Goal: Information Seeking & Learning: Learn about a topic

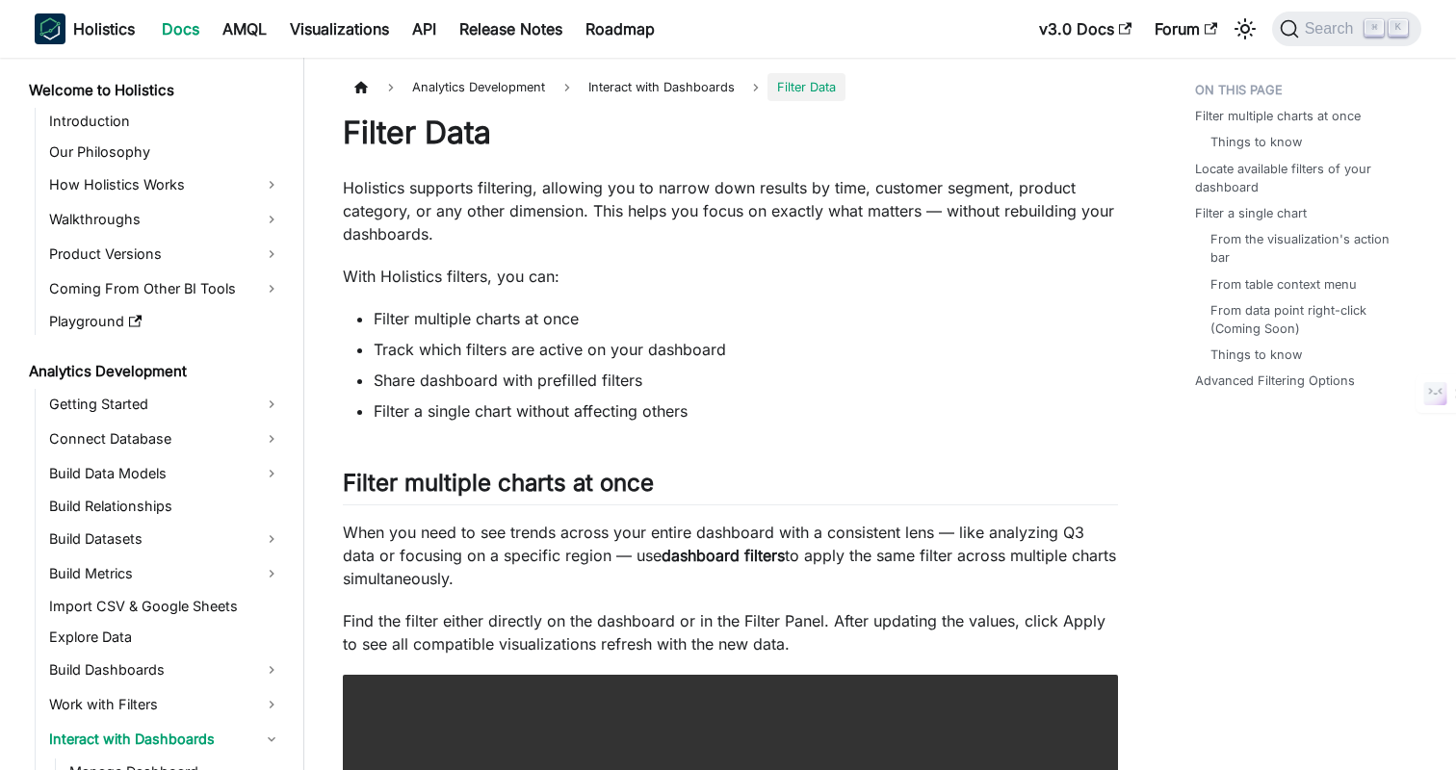
scroll to position [189, 0]
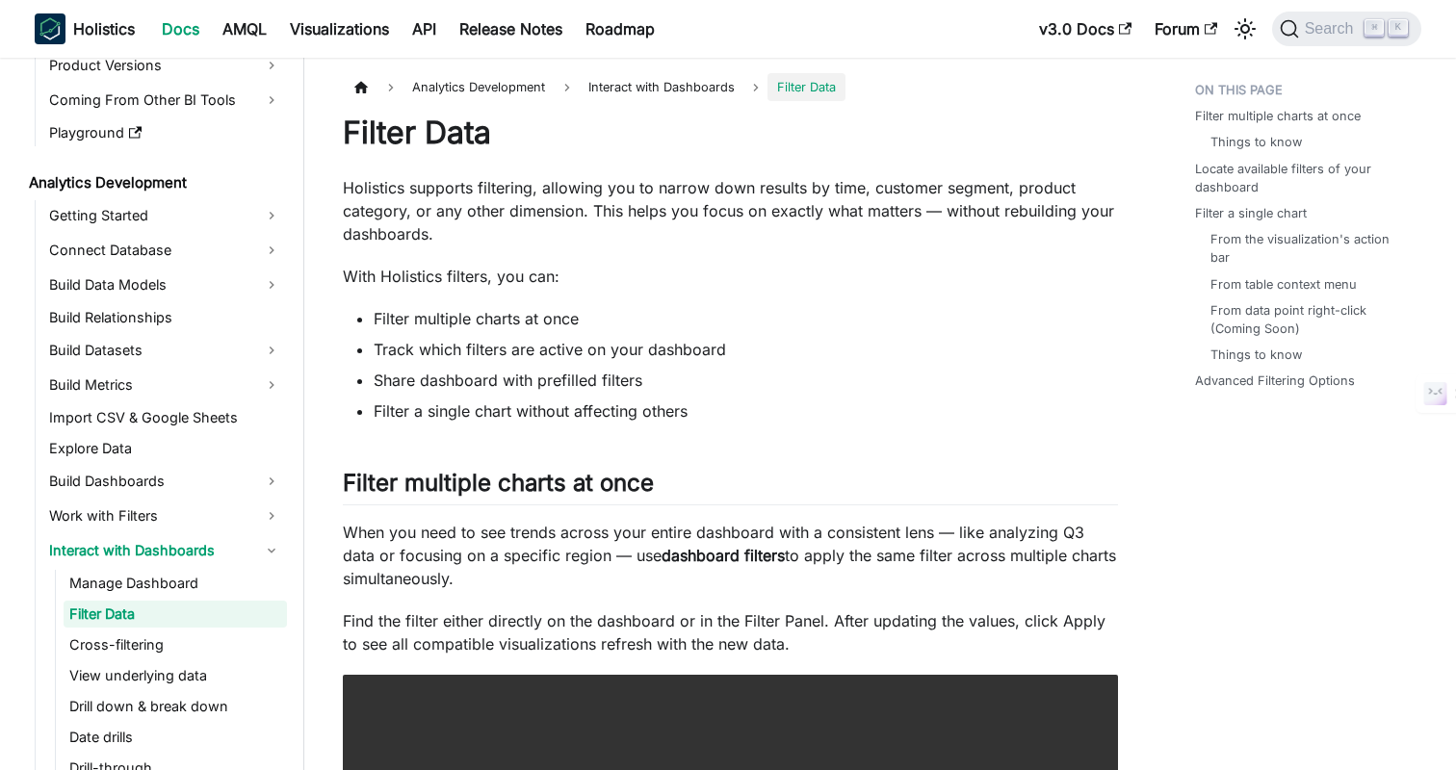
click at [837, 387] on li "Share dashboard with prefilled filters" at bounding box center [746, 380] width 744 height 23
click at [872, 386] on li "Share dashboard with prefilled filters" at bounding box center [746, 380] width 744 height 23
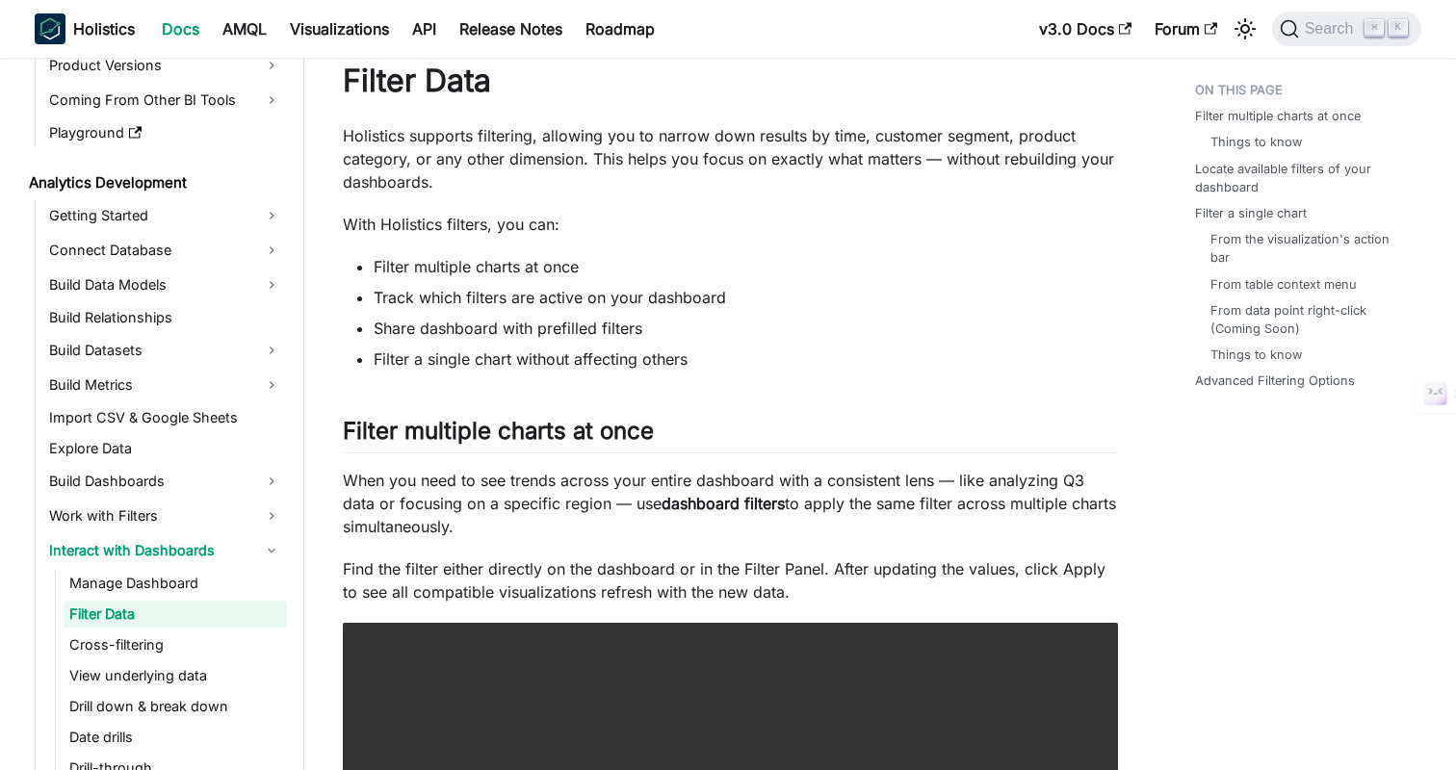
scroll to position [0, 0]
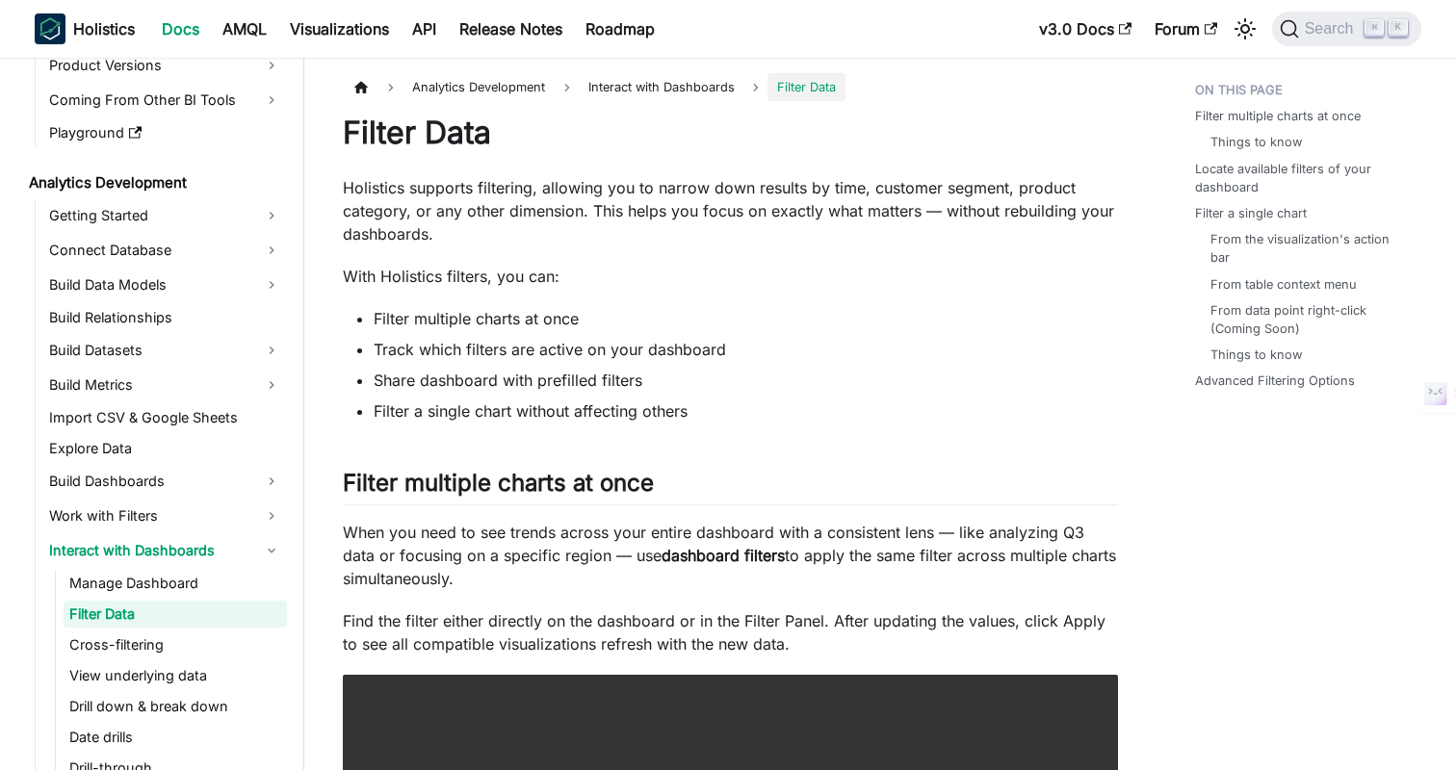
click at [896, 413] on li "Filter a single chart without affecting others" at bounding box center [746, 411] width 744 height 23
click at [897, 377] on li "Share dashboard with prefilled filters" at bounding box center [746, 380] width 744 height 23
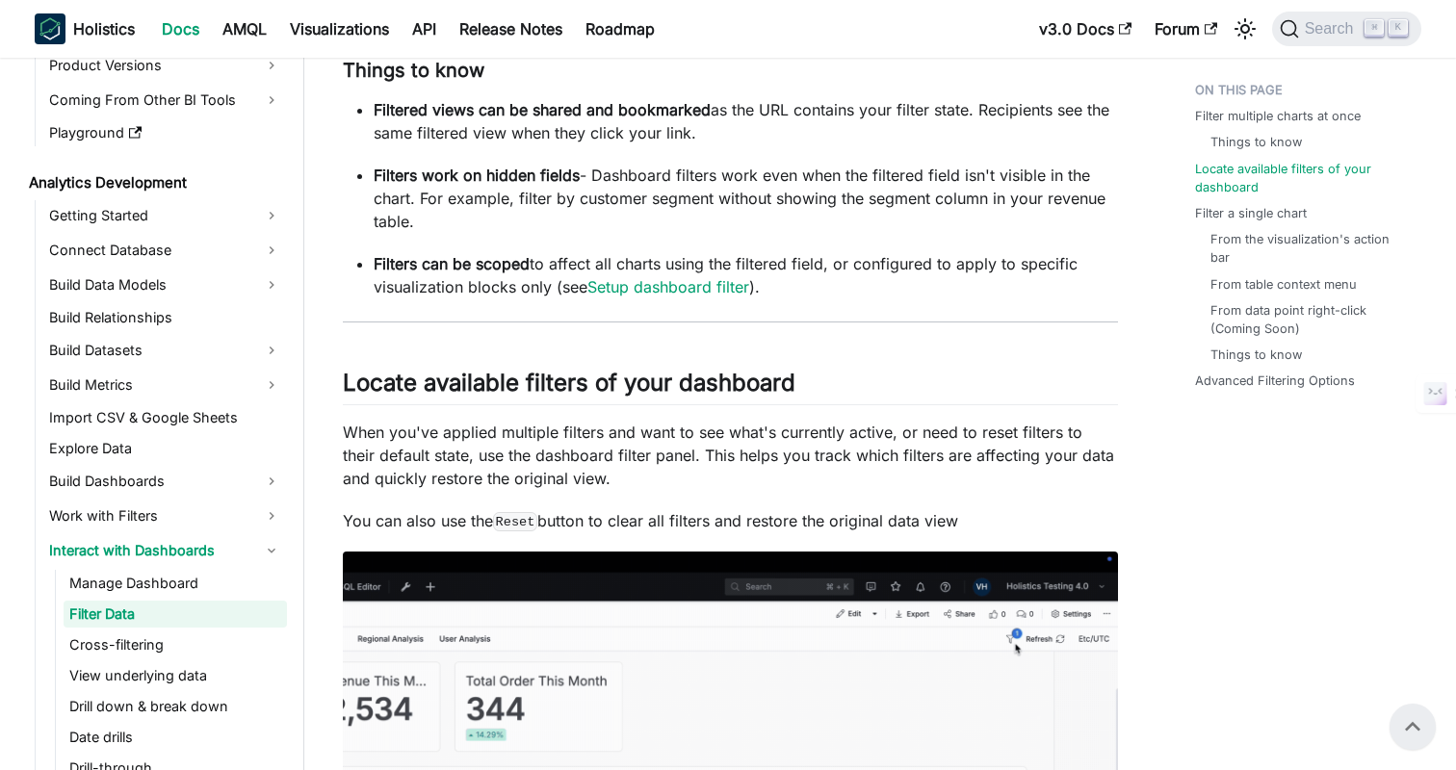
scroll to position [888, 0]
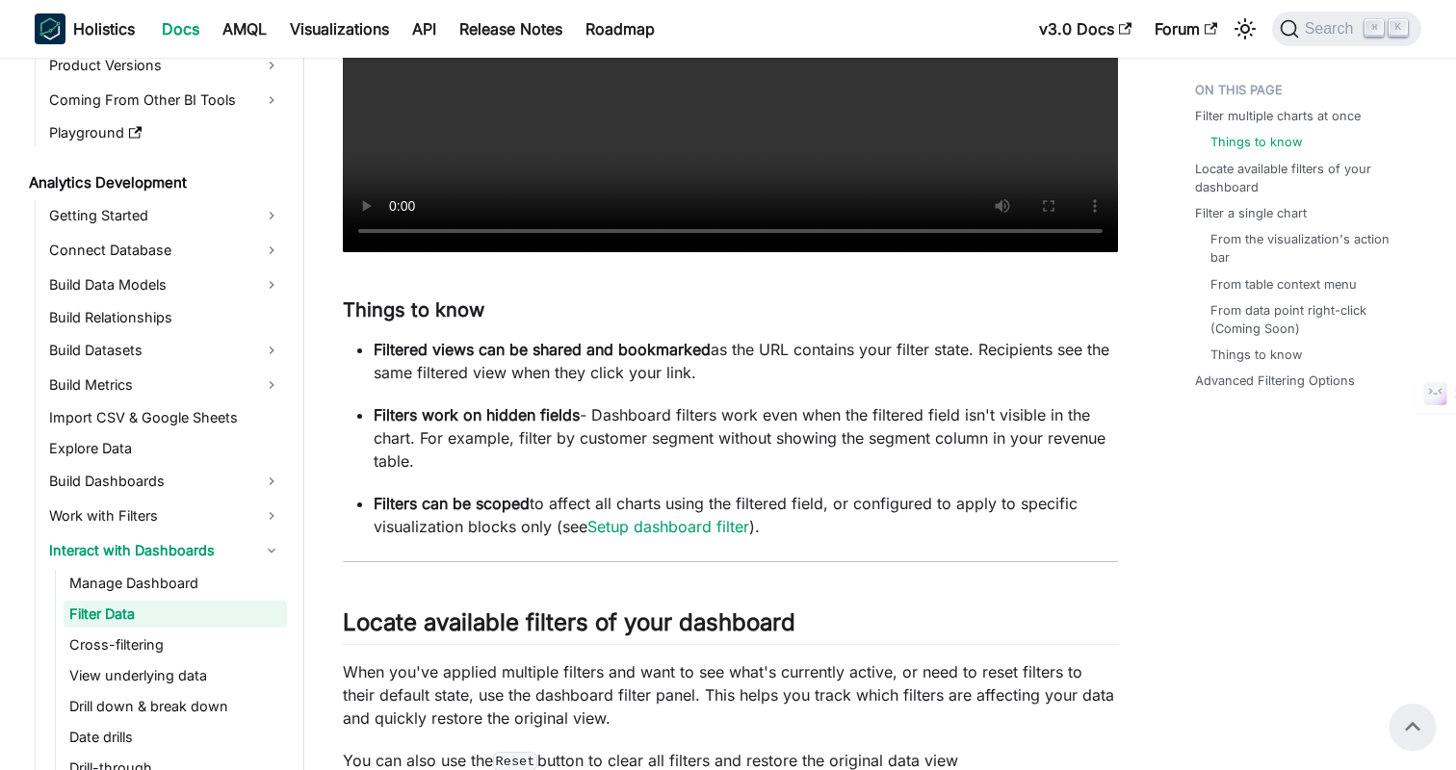
click at [901, 396] on ul "Filtered views can be shared and bookmarked as the URL contains your filter sta…" at bounding box center [730, 438] width 775 height 200
click at [948, 396] on ul "Filtered views can be shared and bookmarked as the URL contains your filter sta…" at bounding box center [730, 438] width 775 height 200
click at [1078, 470] on p "Filters work on hidden fields - Dashboard filters work even when the filtered f…" at bounding box center [746, 437] width 744 height 69
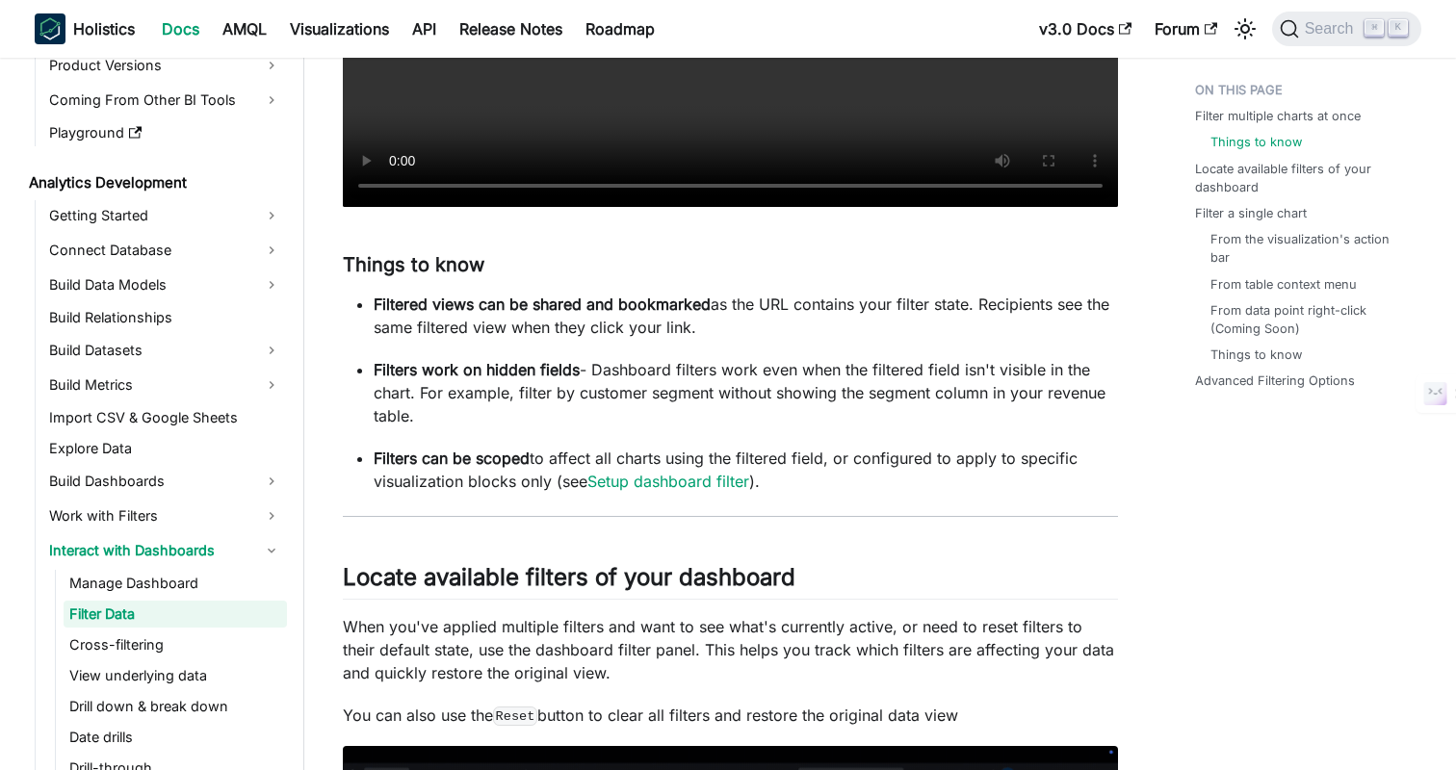
scroll to position [1003, 0]
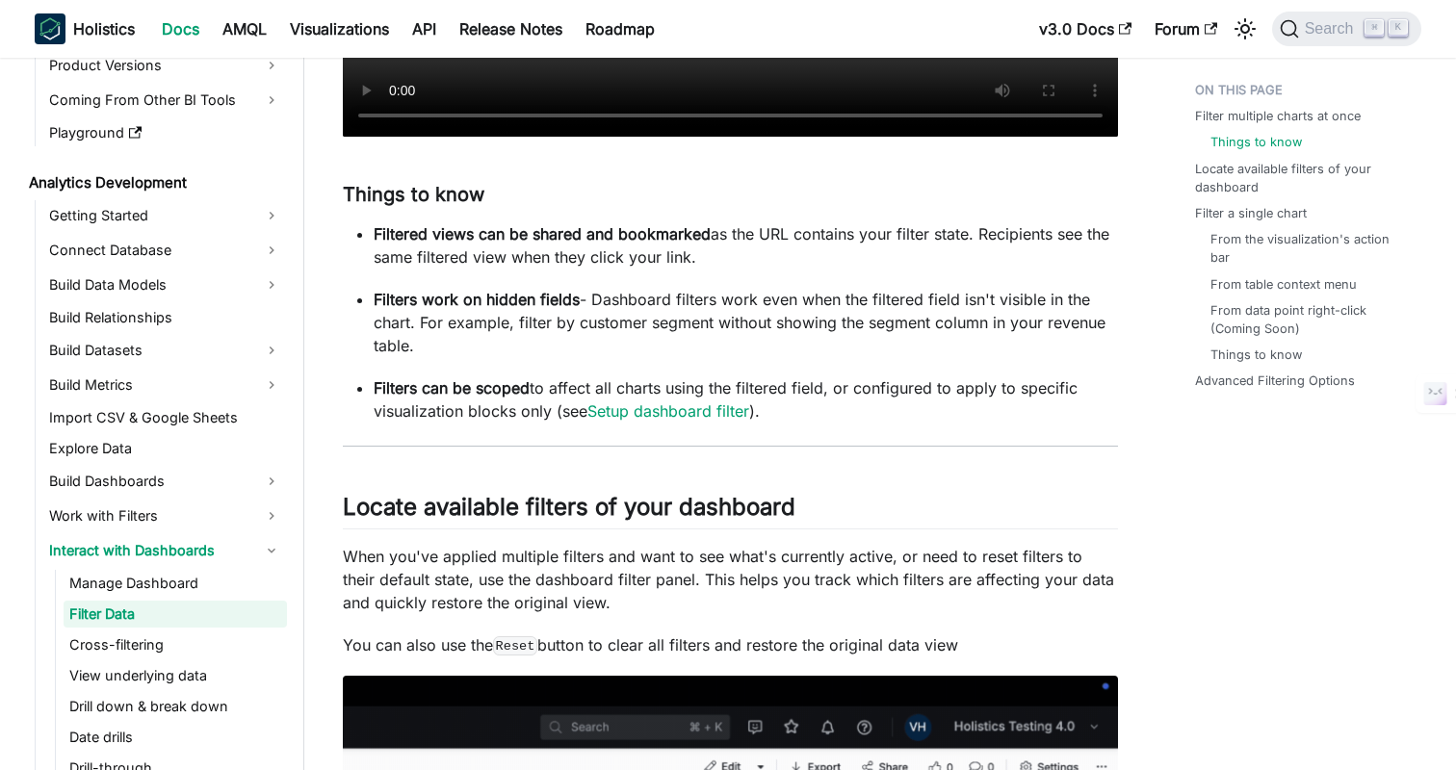
click at [876, 407] on p "Filters can be scoped to affect all charts using the filtered field, or configu…" at bounding box center [746, 400] width 744 height 46
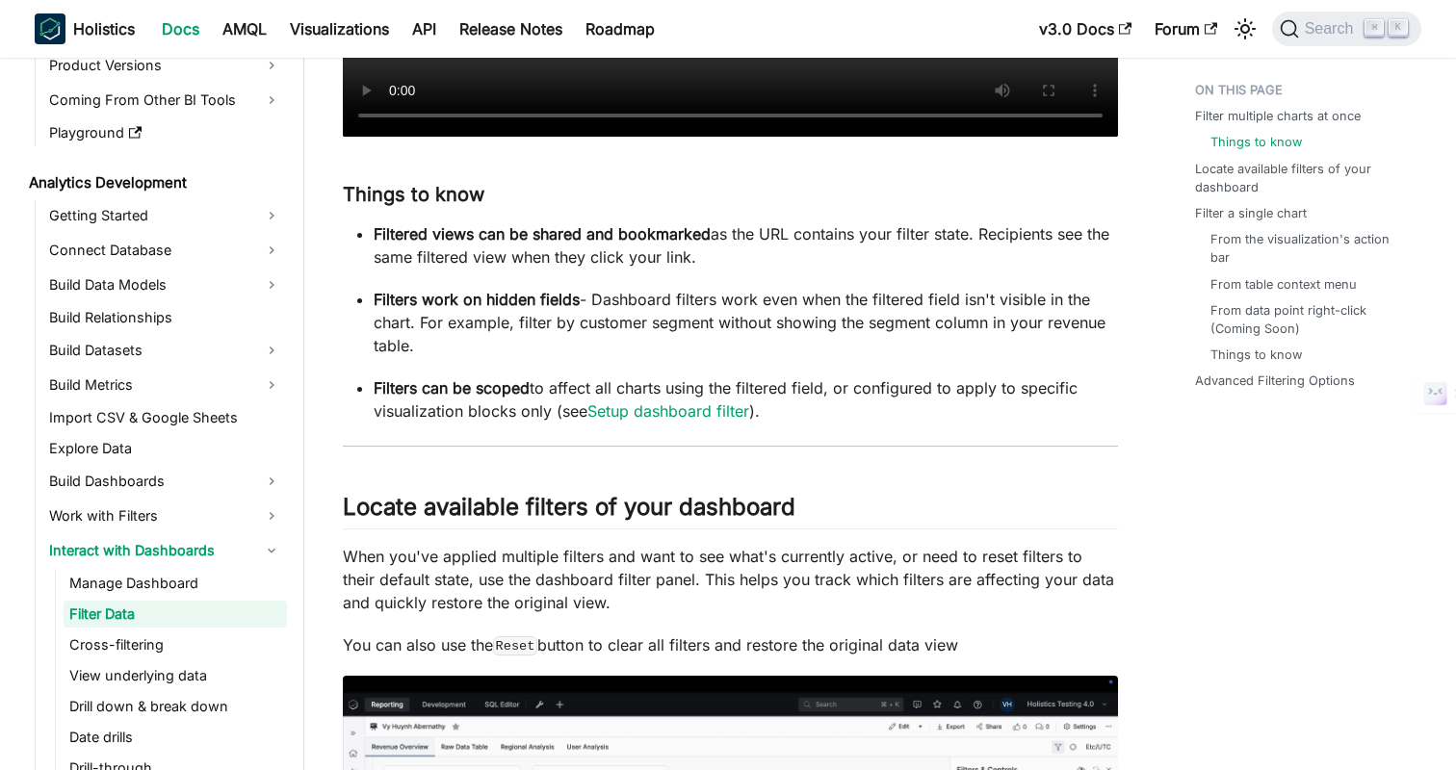
click at [907, 406] on p "Filters can be scoped to affect all charts using the filtered field, or configu…" at bounding box center [746, 400] width 744 height 46
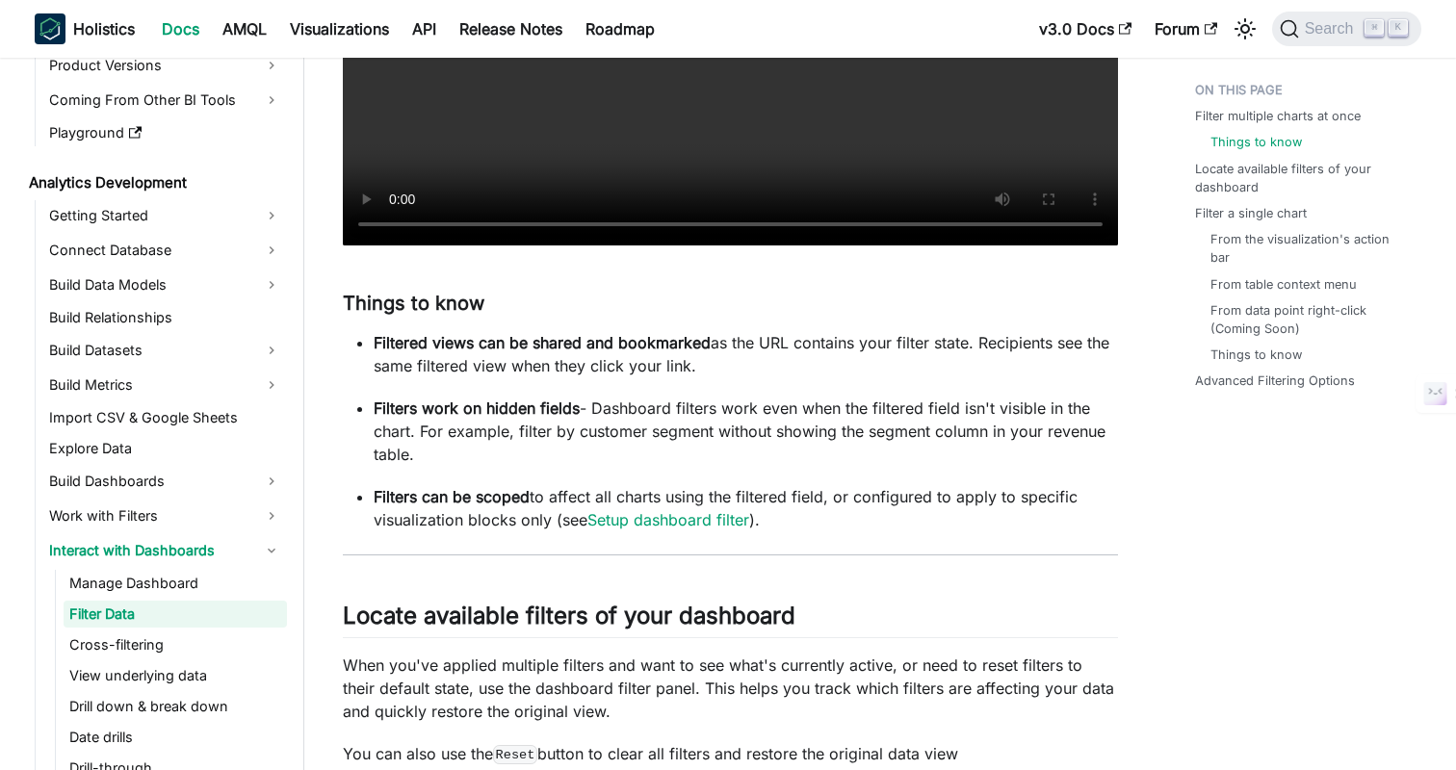
scroll to position [920, 0]
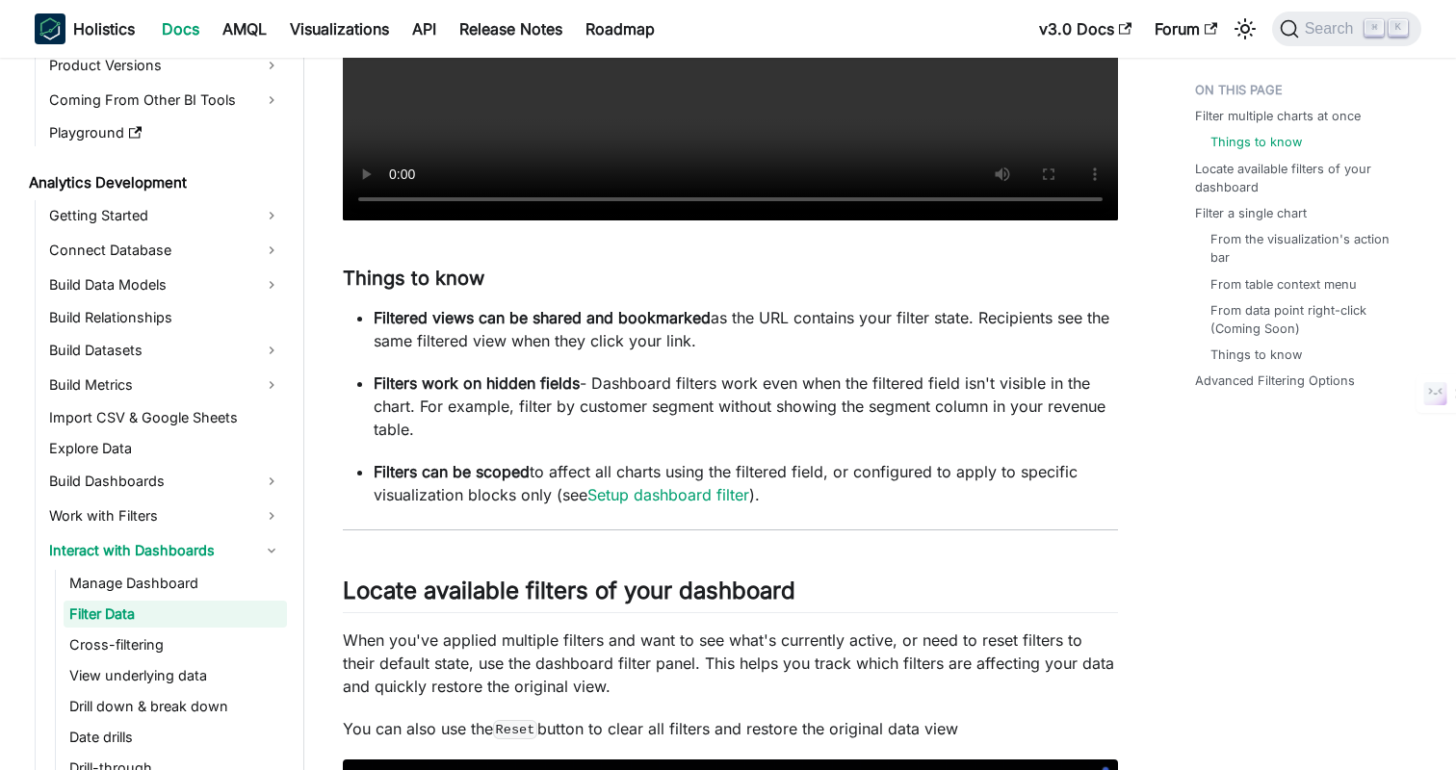
click at [899, 498] on p "Filters can be scoped to affect all charts using the filtered field, or configu…" at bounding box center [746, 483] width 744 height 46
click at [928, 492] on p "Filters can be scoped to affect all charts using the filtered field, or configu…" at bounding box center [746, 483] width 744 height 46
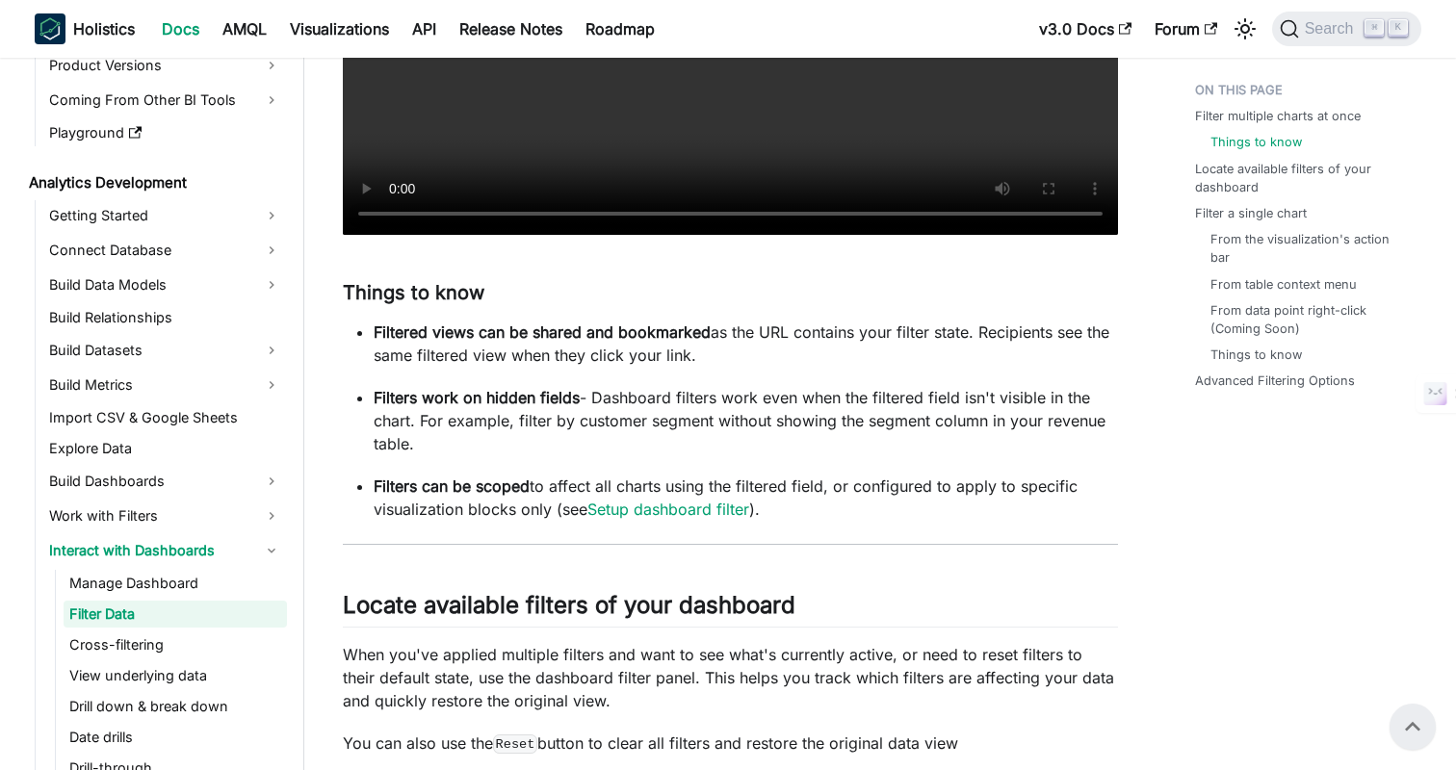
scroll to position [904, 0]
click at [954, 507] on p "Filters can be scoped to affect all charts using the filtered field, or configu…" at bounding box center [746, 499] width 744 height 46
click at [985, 507] on p "Filters can be scoped to affect all charts using the filtered field, or configu…" at bounding box center [746, 499] width 744 height 46
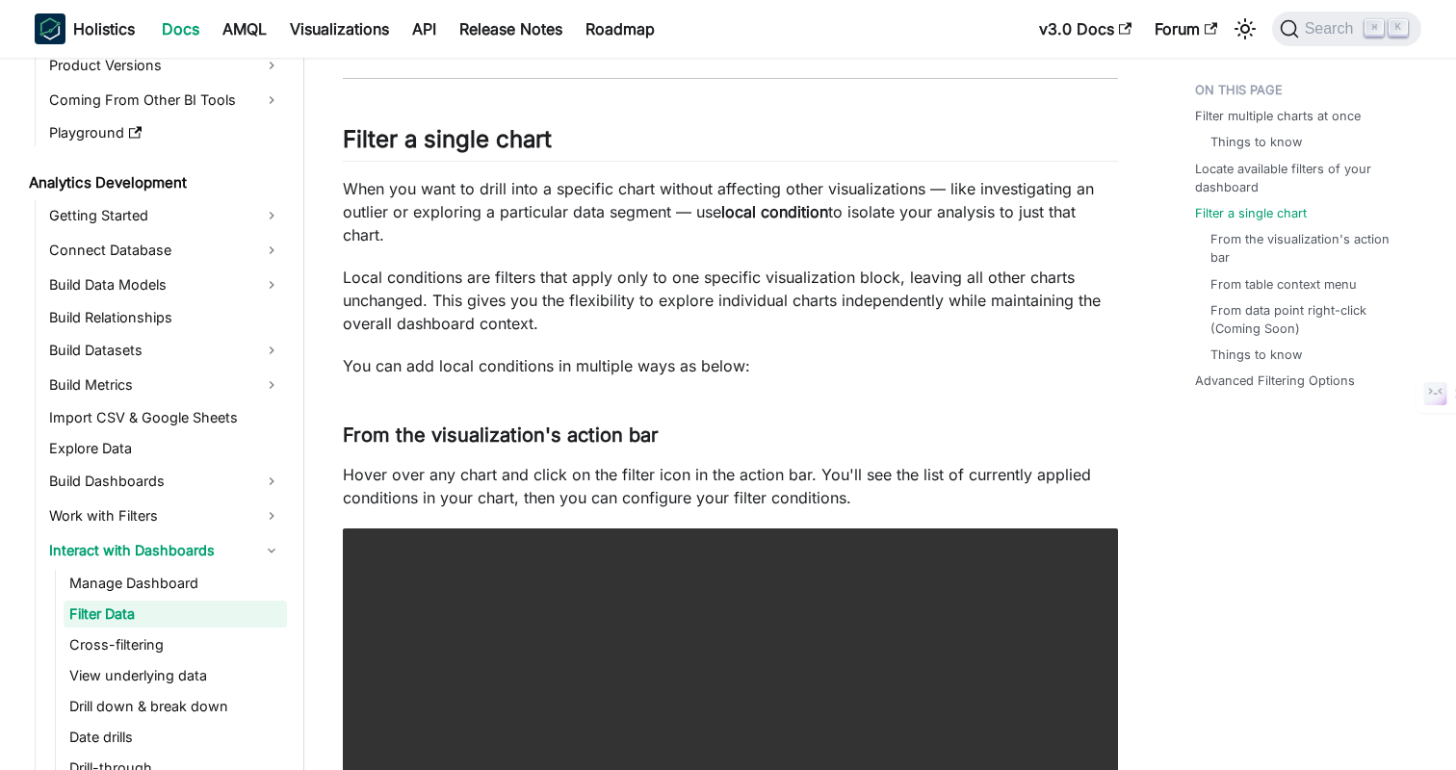
scroll to position [2222, 0]
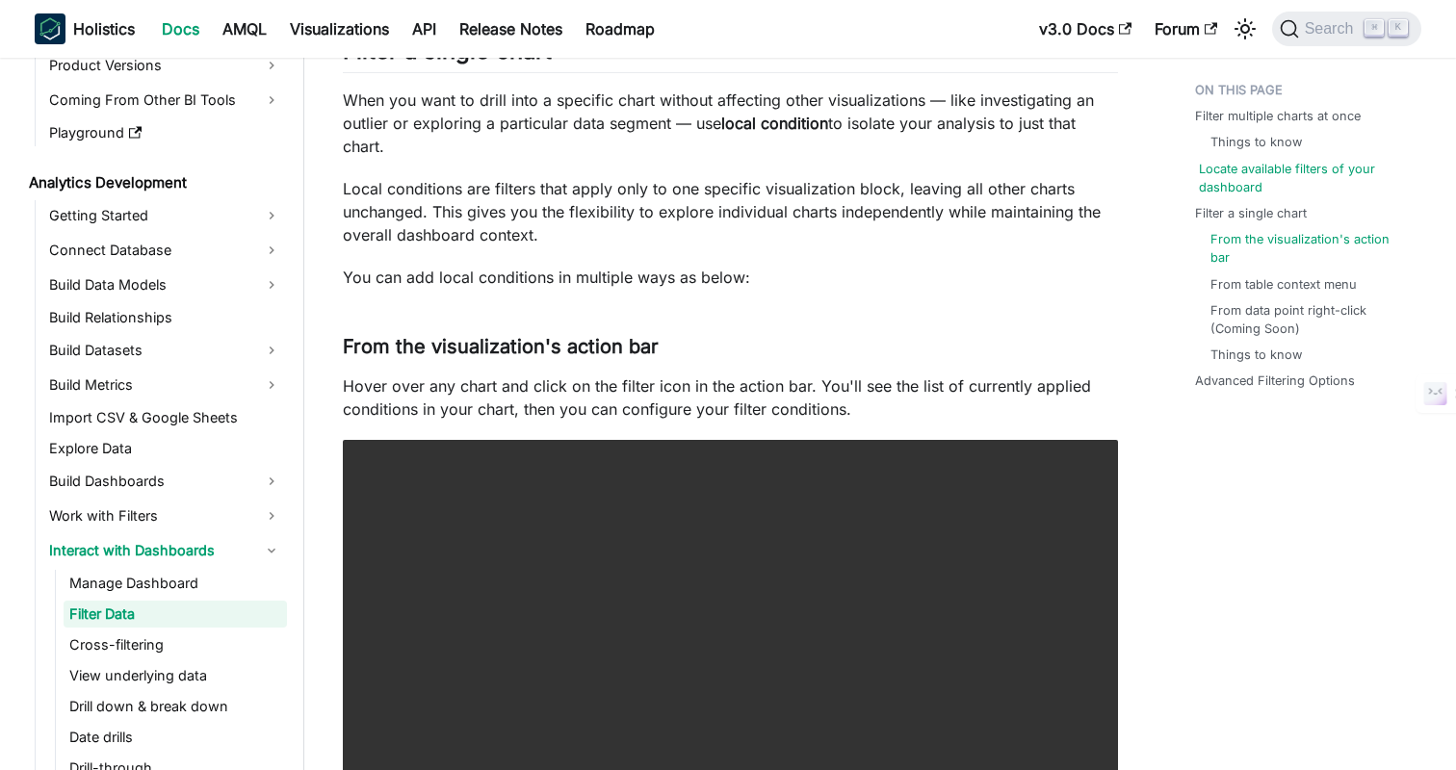
click at [1246, 188] on link "Locate available filters of your dashboard" at bounding box center [1306, 178] width 215 height 37
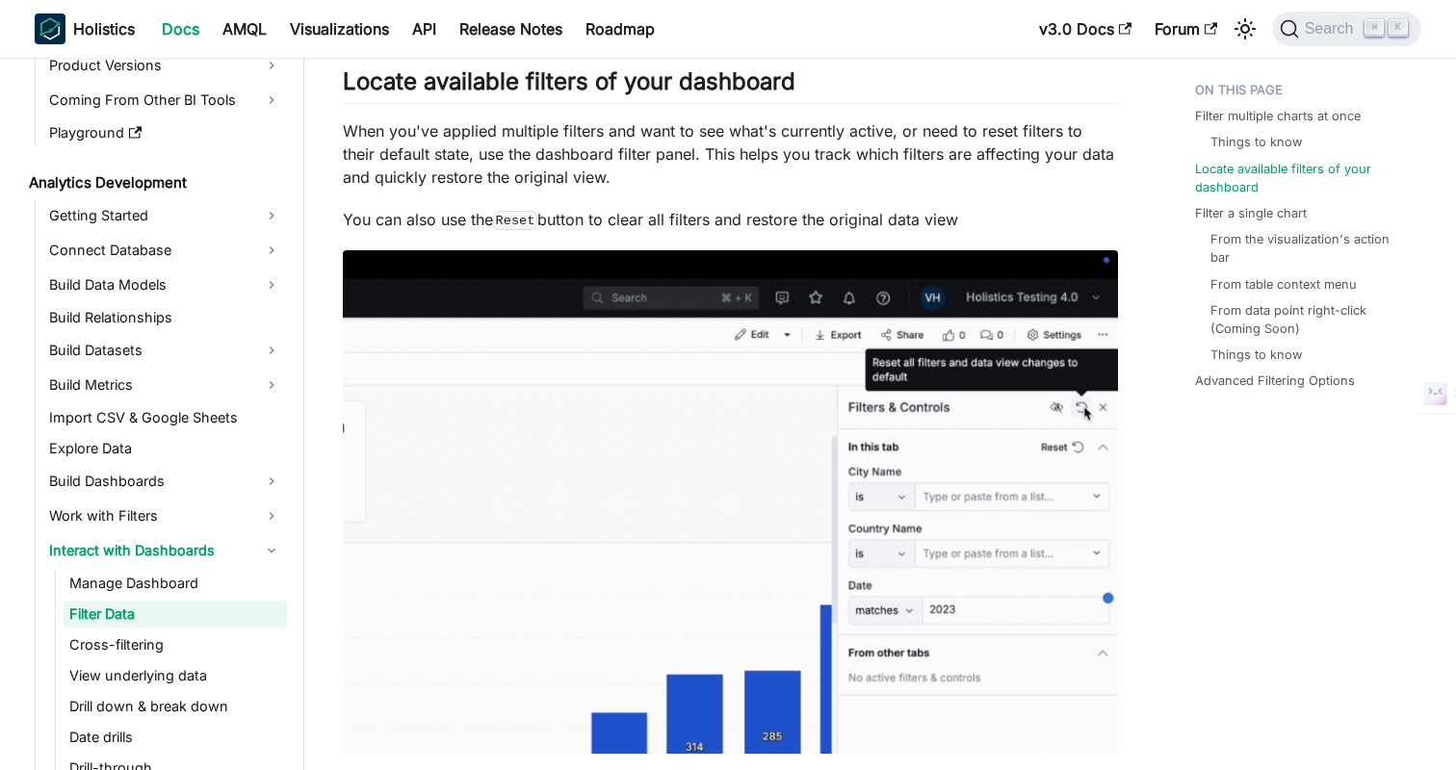
click at [588, 134] on p "When you've applied multiple filters and want to see what's currently active, o…" at bounding box center [730, 153] width 775 height 69
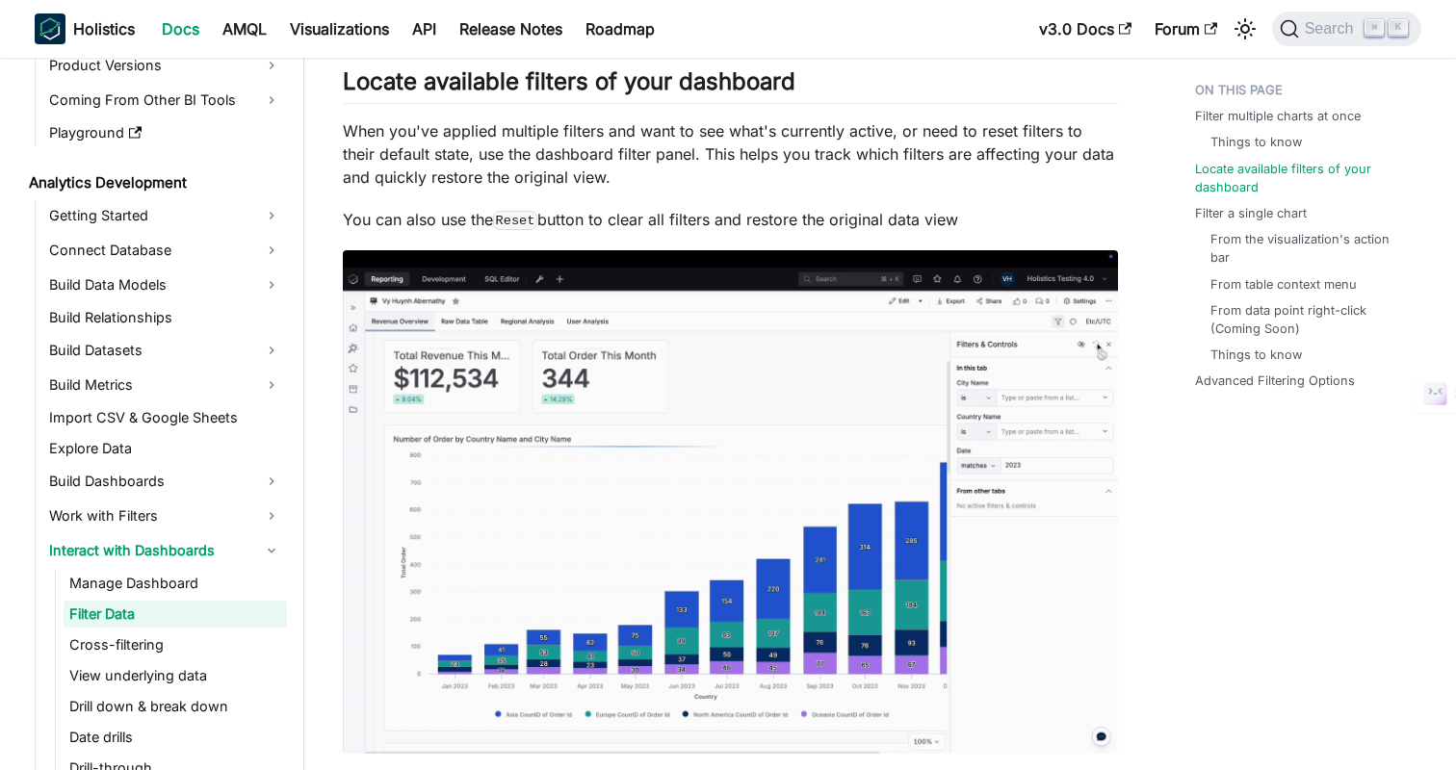
click at [677, 137] on p "When you've applied multiple filters and want to see what's currently active, o…" at bounding box center [730, 153] width 775 height 69
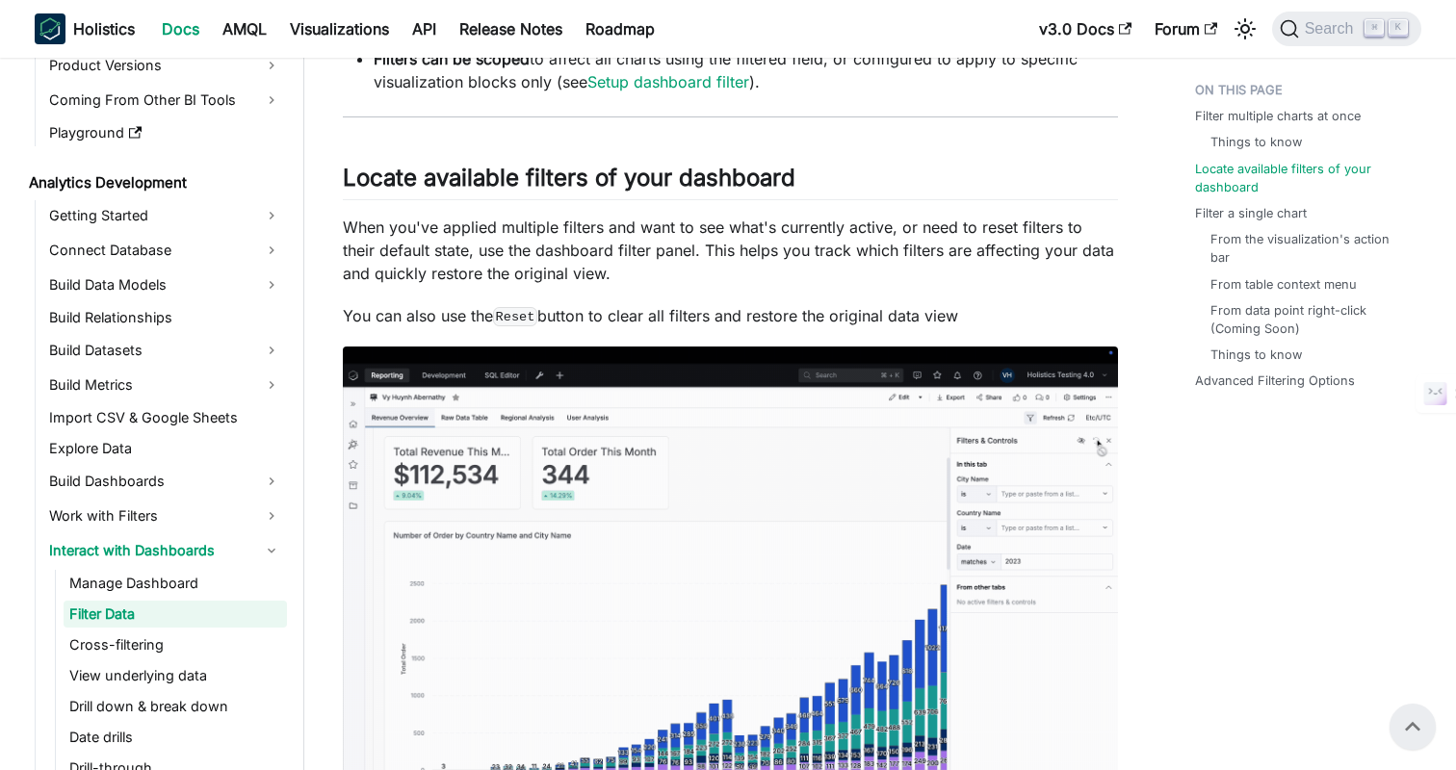
scroll to position [1303, 0]
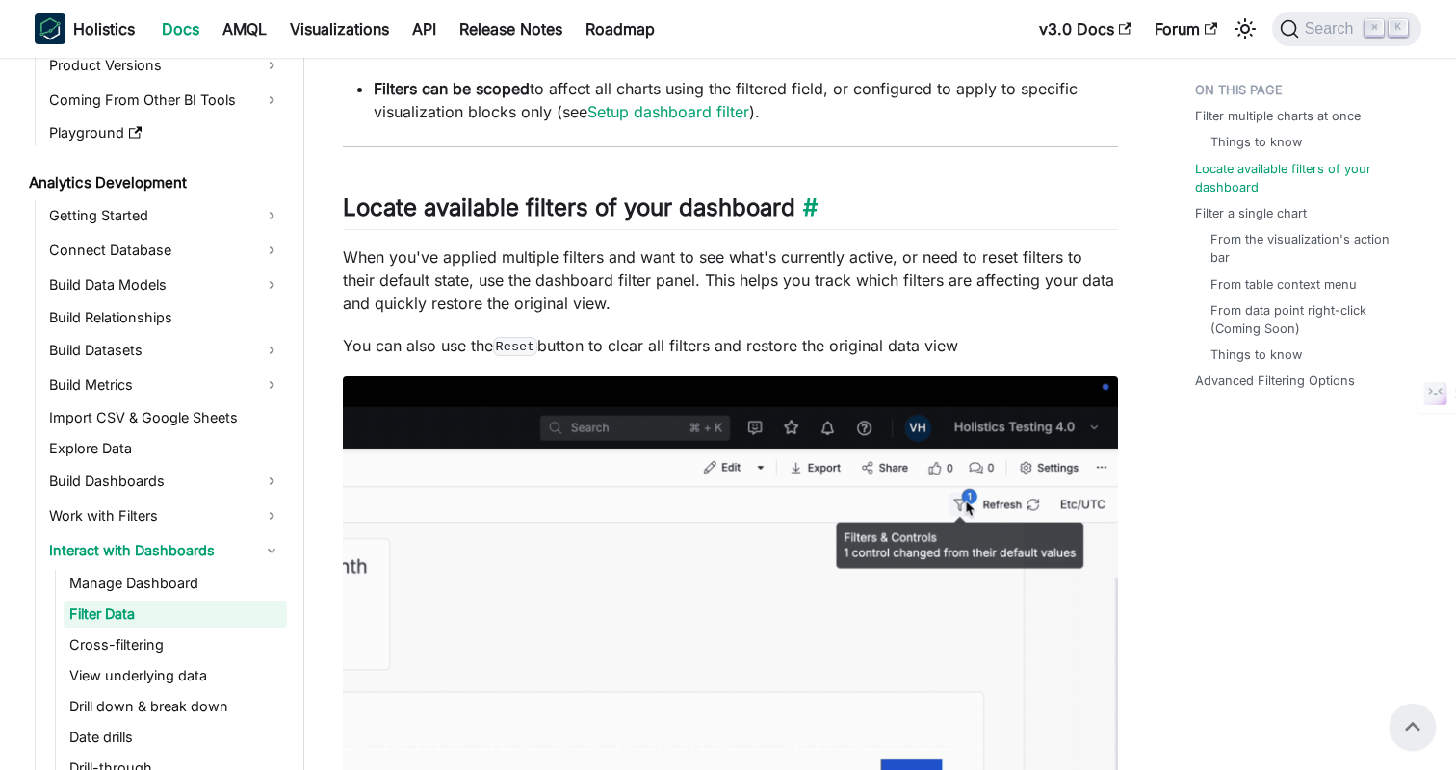
click at [1018, 205] on h2 "Locate available filters of your dashboard ​" at bounding box center [730, 212] width 775 height 37
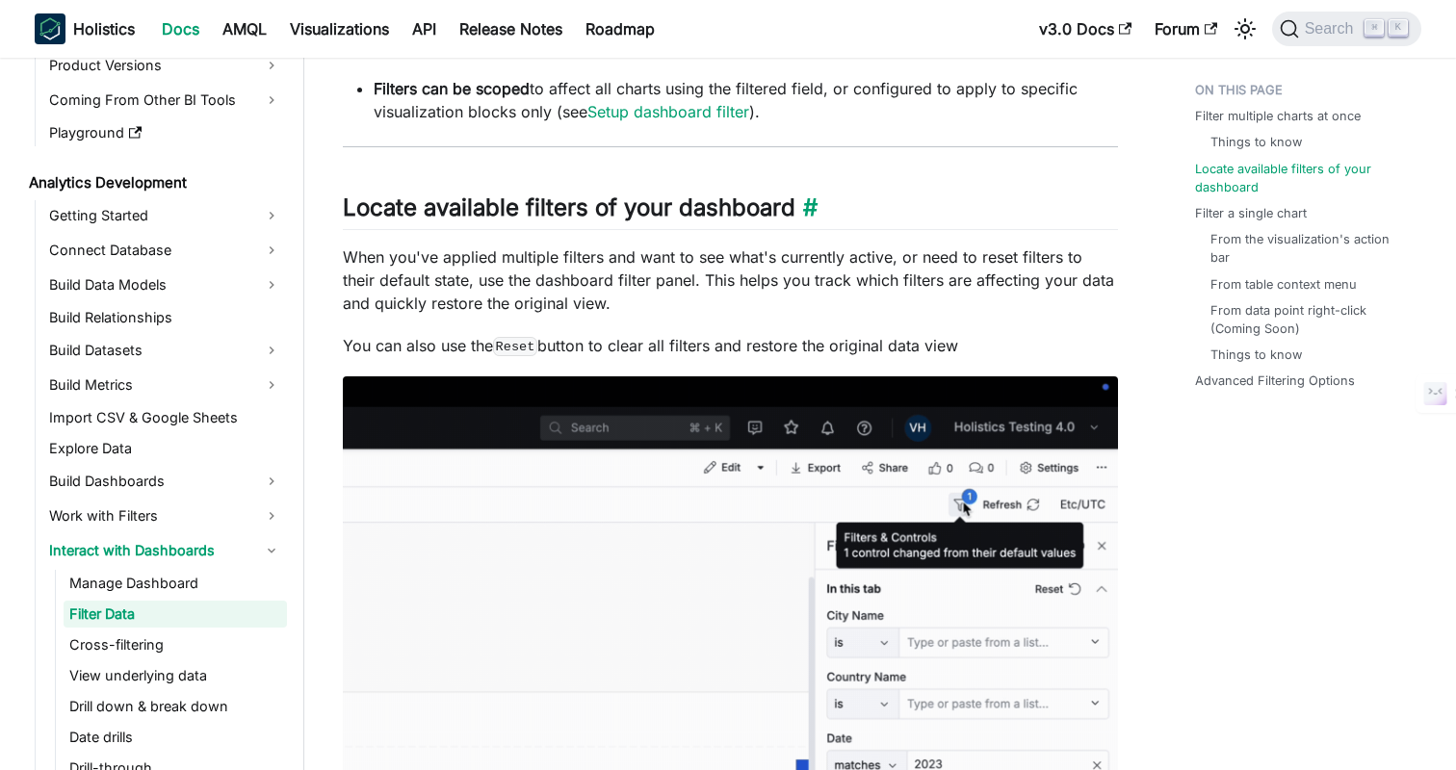
scroll to position [1352, 0]
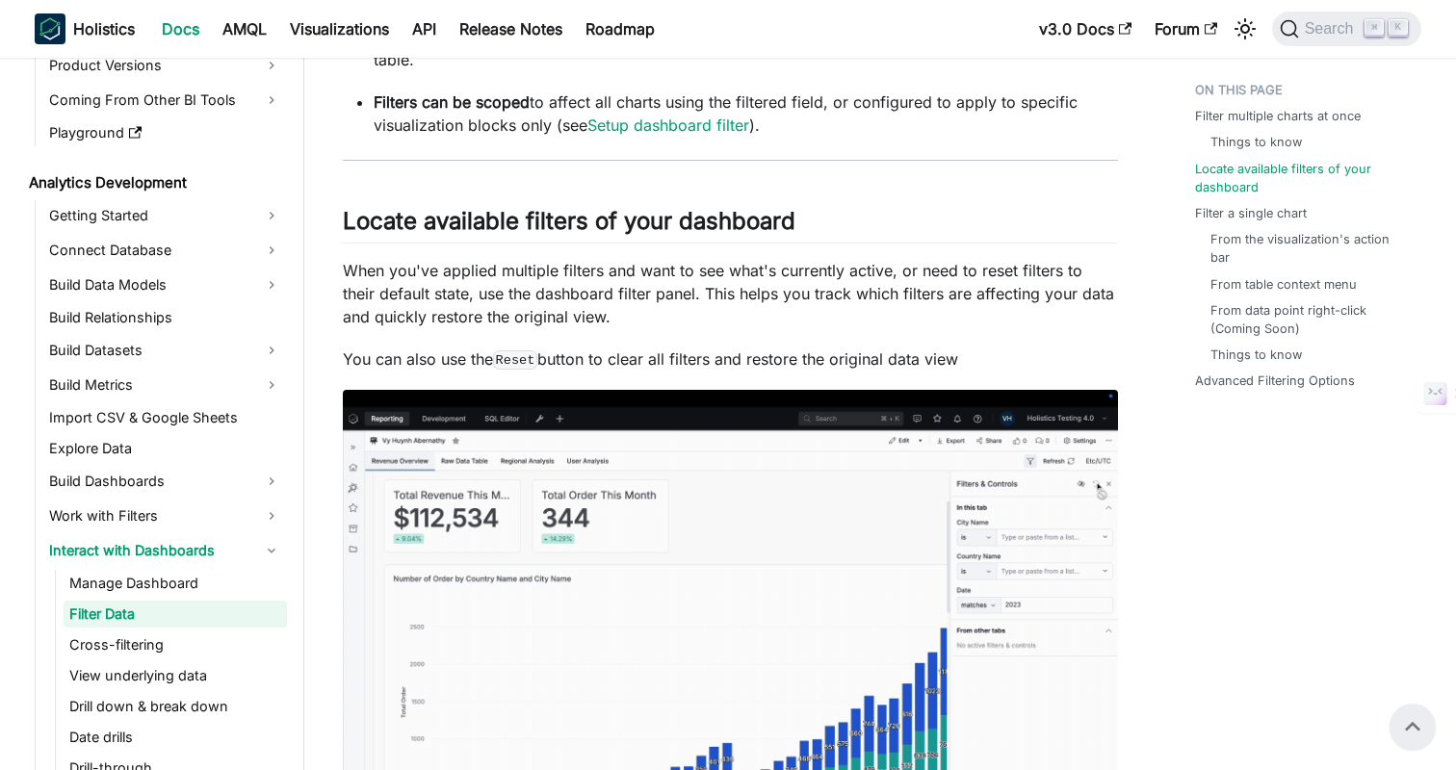
scroll to position [1268, 0]
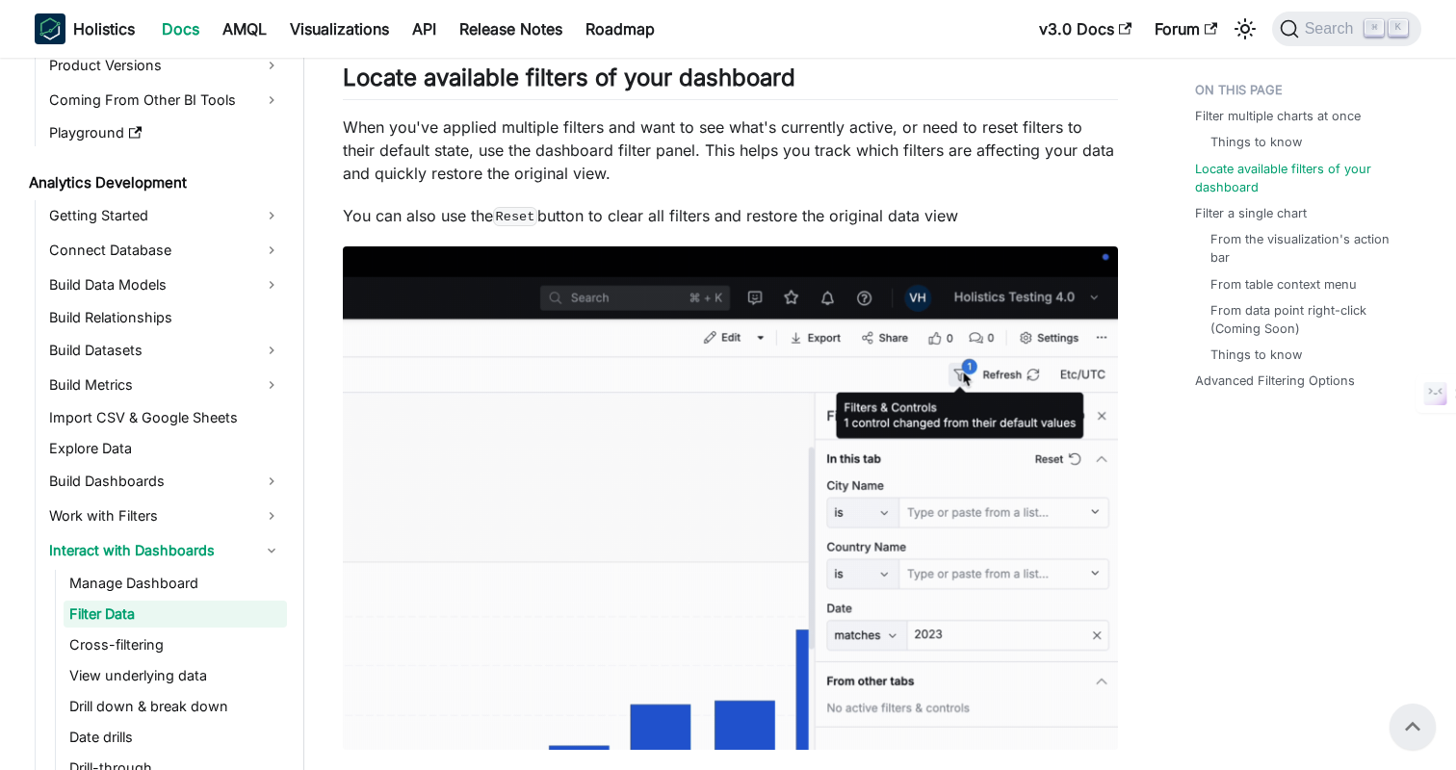
scroll to position [1428, 0]
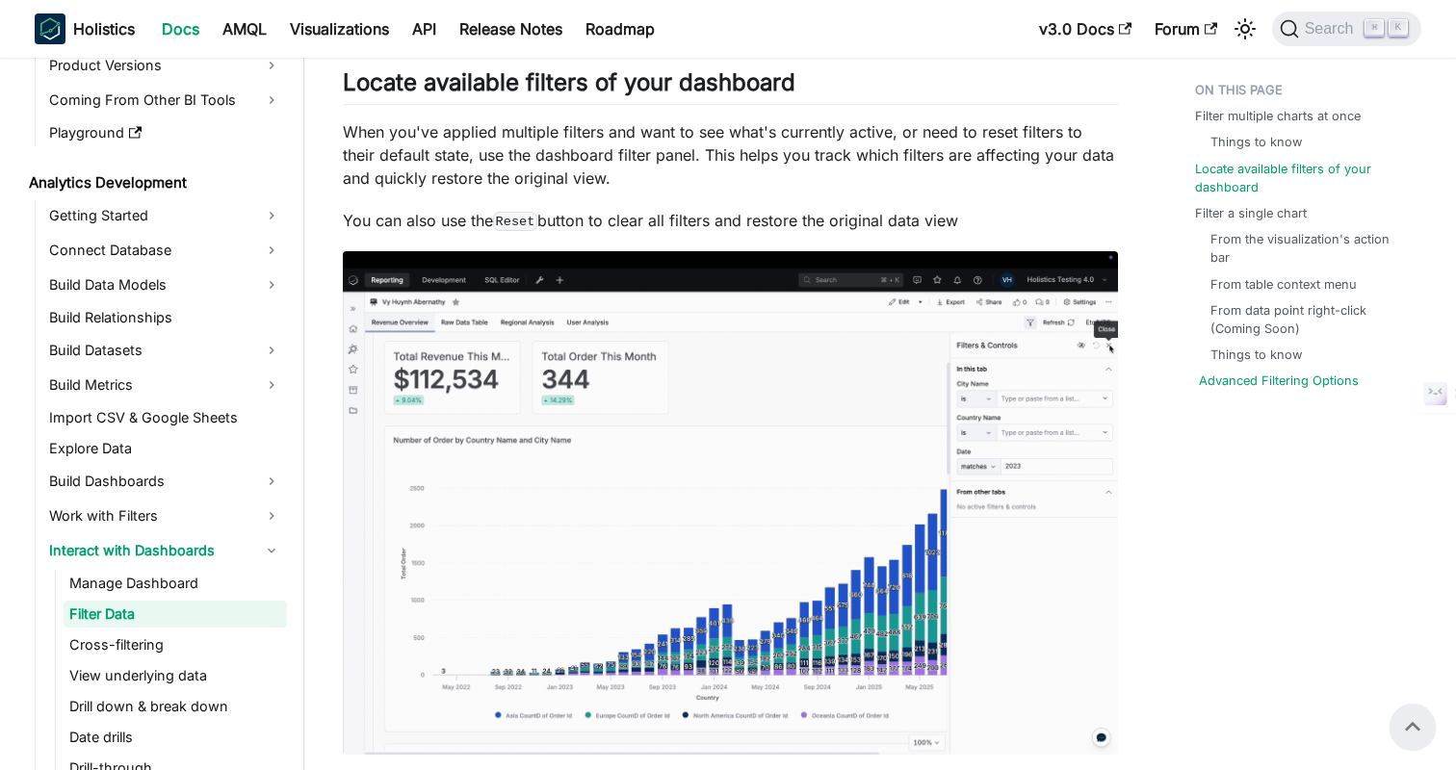
click at [1257, 387] on link "Advanced Filtering Options" at bounding box center [1279, 381] width 160 height 18
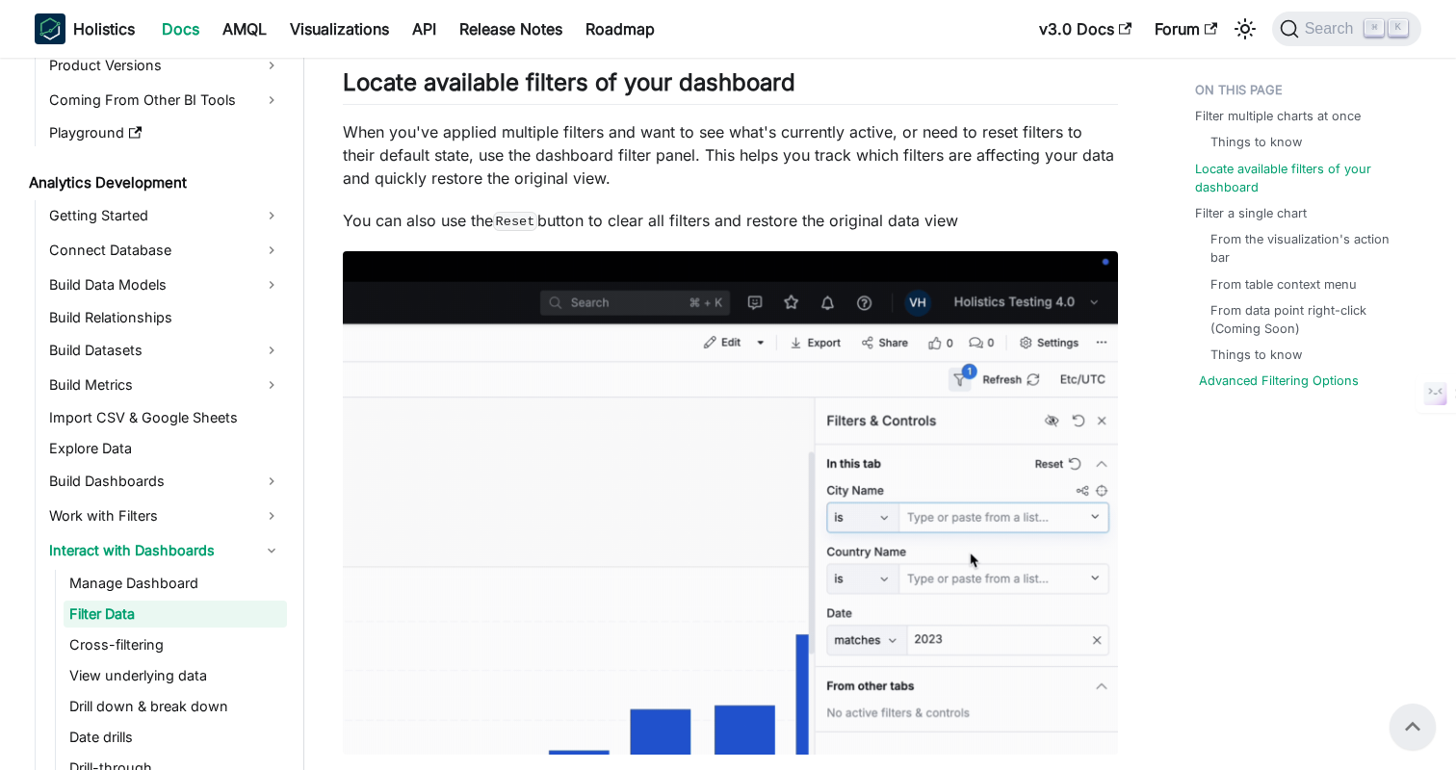
scroll to position [4160, 0]
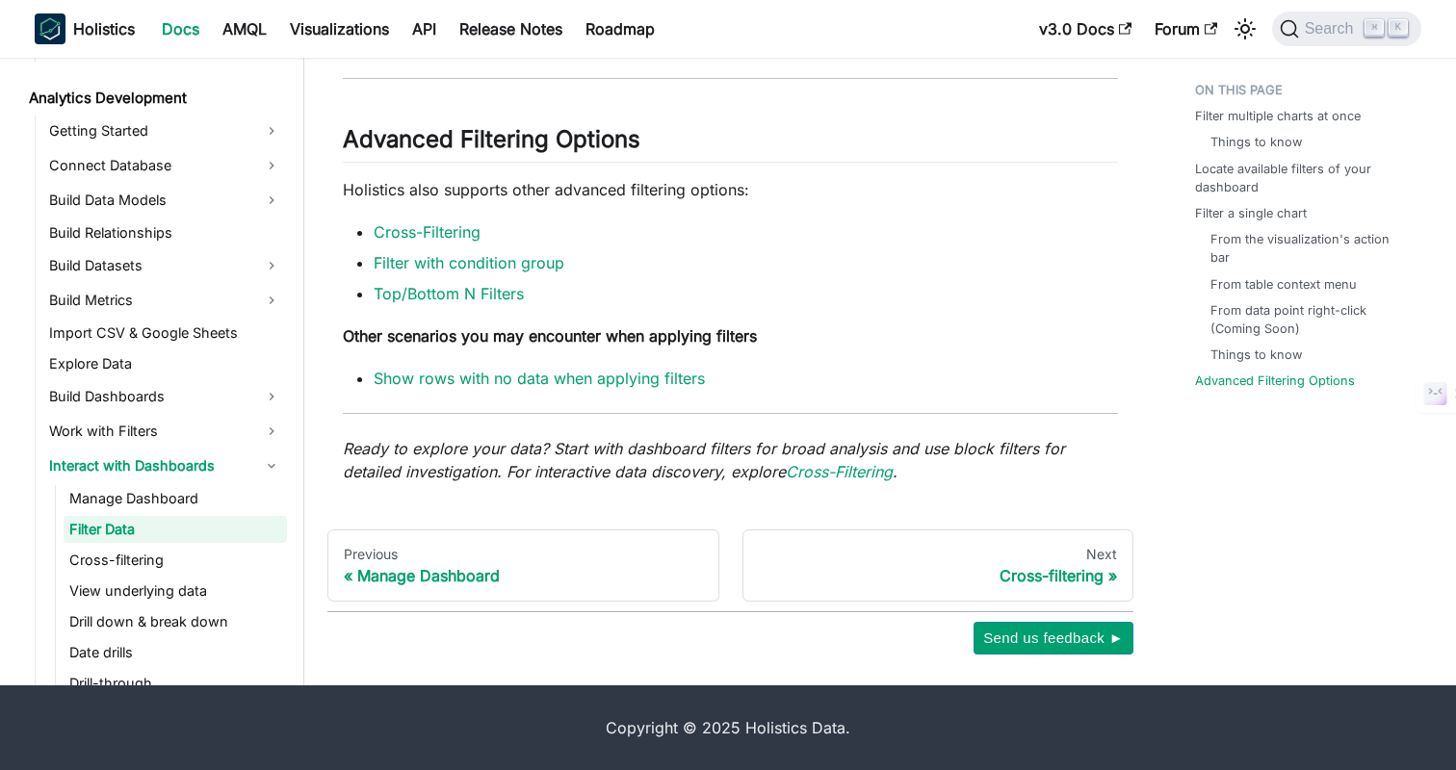
click at [835, 180] on p "Holistics also supports other advanced filtering options:" at bounding box center [730, 189] width 775 height 23
click at [1277, 118] on link "Filter multiple charts at once" at bounding box center [1282, 116] width 166 height 18
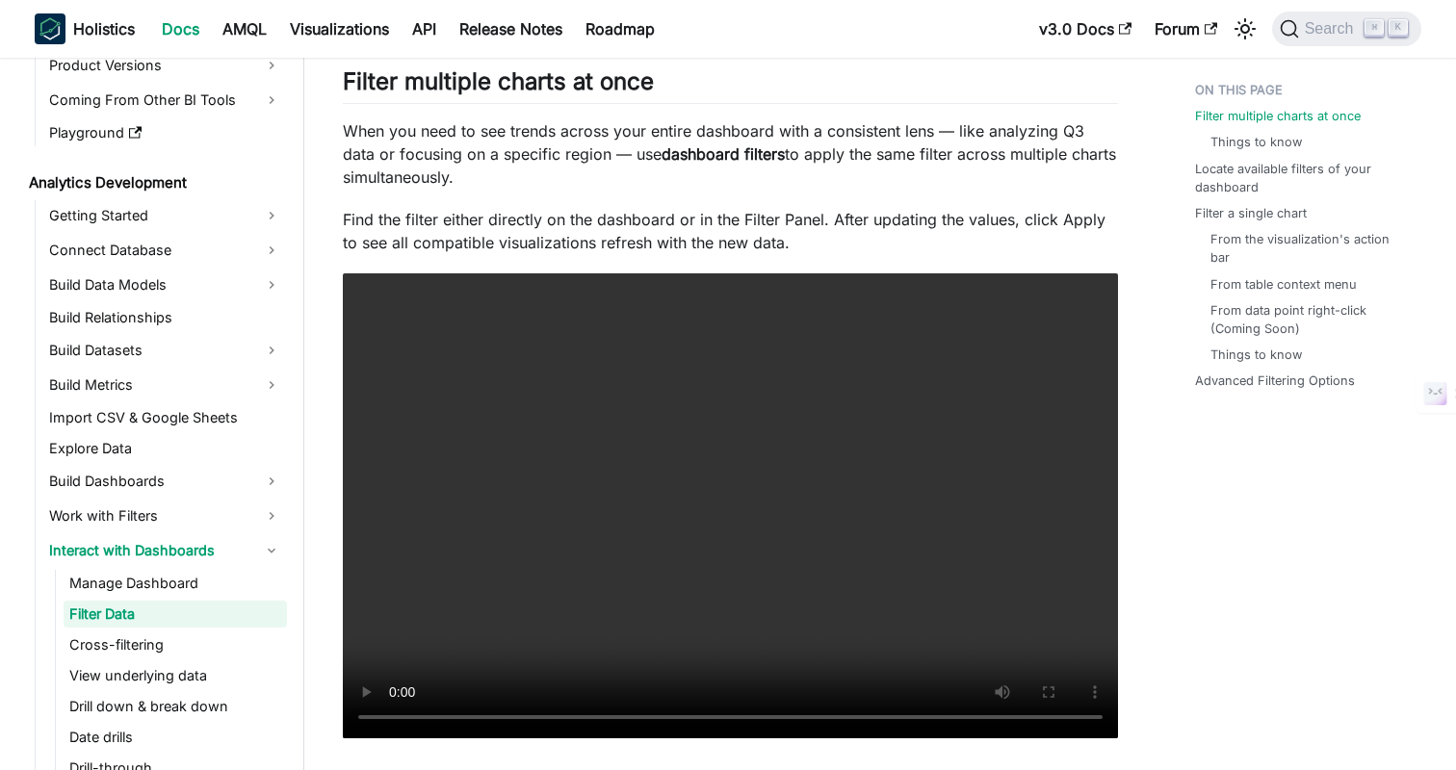
click at [824, 121] on p "When you need to see trends across your entire dashboard with a consistent lens…" at bounding box center [730, 153] width 775 height 69
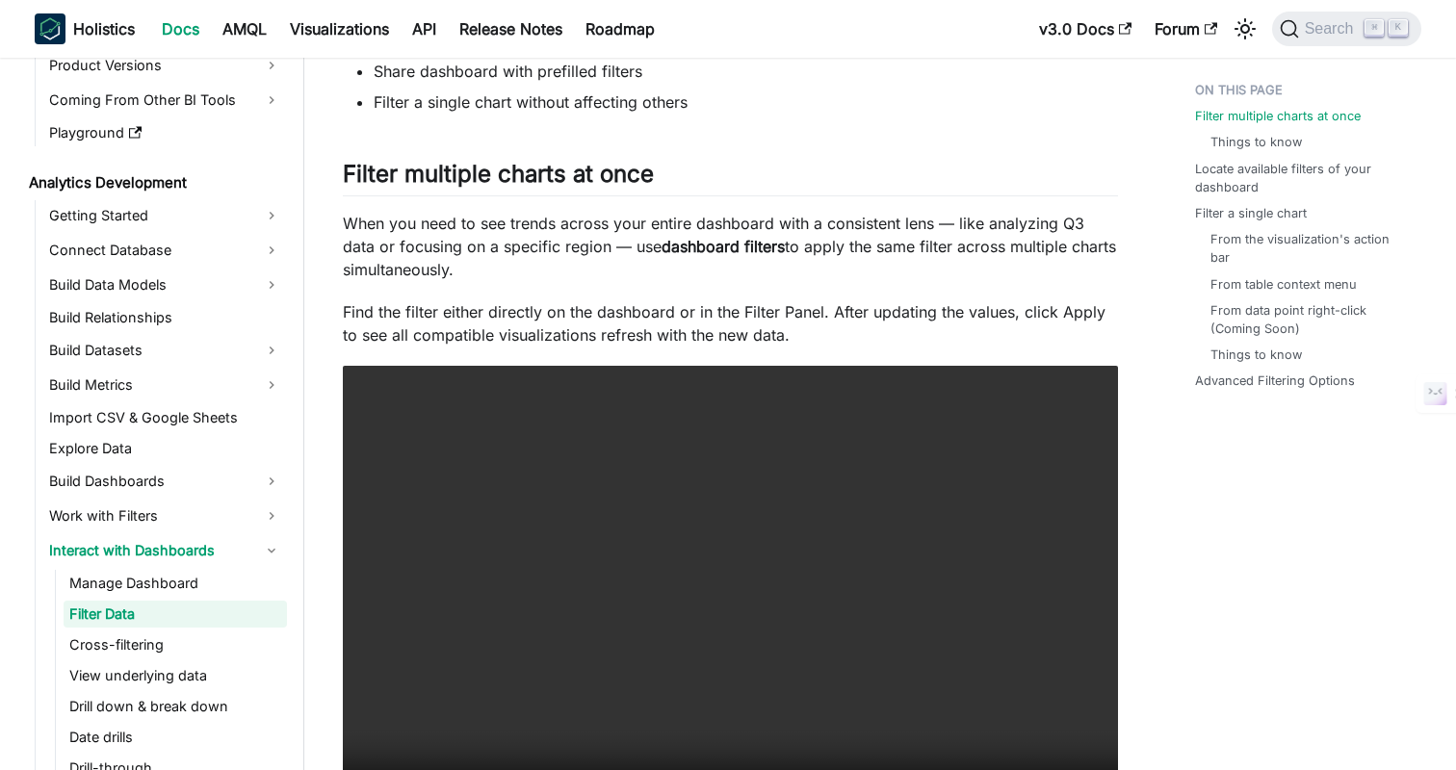
scroll to position [0, 0]
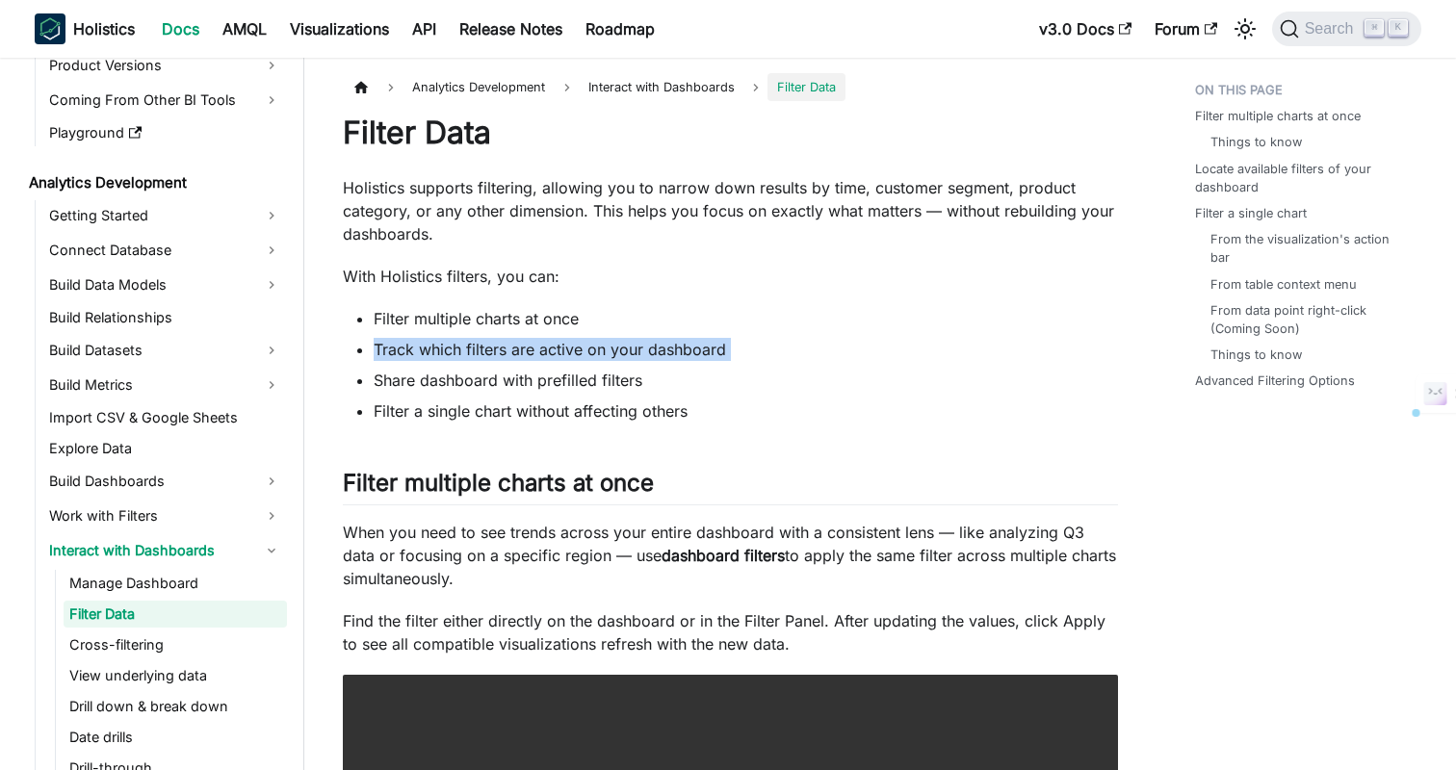
drag, startPoint x: 373, startPoint y: 345, endPoint x: 818, endPoint y: 363, distance: 445.3
click at [818, 363] on ul "Filter multiple charts at once Track which filters are active on your dashboard…" at bounding box center [730, 365] width 775 height 116
drag, startPoint x: 374, startPoint y: 349, endPoint x: 732, endPoint y: 359, distance: 358.4
click at [732, 359] on li "Track which filters are active on your dashboard" at bounding box center [746, 349] width 744 height 23
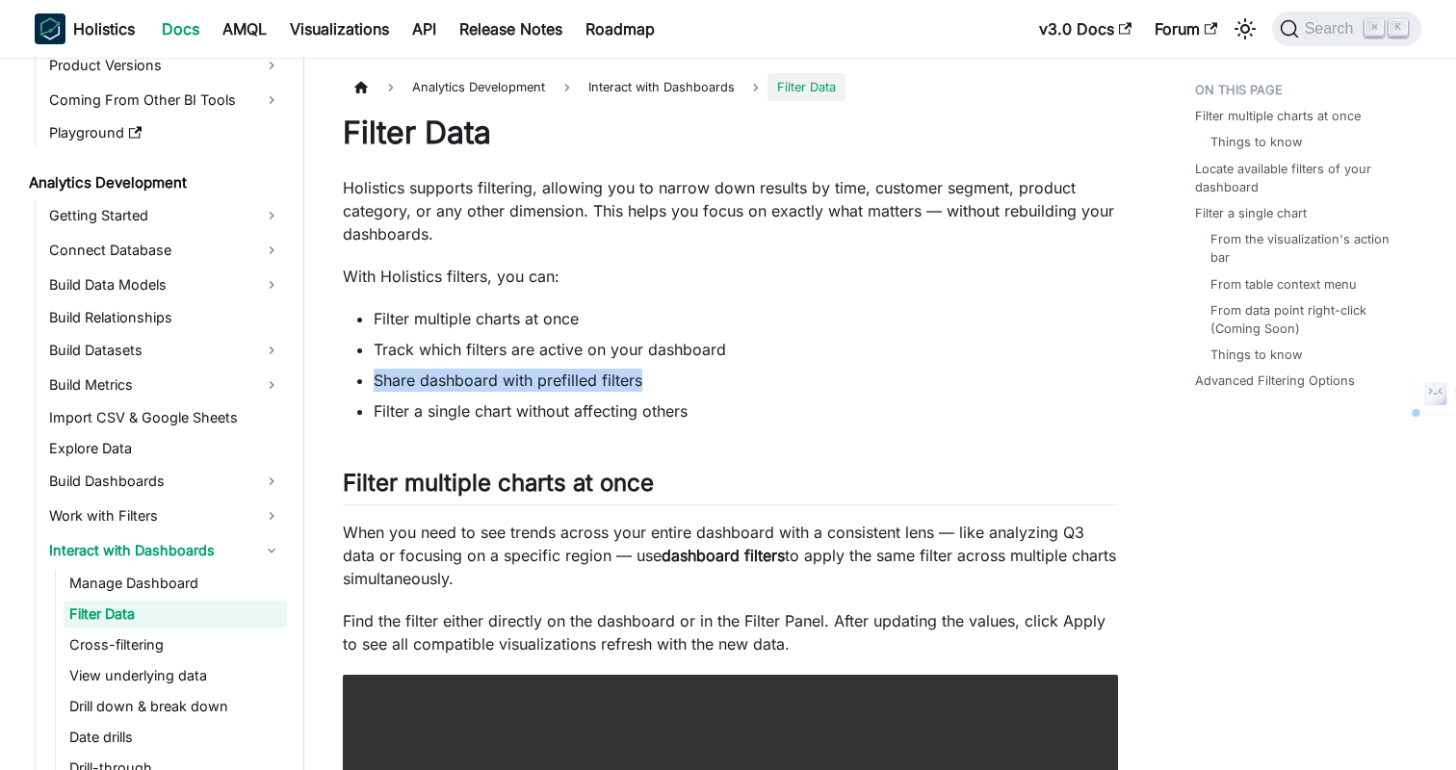
drag, startPoint x: 375, startPoint y: 379, endPoint x: 638, endPoint y: 392, distance: 264.1
click at [638, 392] on ul "Filter multiple charts at once Track which filters are active on your dashboard…" at bounding box center [730, 365] width 775 height 116
click at [767, 370] on li "Share dashboard with prefilled filters" at bounding box center [746, 380] width 744 height 23
click at [775, 417] on li "Filter a single chart without affecting others" at bounding box center [746, 411] width 744 height 23
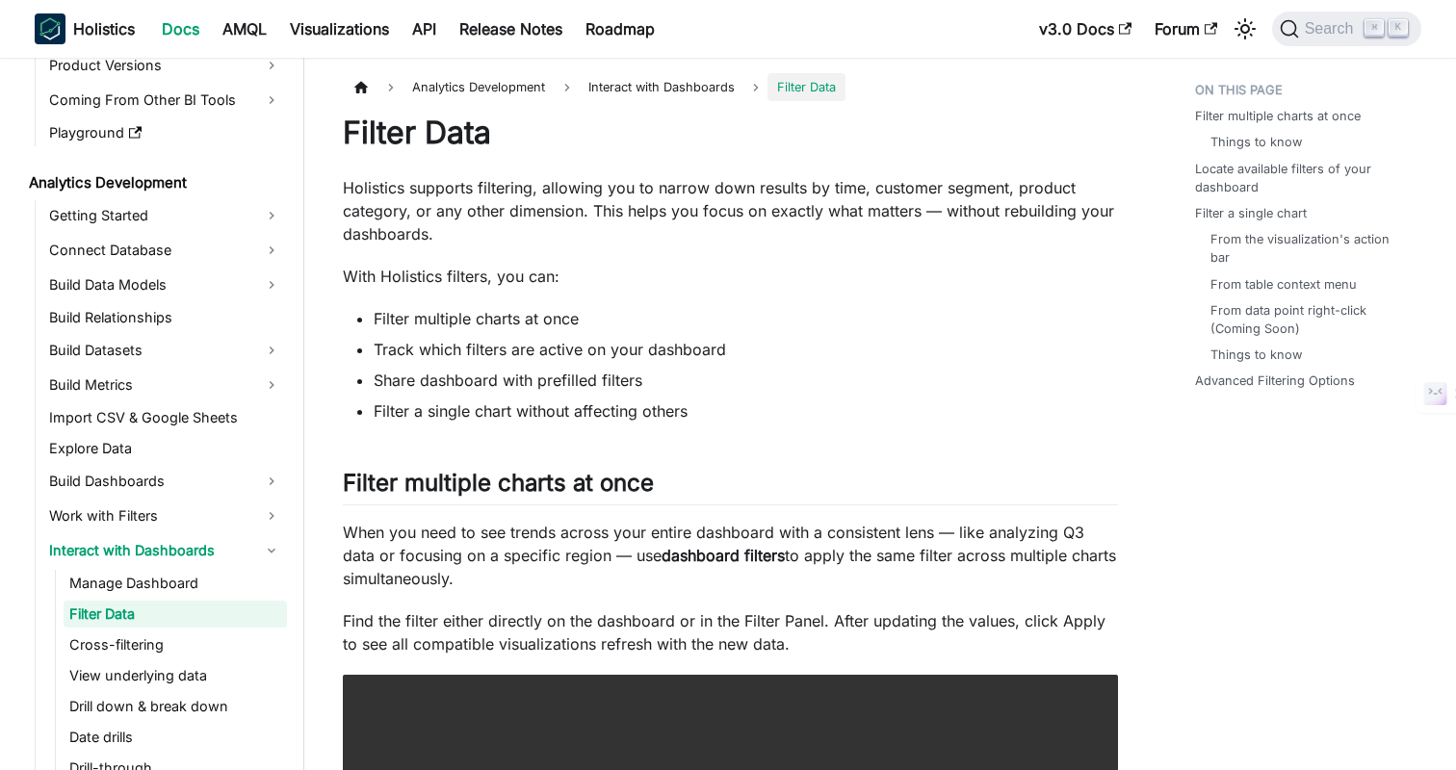
click at [574, 266] on p "With Holistics filters, you can:" at bounding box center [730, 276] width 775 height 23
click at [629, 283] on p "With Holistics filters, you can:" at bounding box center [730, 276] width 775 height 23
click at [851, 343] on li "Track which filters are active on your dashboard" at bounding box center [746, 349] width 744 height 23
click at [909, 345] on li "Track which filters are active on your dashboard" at bounding box center [746, 349] width 744 height 23
click at [904, 387] on li "Share dashboard with prefilled filters" at bounding box center [746, 380] width 744 height 23
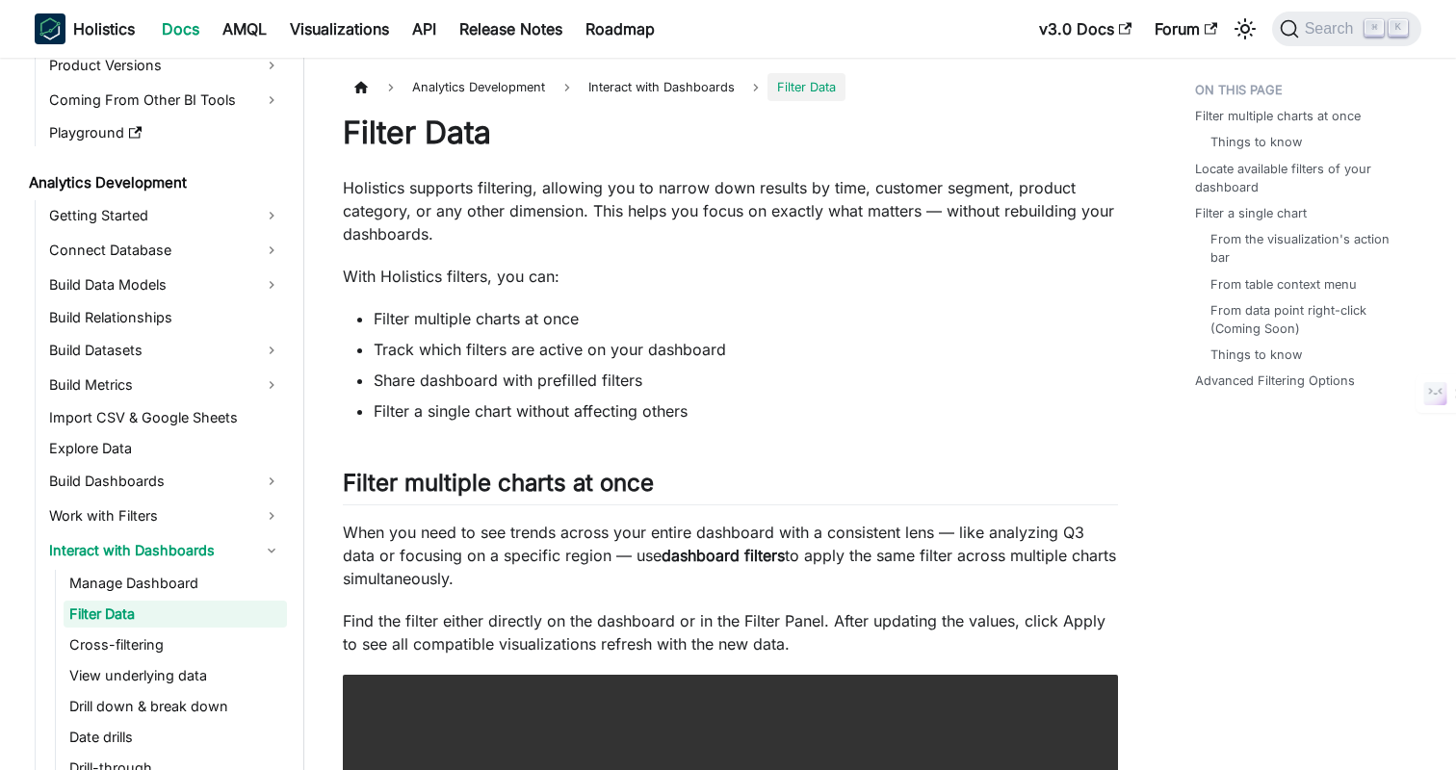
click at [941, 376] on li "Share dashboard with prefilled filters" at bounding box center [746, 380] width 744 height 23
drag, startPoint x: 374, startPoint y: 350, endPoint x: 757, endPoint y: 365, distance: 383.6
click at [757, 365] on ul "Filter multiple charts at once Track which filters are active on your dashboard…" at bounding box center [730, 365] width 775 height 116
click at [832, 365] on ul "Filter multiple charts at once Track which filters are active on your dashboard…" at bounding box center [730, 365] width 775 height 116
click at [1101, 423] on li "Filter a single chart without affecting others" at bounding box center [746, 411] width 744 height 23
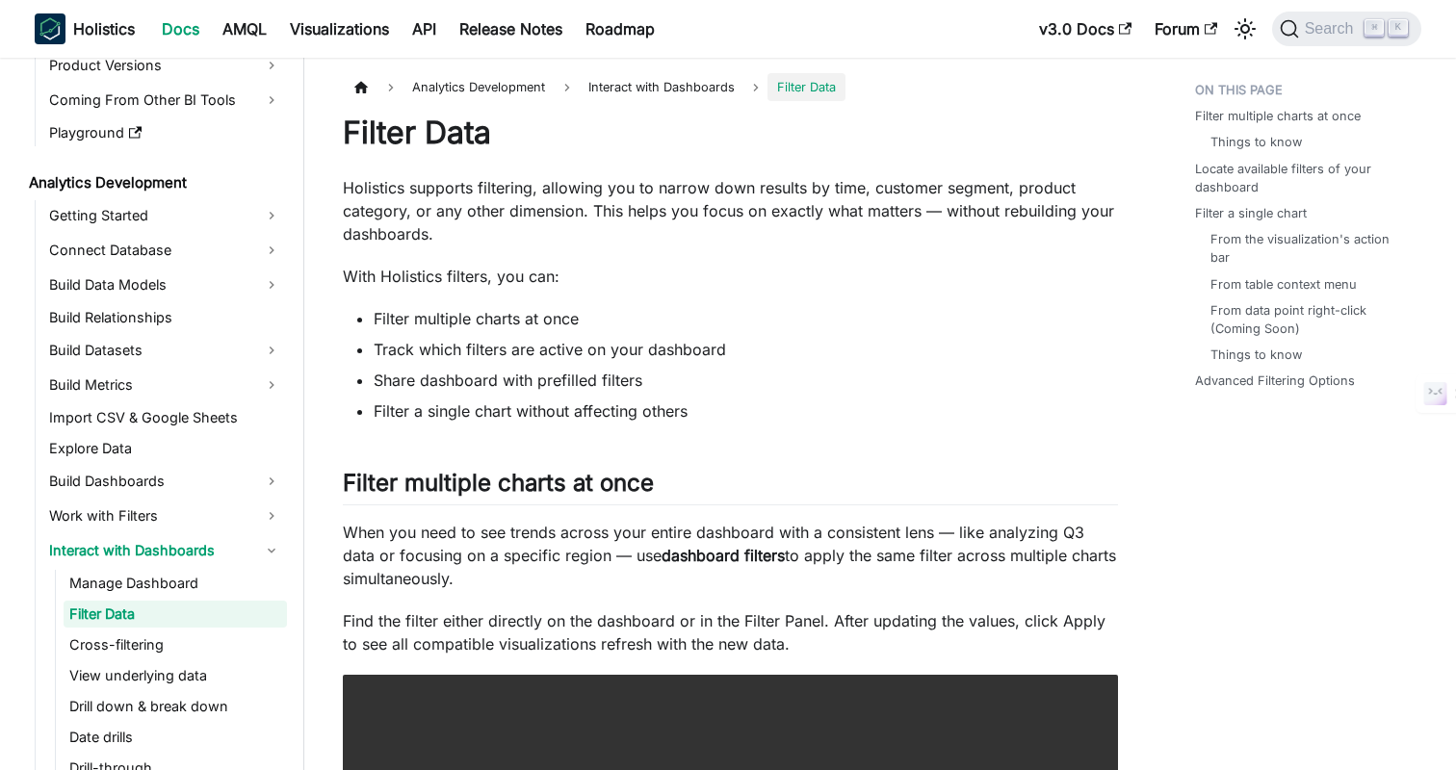
click at [1113, 384] on li "Share dashboard with prefilled filters" at bounding box center [746, 380] width 744 height 23
click at [566, 317] on li "Filter multiple charts at once" at bounding box center [746, 318] width 744 height 23
click at [824, 379] on li "Share dashboard with prefilled filters" at bounding box center [746, 380] width 744 height 23
click at [706, 415] on li "Filter a single chart without affecting others" at bounding box center [746, 411] width 744 height 23
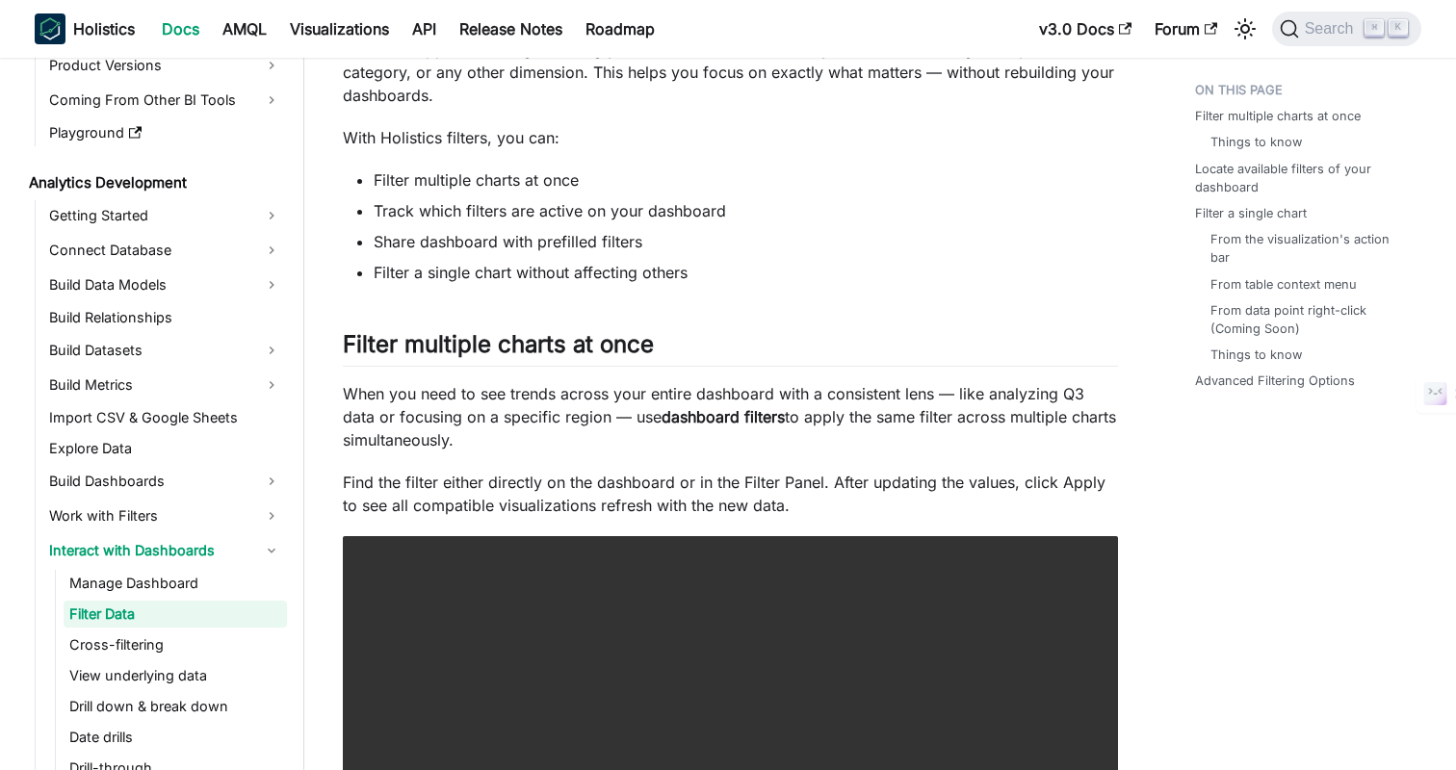
scroll to position [197, 0]
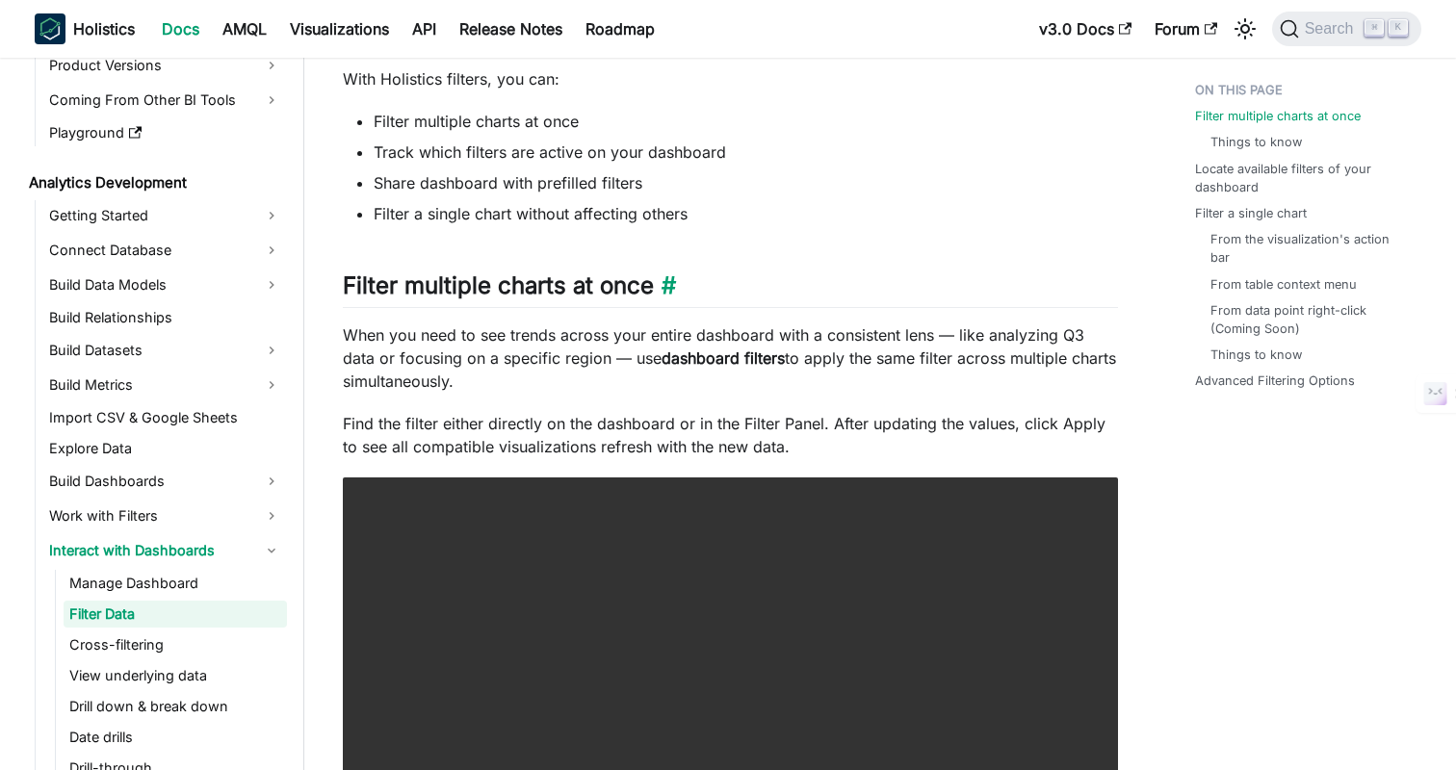
click at [773, 277] on h2 "Filter multiple charts at once ​" at bounding box center [730, 290] width 775 height 37
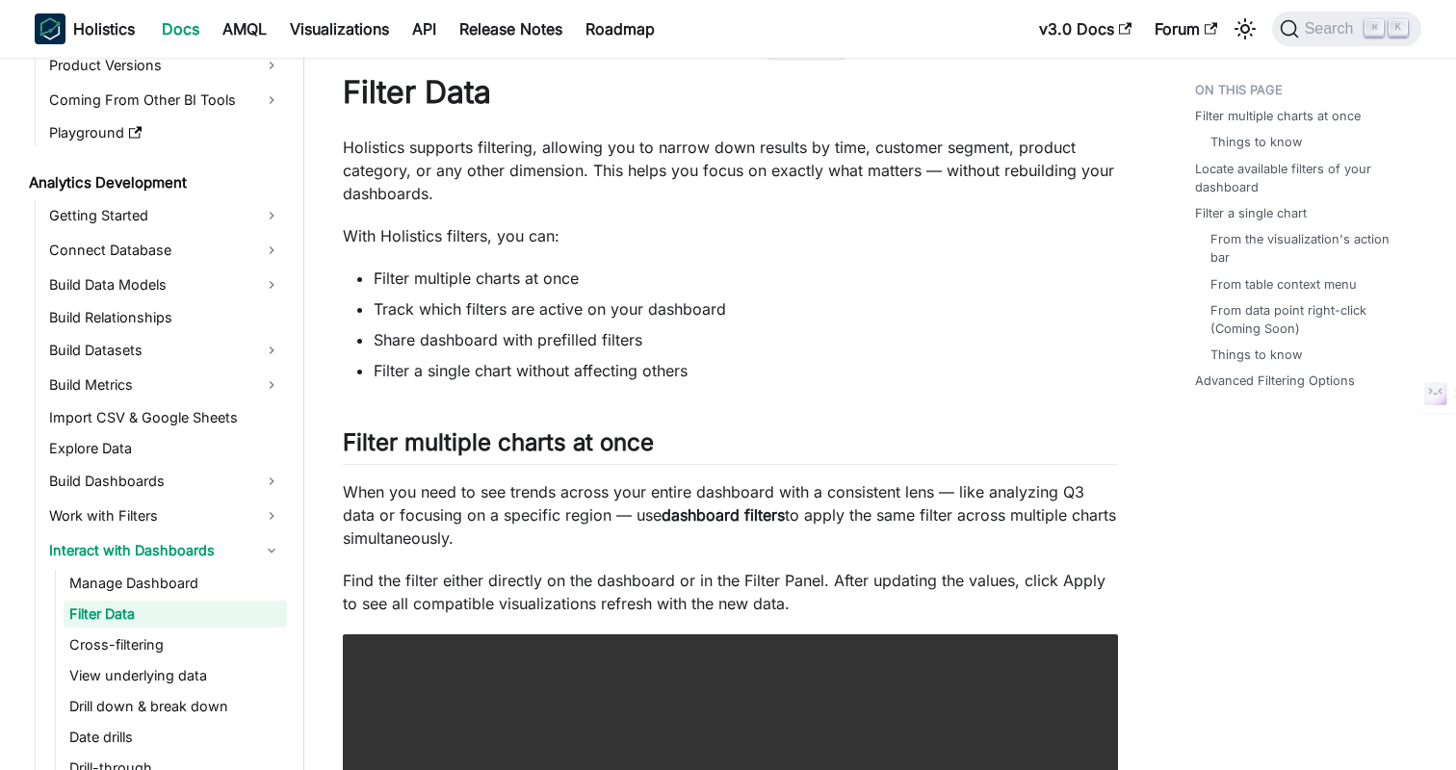
scroll to position [0, 0]
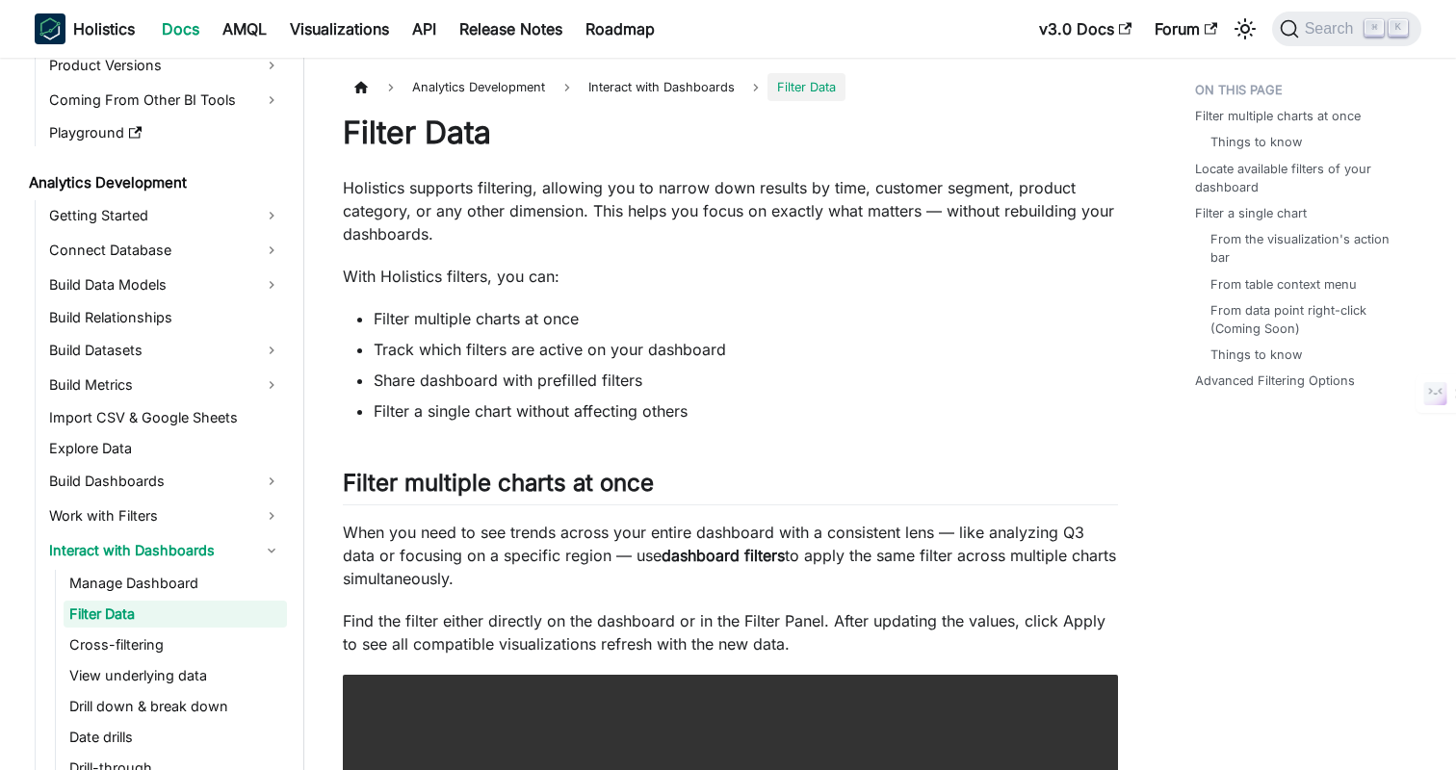
click at [858, 357] on li "Track which filters are active on your dashboard" at bounding box center [746, 349] width 744 height 23
click at [876, 330] on ul "Filter multiple charts at once Track which filters are active on your dashboard…" at bounding box center [730, 365] width 775 height 116
click at [679, 382] on li "Share dashboard with prefilled filters" at bounding box center [746, 380] width 744 height 23
click at [538, 217] on p "Holistics supports filtering, allowing you to narrow down results by time, cust…" at bounding box center [730, 210] width 775 height 69
copy ul "Track which filters are active on your dashboard"
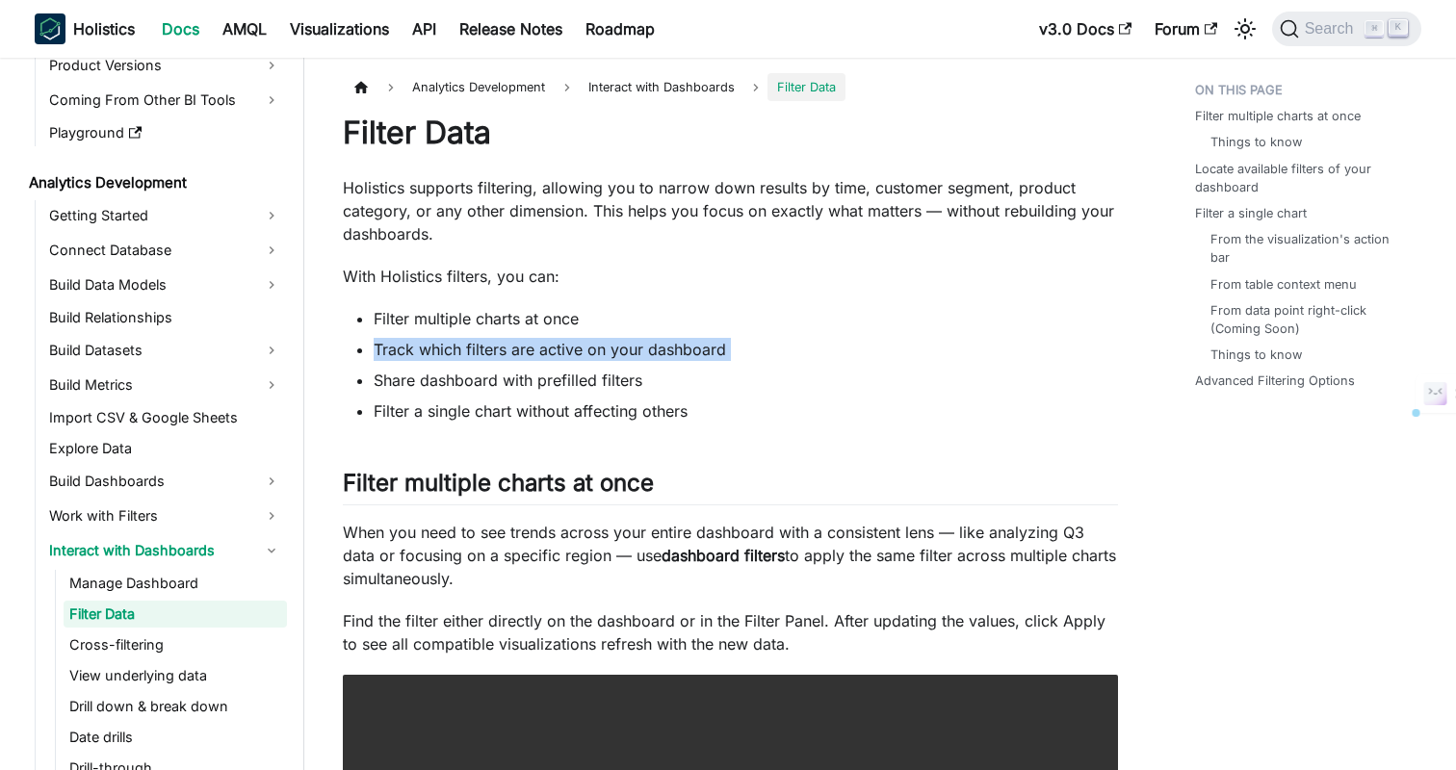
drag, startPoint x: 376, startPoint y: 356, endPoint x: 742, endPoint y: 367, distance: 367.0
click at [742, 367] on ul "Filter multiple charts at once Track which filters are active on your dashboard…" at bounding box center [730, 365] width 775 height 116
click at [807, 348] on li "Track which filters are active on your dashboard" at bounding box center [746, 349] width 744 height 23
click at [412, 204] on p "Holistics supports filtering, allowing you to narrow down results by time, cust…" at bounding box center [730, 210] width 775 height 69
click at [507, 220] on p "Holistics supports filtering, allowing you to narrow down results by time, cust…" at bounding box center [730, 210] width 775 height 69
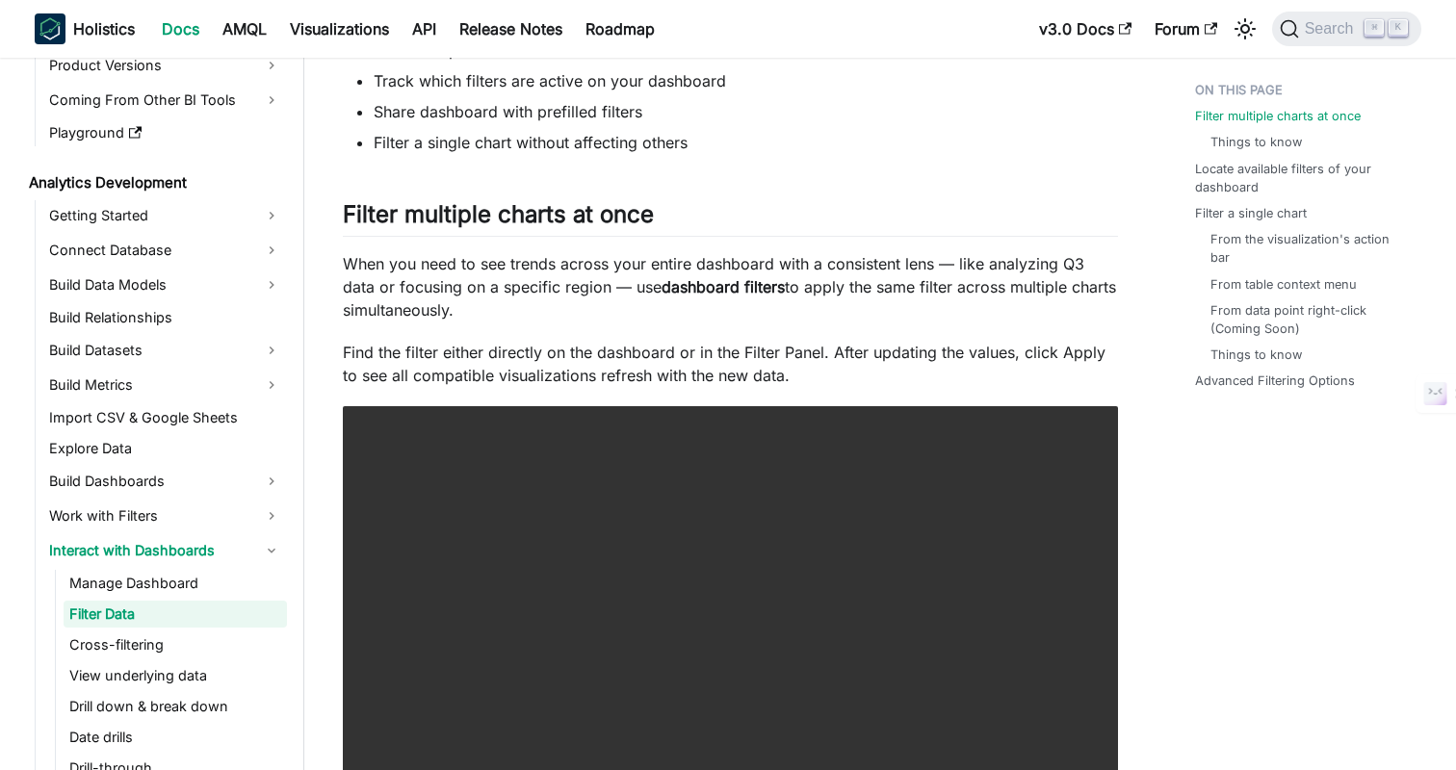
scroll to position [365, 0]
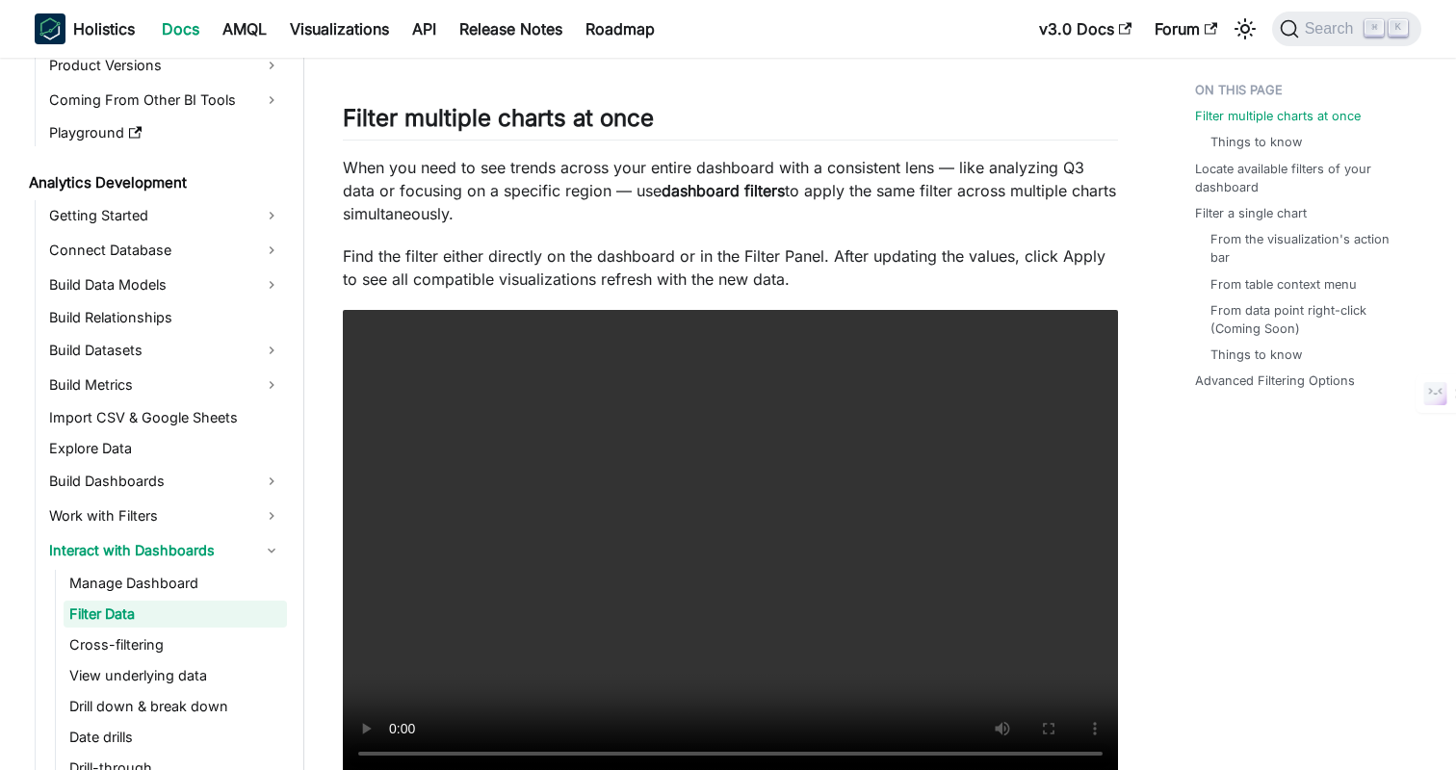
click at [464, 176] on p "When you need to see trends across your entire dashboard with a consistent lens…" at bounding box center [730, 190] width 775 height 69
click at [623, 179] on p "When you need to see trends across your entire dashboard with a consistent lens…" at bounding box center [730, 190] width 775 height 69
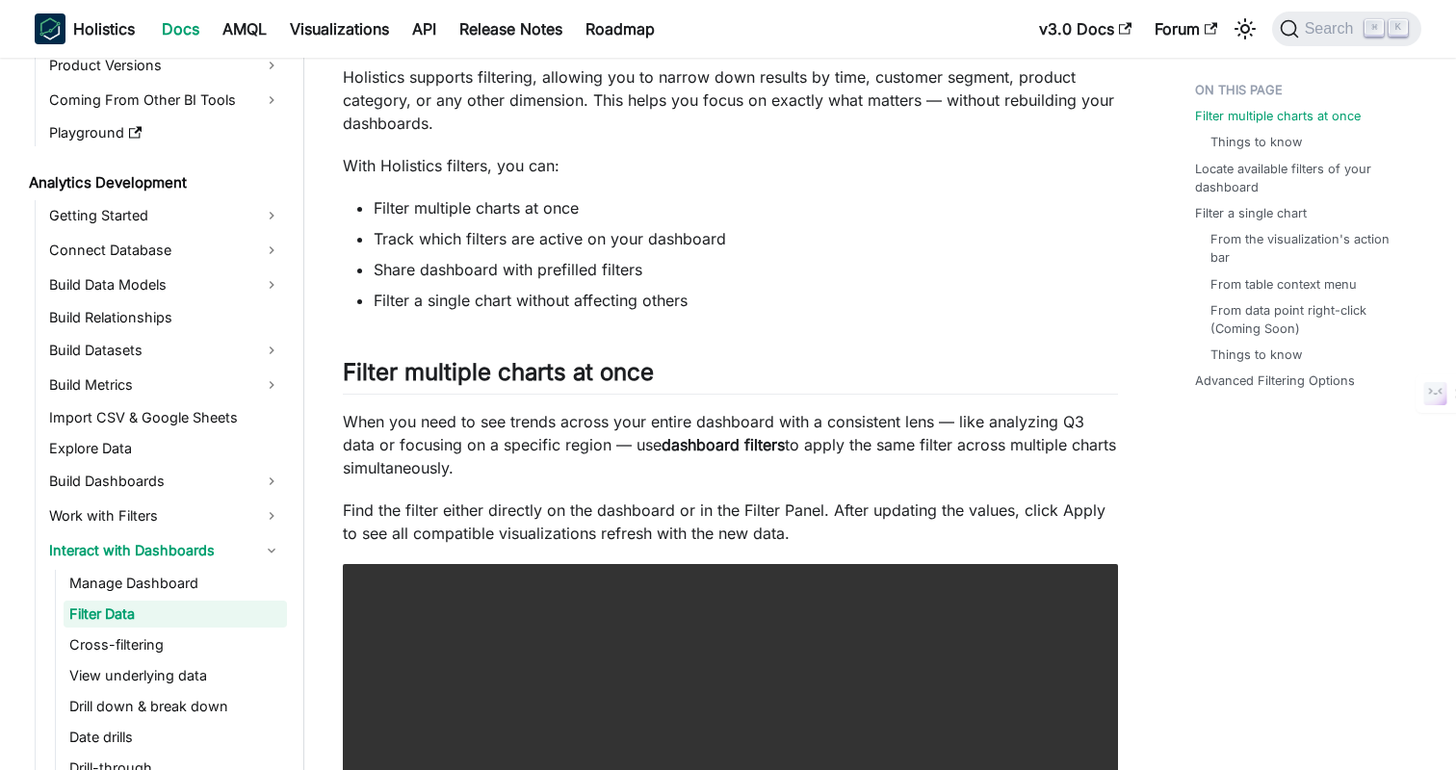
scroll to position [37, 0]
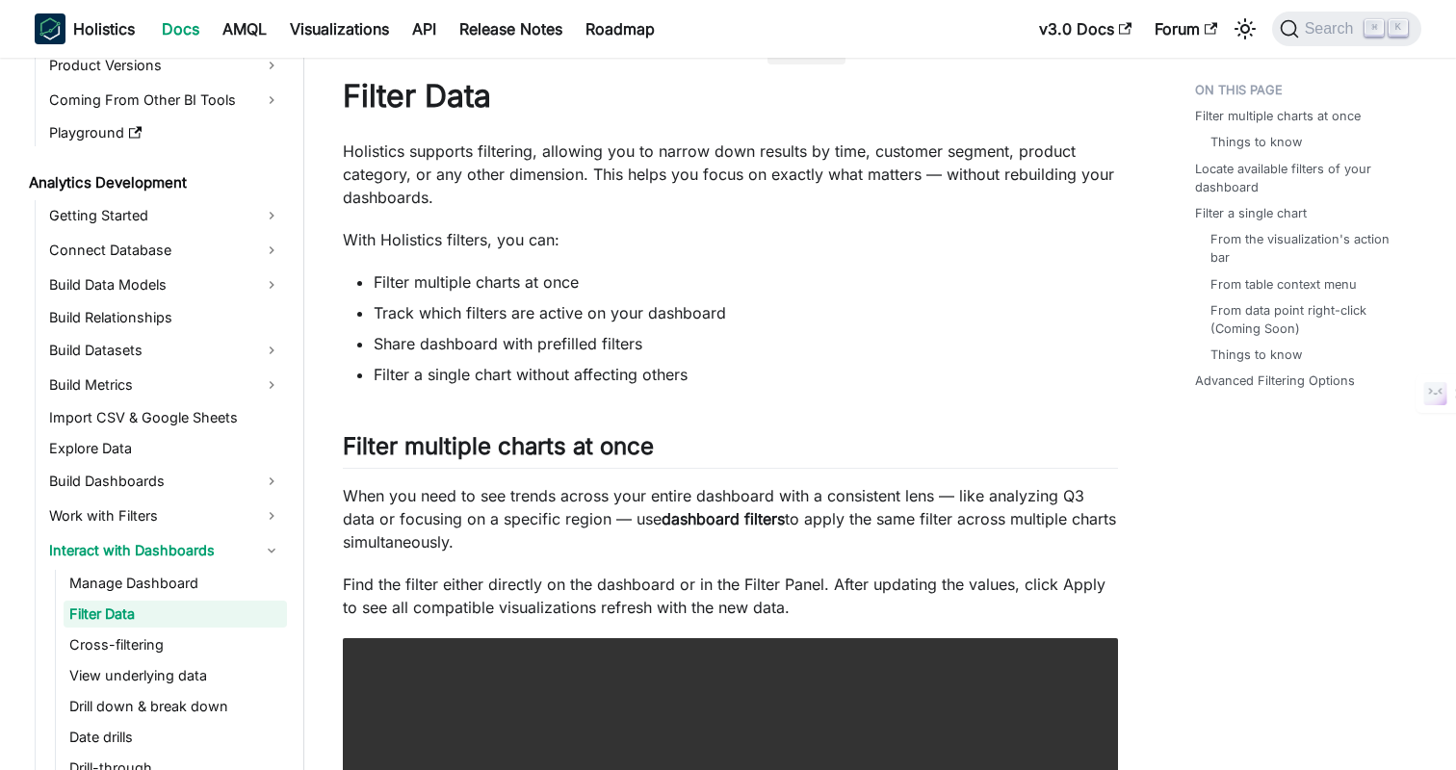
click at [862, 357] on ul "Filter multiple charts at once Track which filters are active on your dashboard…" at bounding box center [730, 329] width 775 height 116
click at [792, 242] on p "With Holistics filters, you can:" at bounding box center [730, 239] width 775 height 23
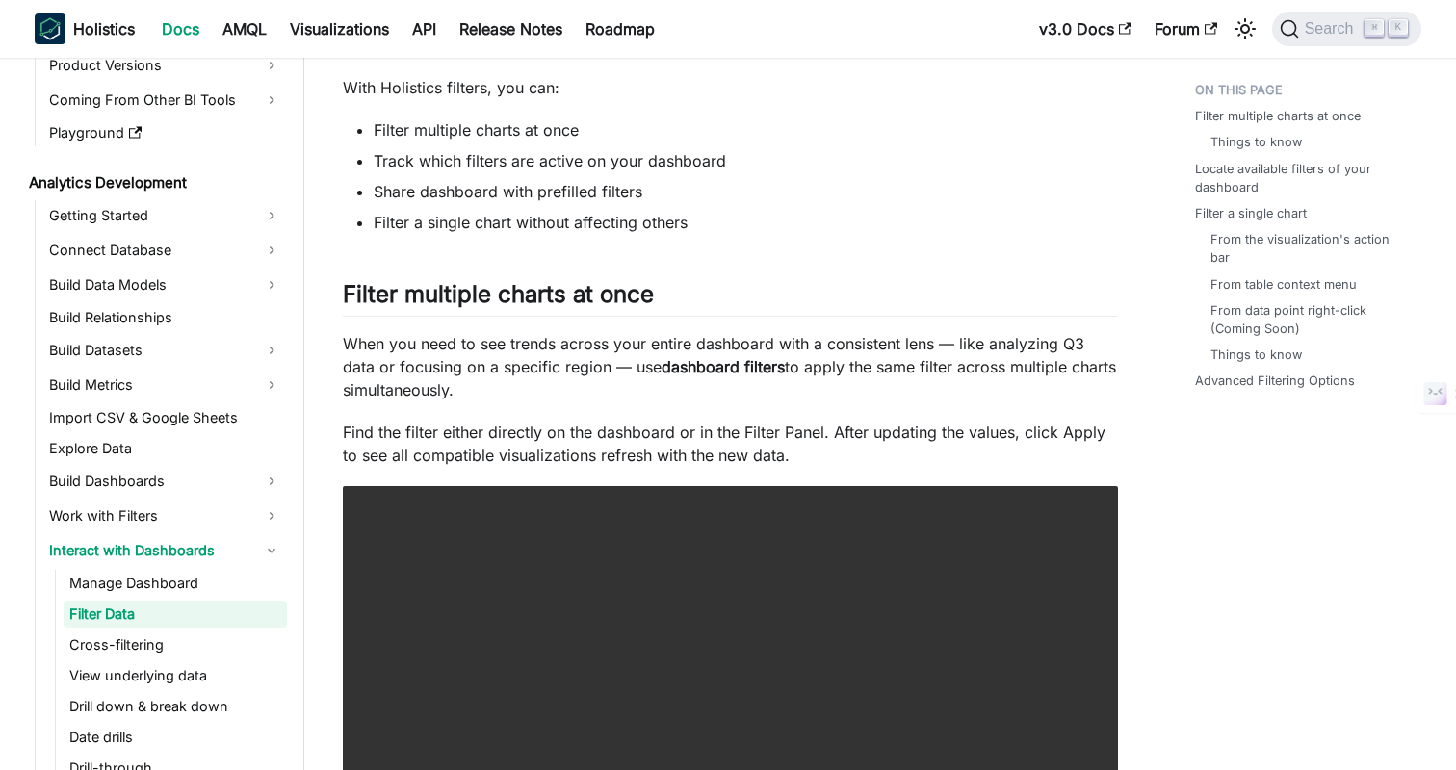
scroll to position [214, 0]
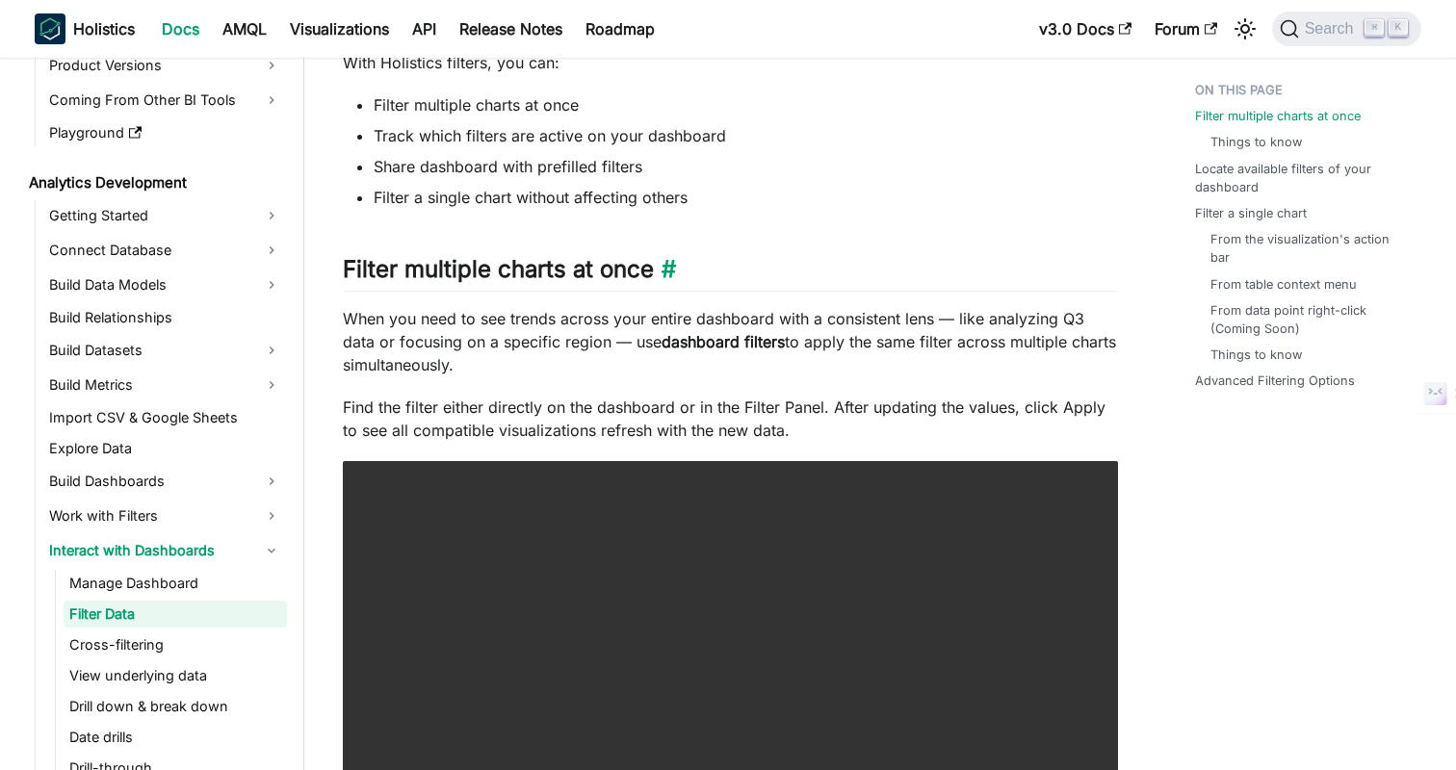
click at [766, 271] on h2 "Filter multiple charts at once ​" at bounding box center [730, 273] width 775 height 37
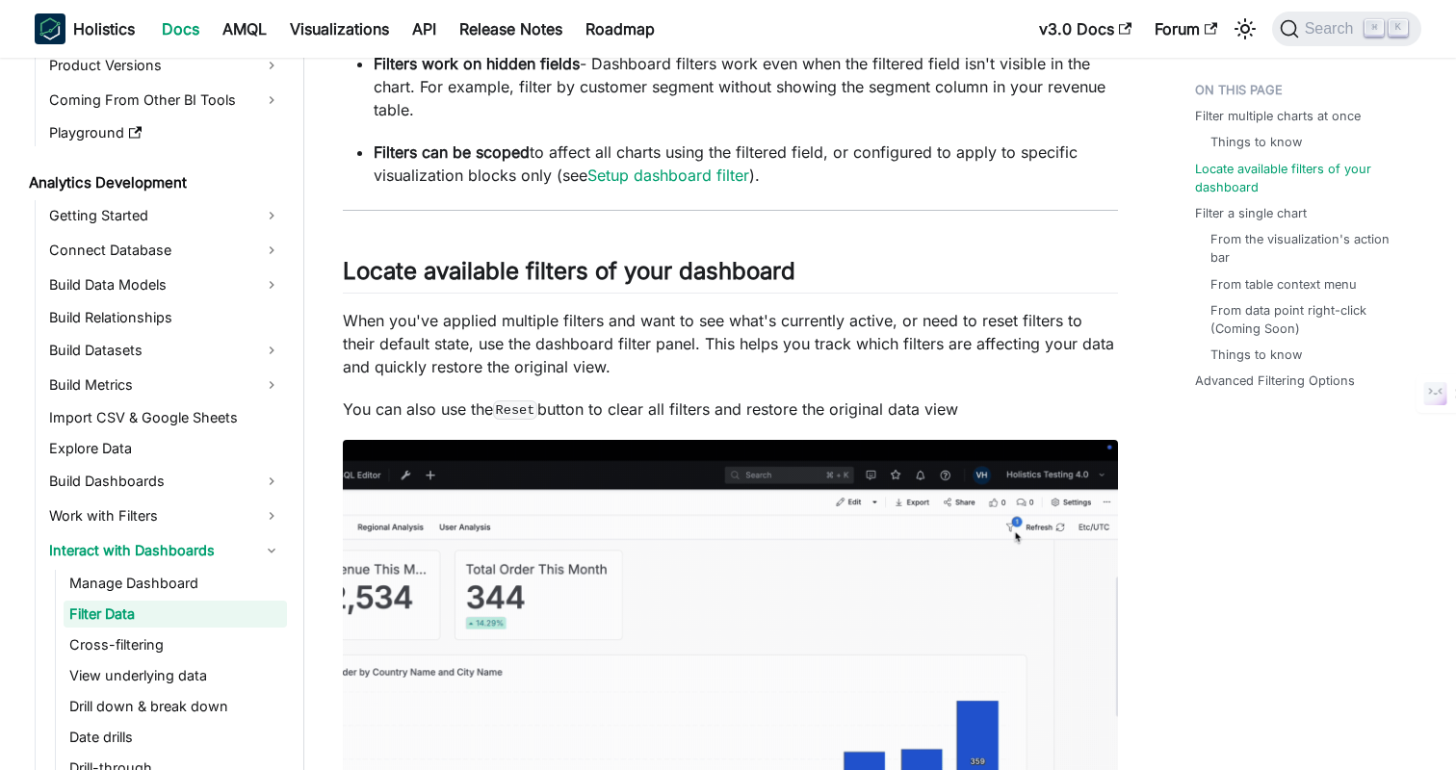
scroll to position [1246, 0]
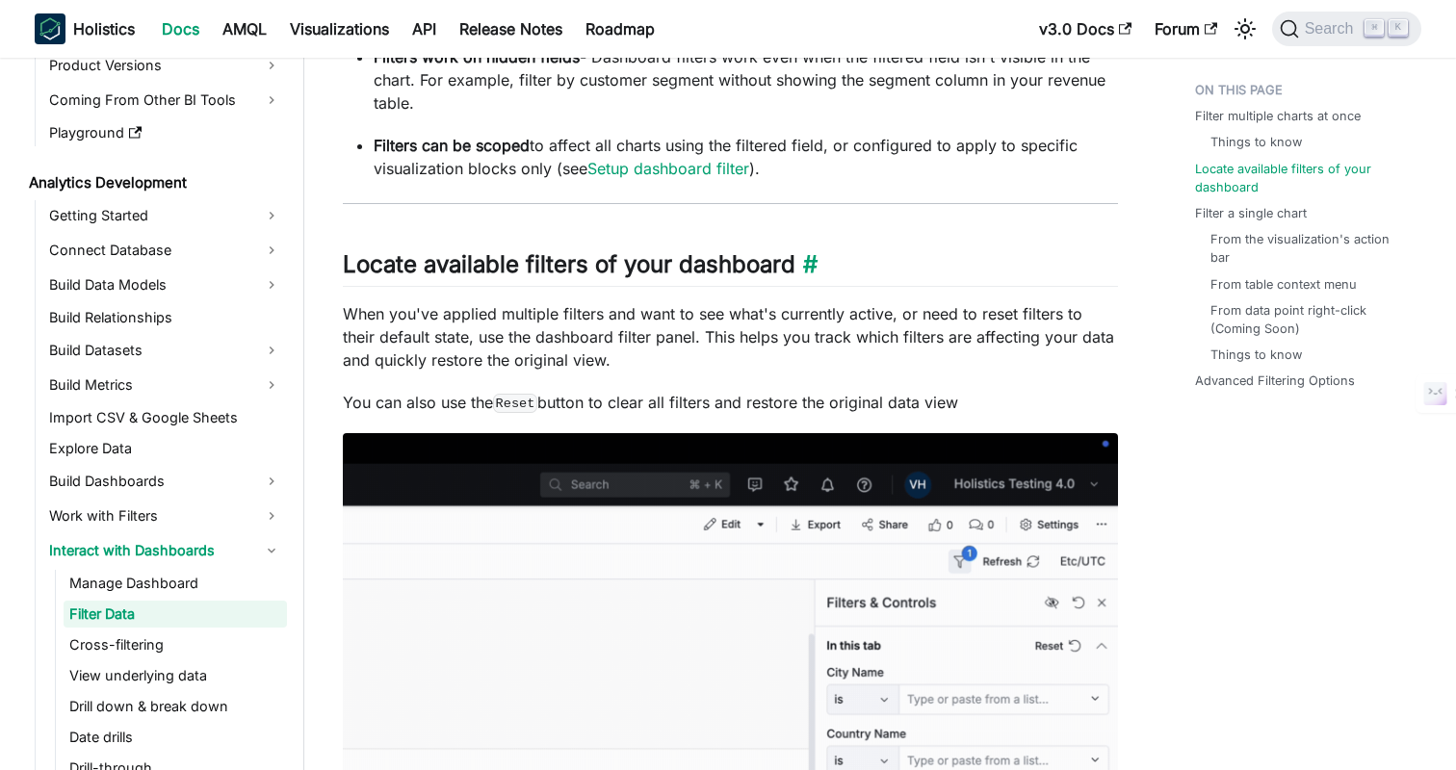
click at [861, 254] on h2 "Locate available filters of your dashboard ​" at bounding box center [730, 268] width 775 height 37
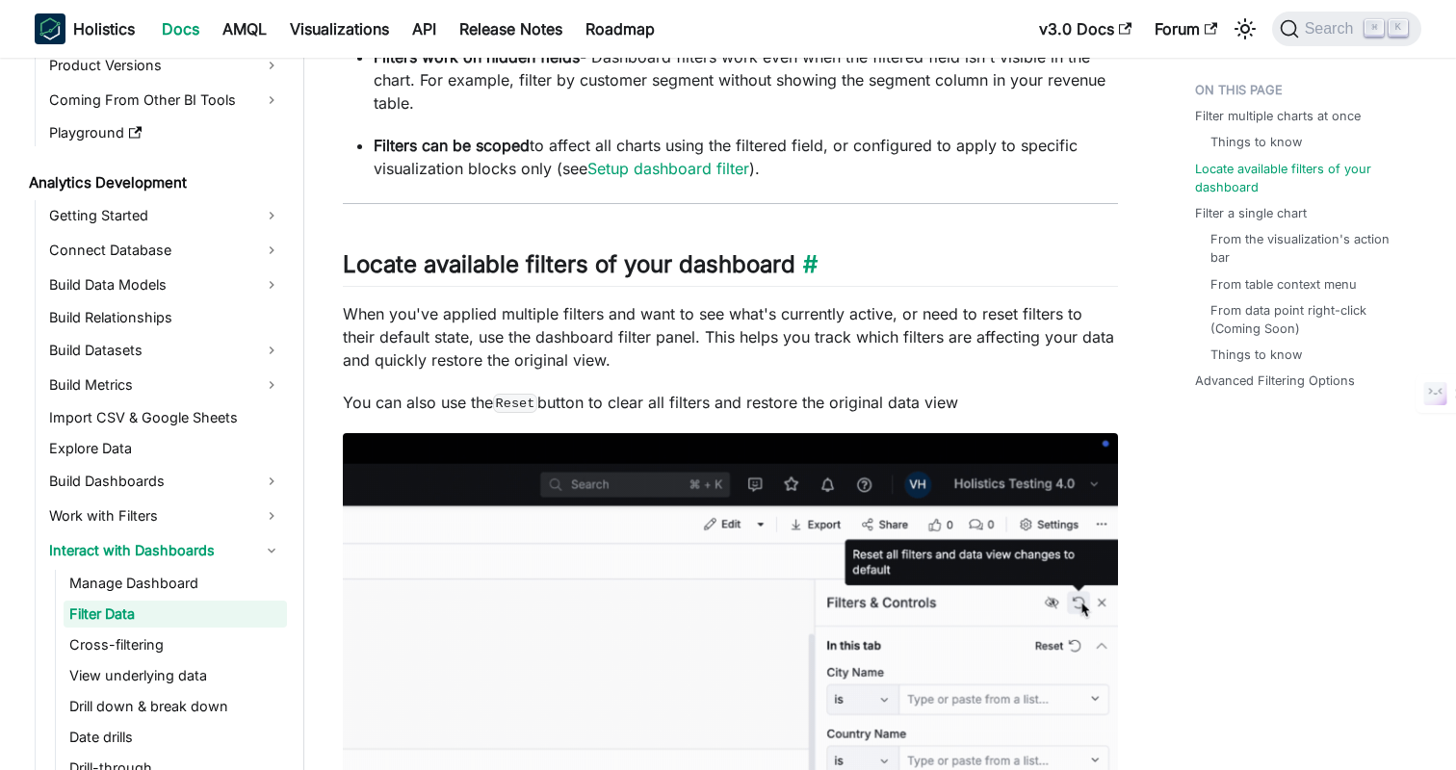
click at [911, 254] on h2 "Locate available filters of your dashboard ​" at bounding box center [730, 268] width 775 height 37
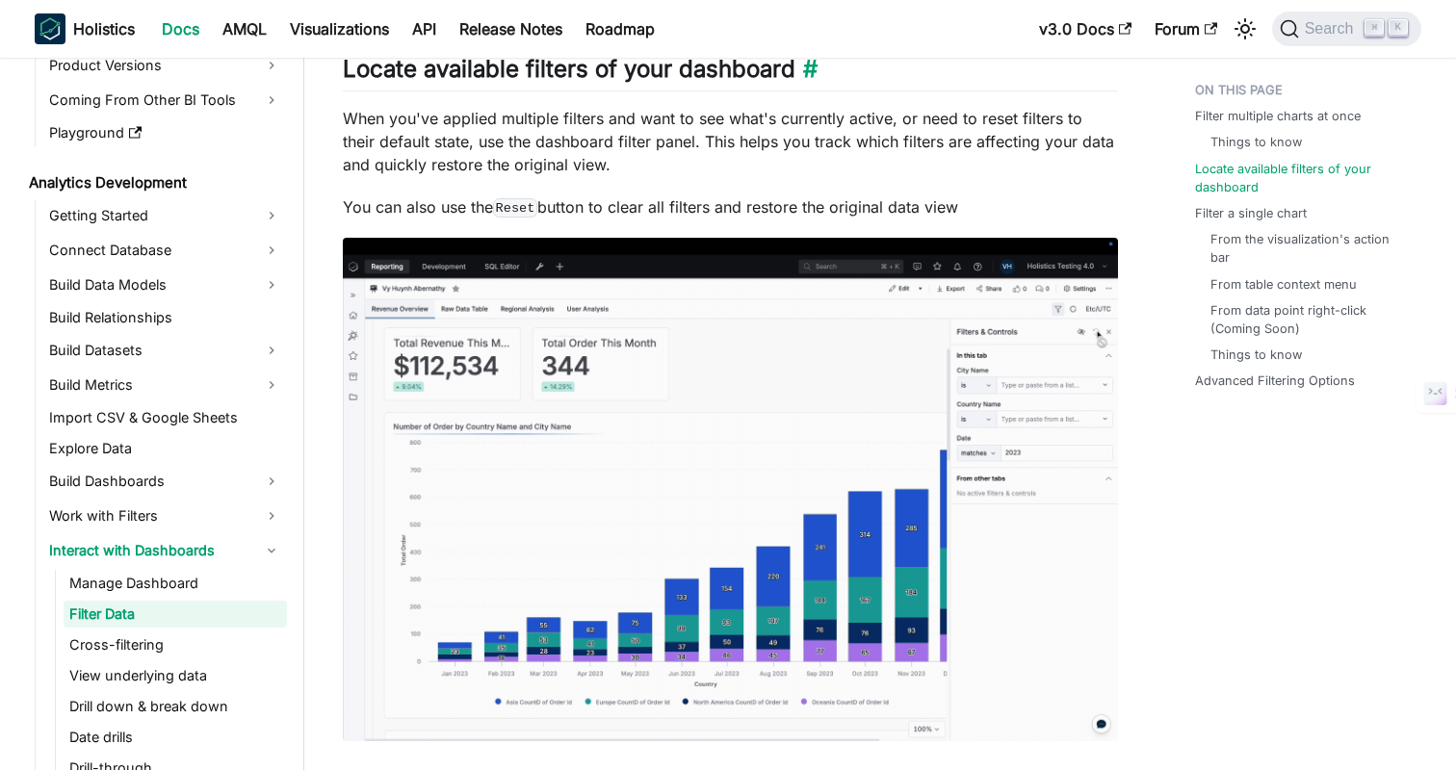
scroll to position [1445, 0]
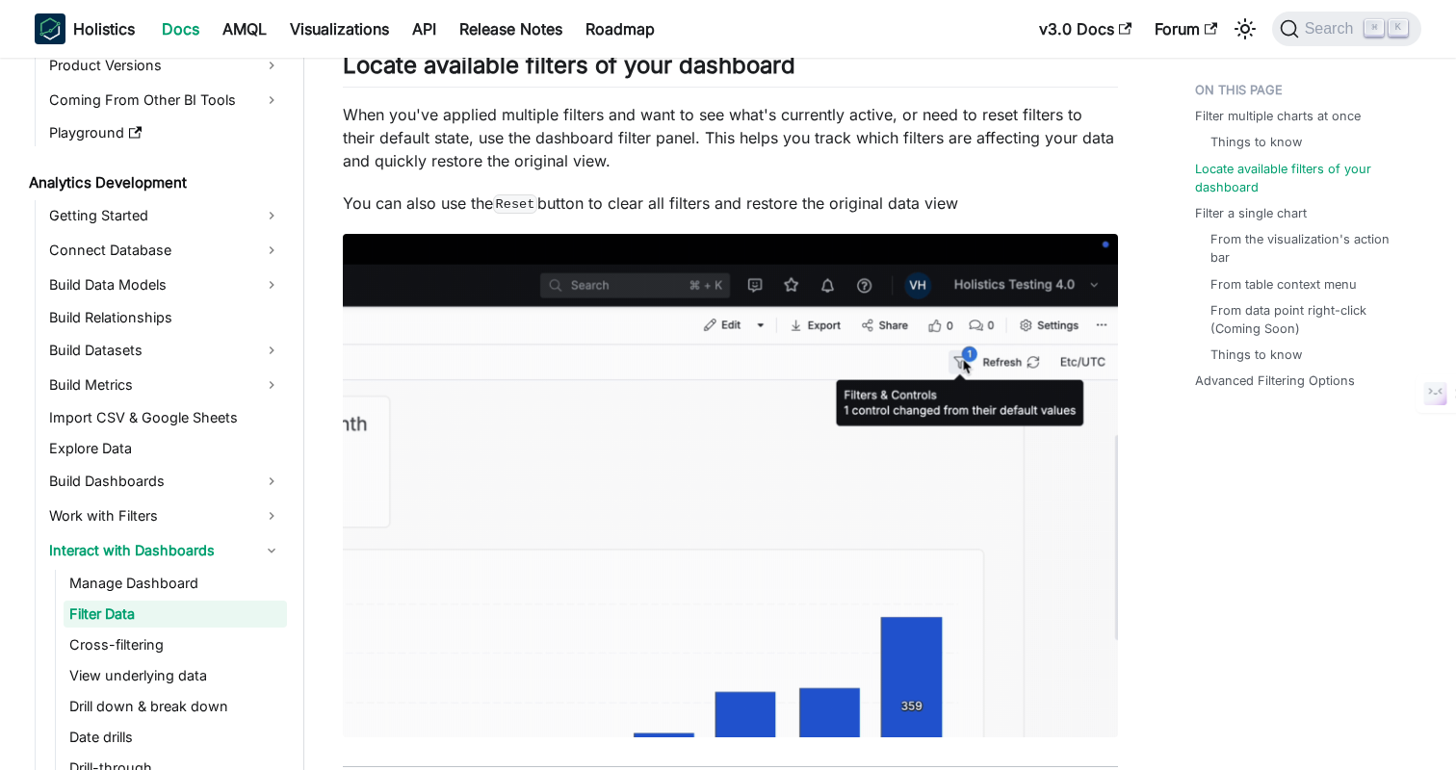
click at [985, 123] on p "When you've applied multiple filters and want to see what's currently active, o…" at bounding box center [730, 137] width 775 height 69
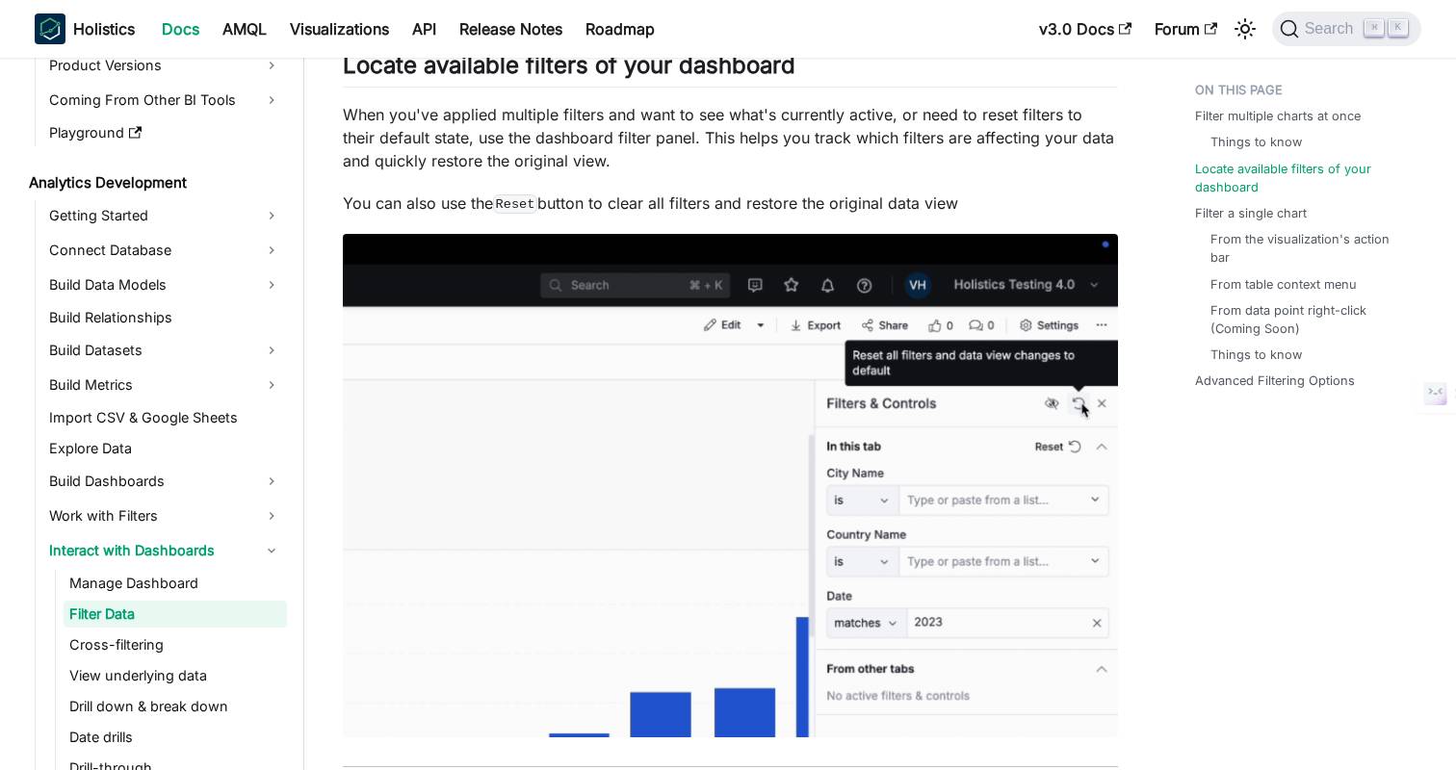
click at [985, 123] on p "When you've applied multiple filters and want to see what's currently active, o…" at bounding box center [730, 137] width 775 height 69
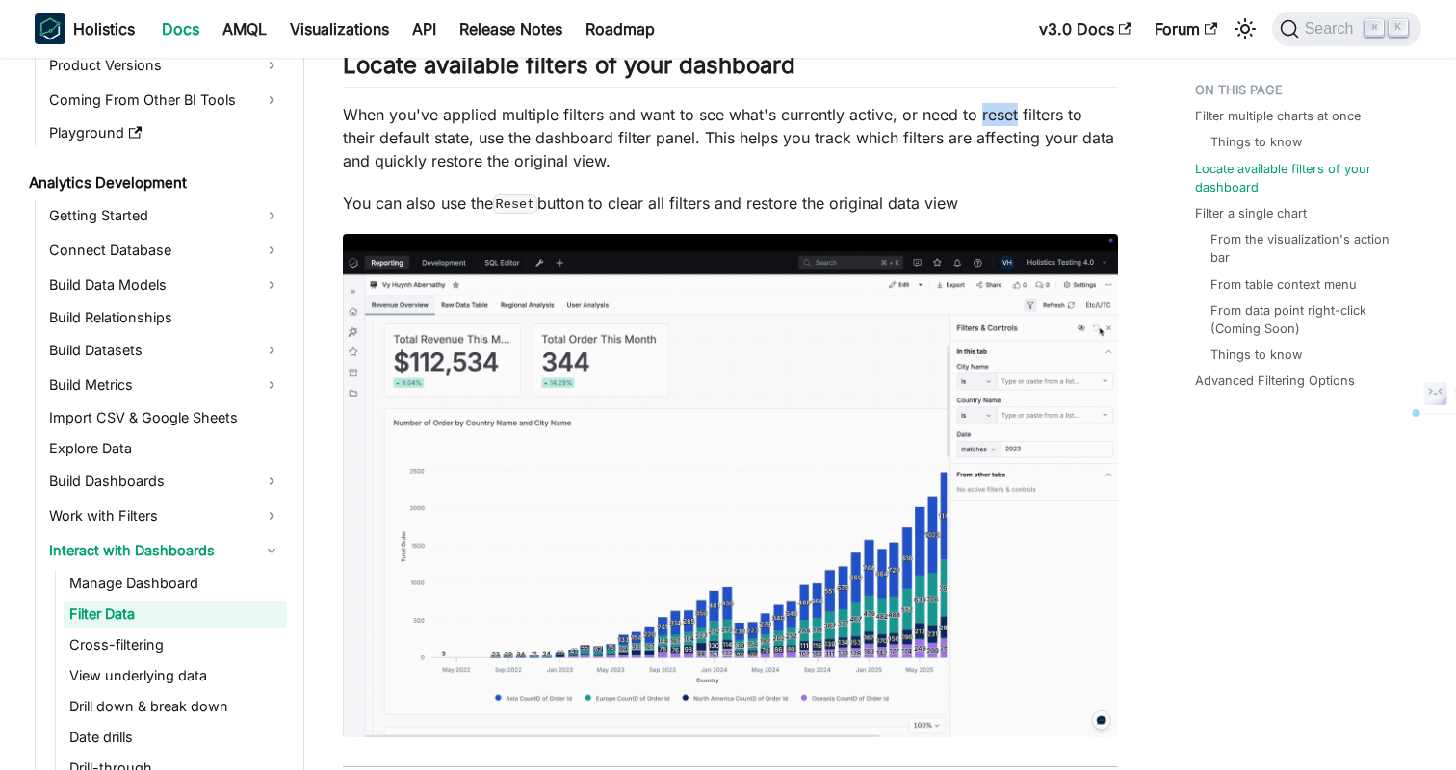
click at [879, 153] on p "When you've applied multiple filters and want to see what's currently active, o…" at bounding box center [730, 137] width 775 height 69
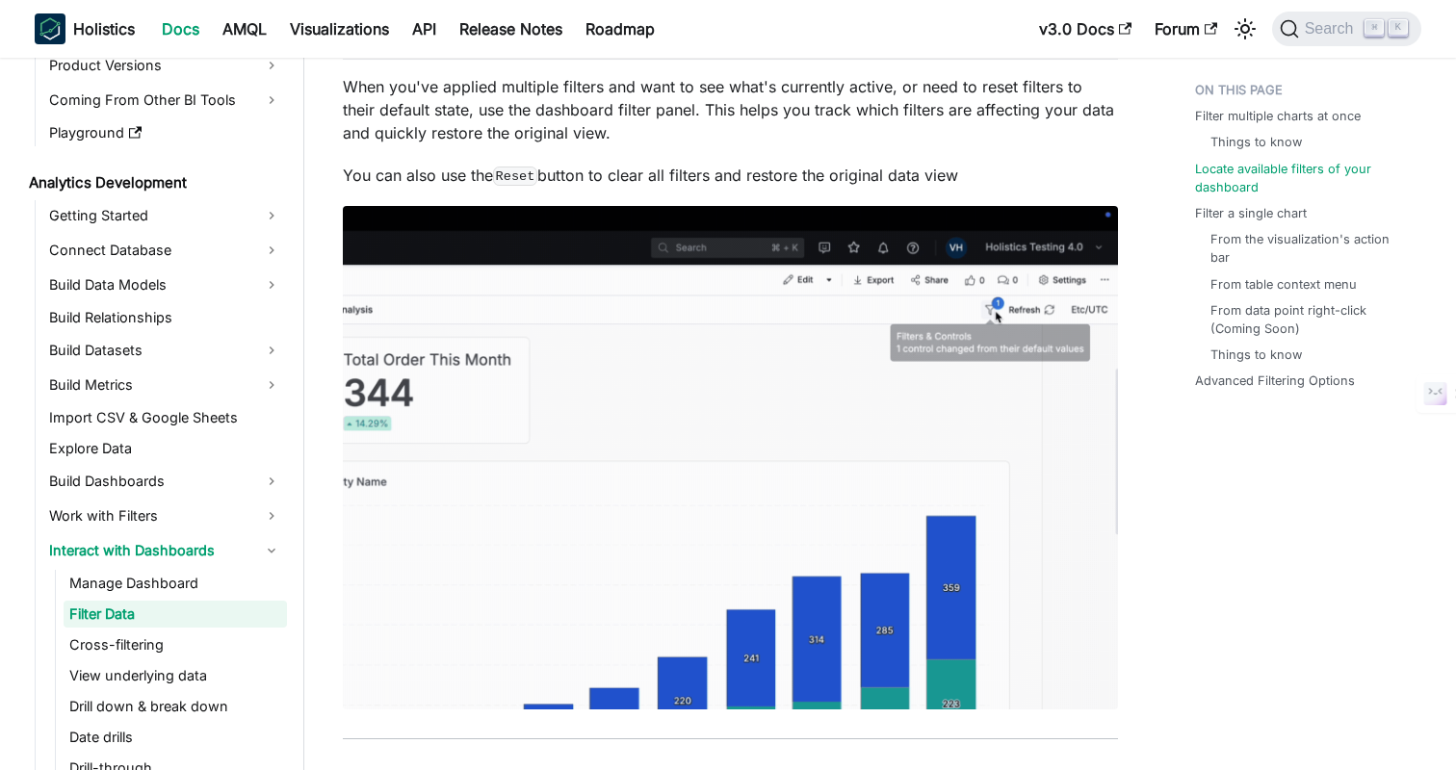
scroll to position [1454, 0]
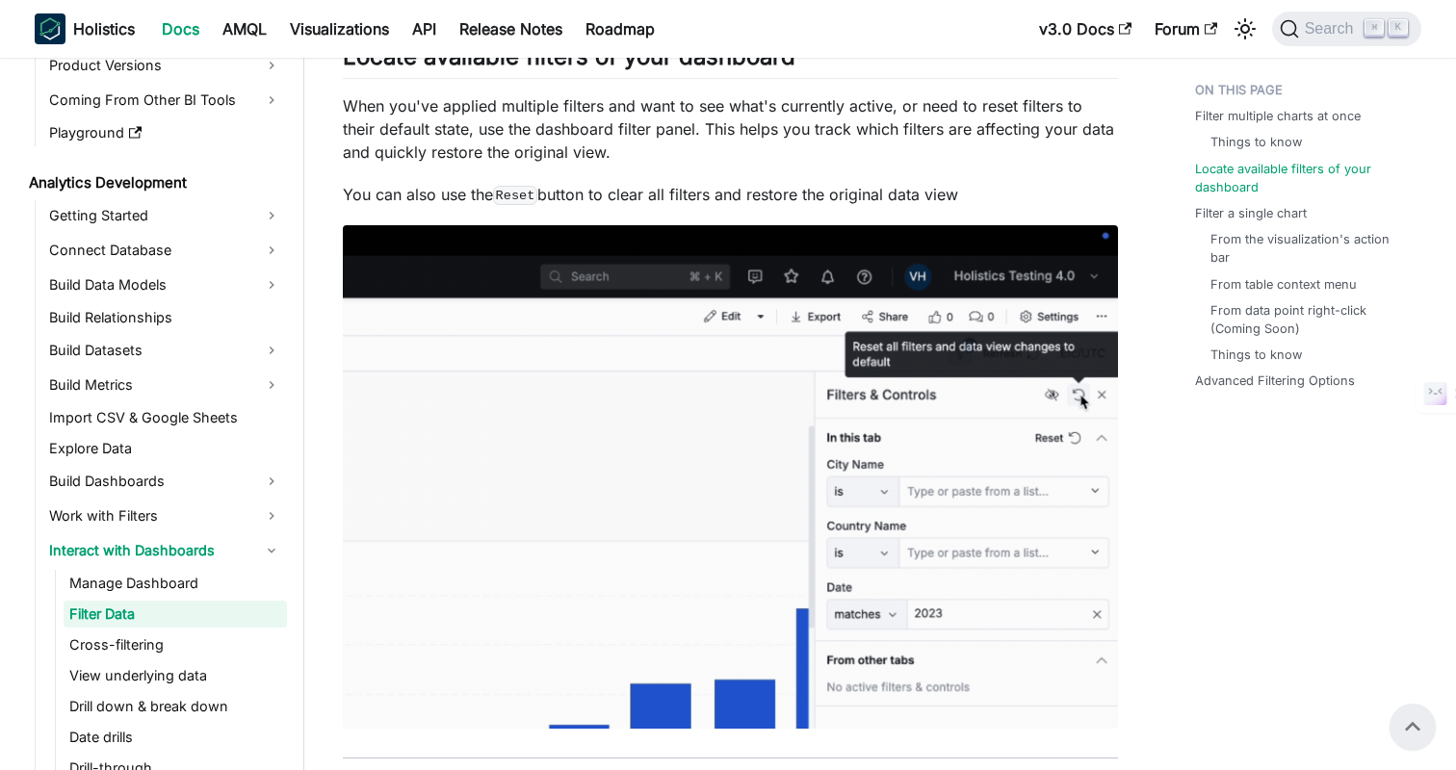
click at [943, 192] on p "You can also use the Reset button to clear all filters and restore the original…" at bounding box center [730, 194] width 775 height 23
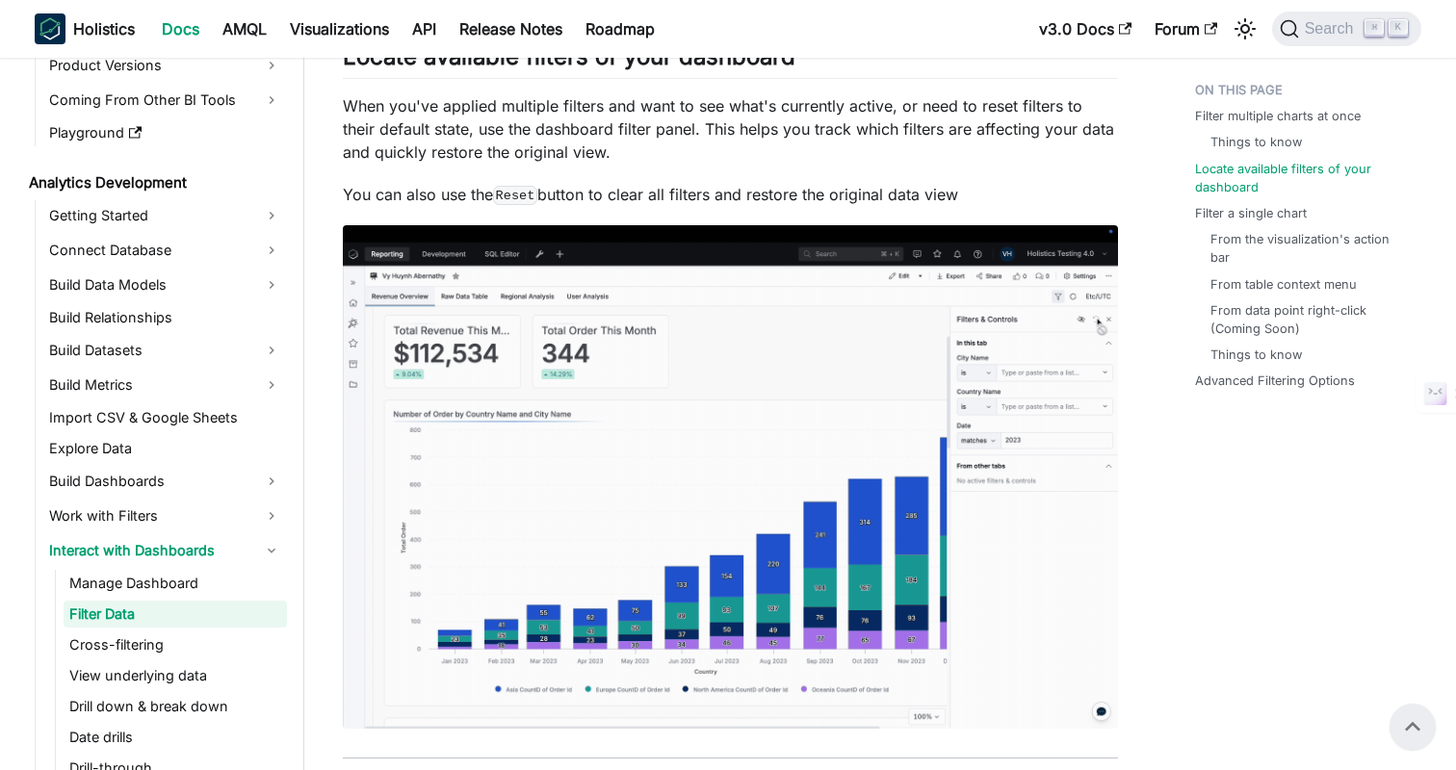
click at [1023, 192] on p "You can also use the Reset button to clear all filters and restore the original…" at bounding box center [730, 194] width 775 height 23
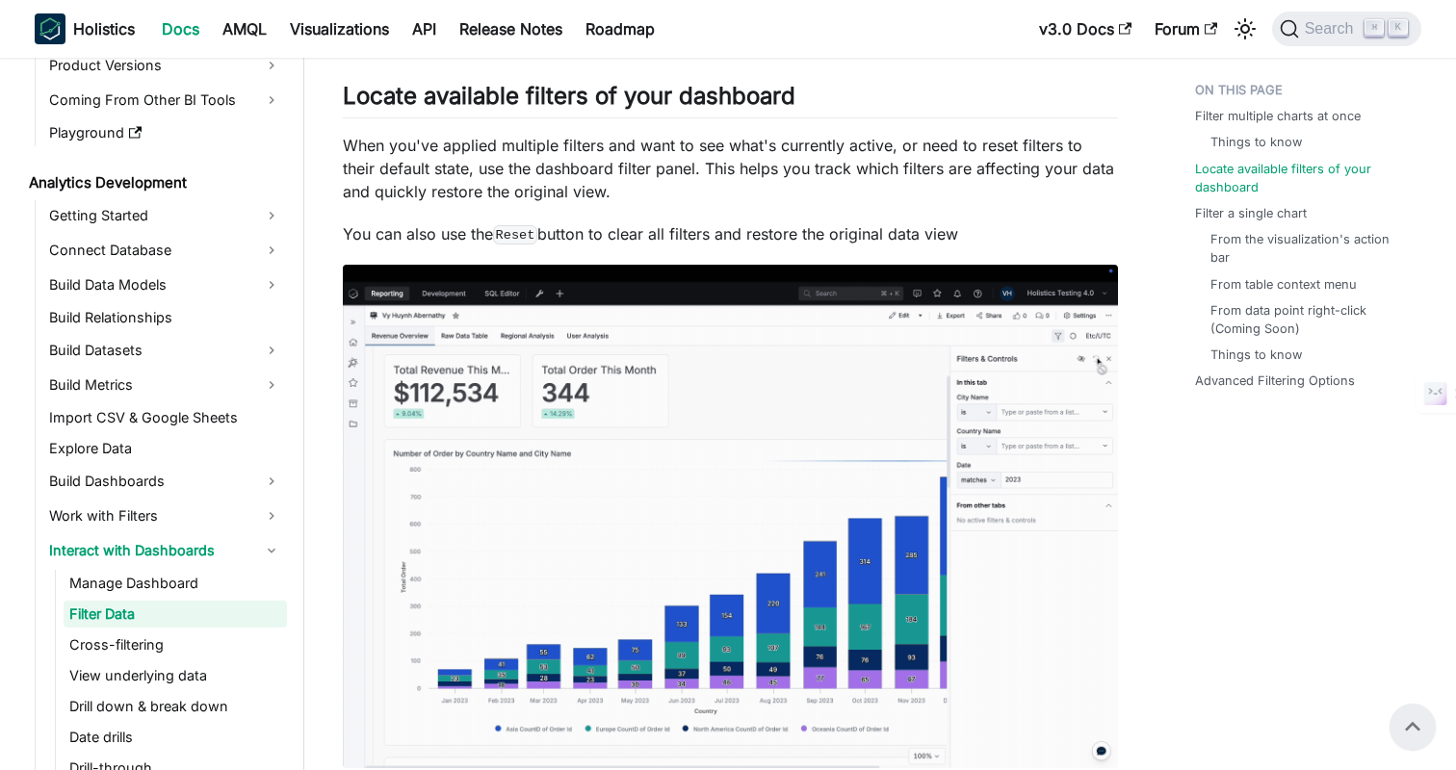
scroll to position [1411, 0]
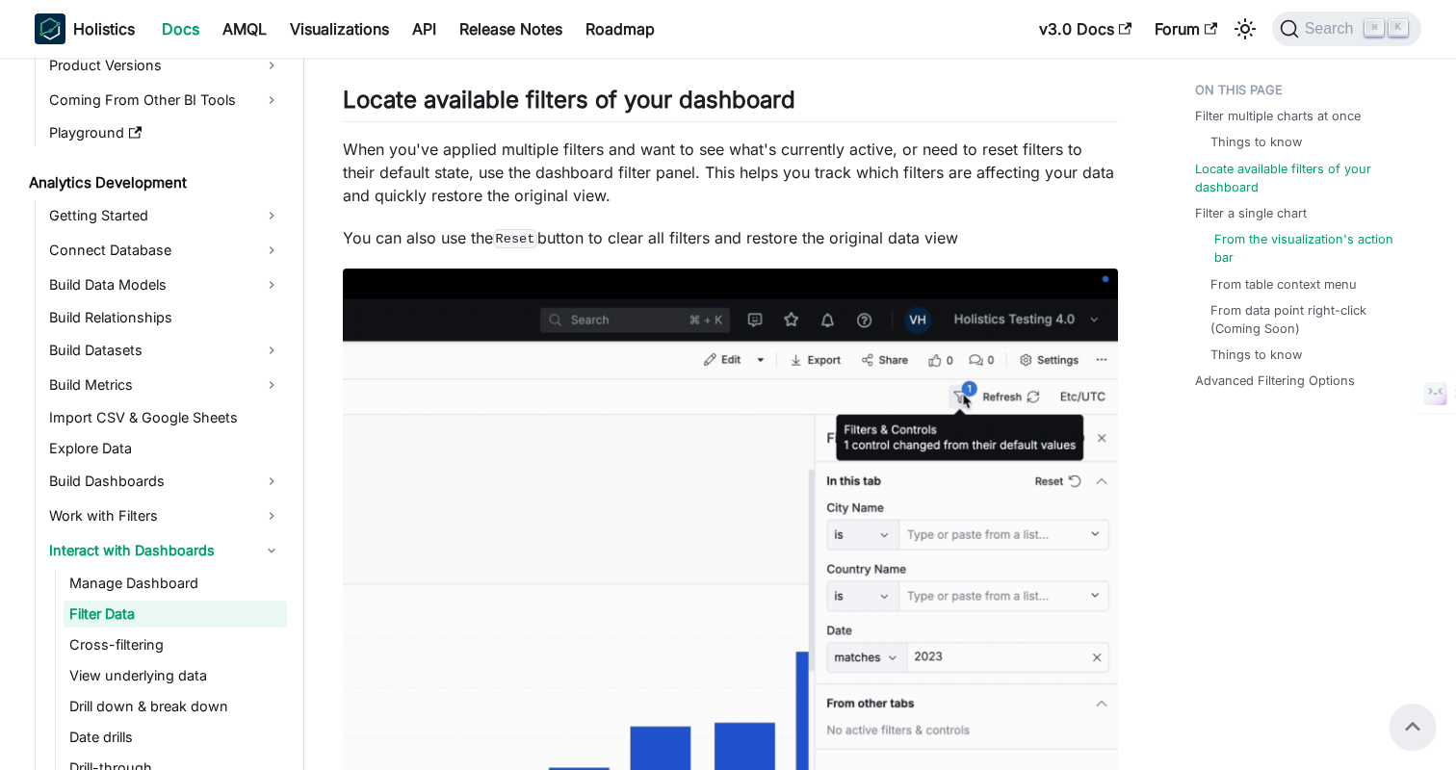
click at [1296, 238] on link "From the visualization's action bar" at bounding box center [1310, 248] width 192 height 37
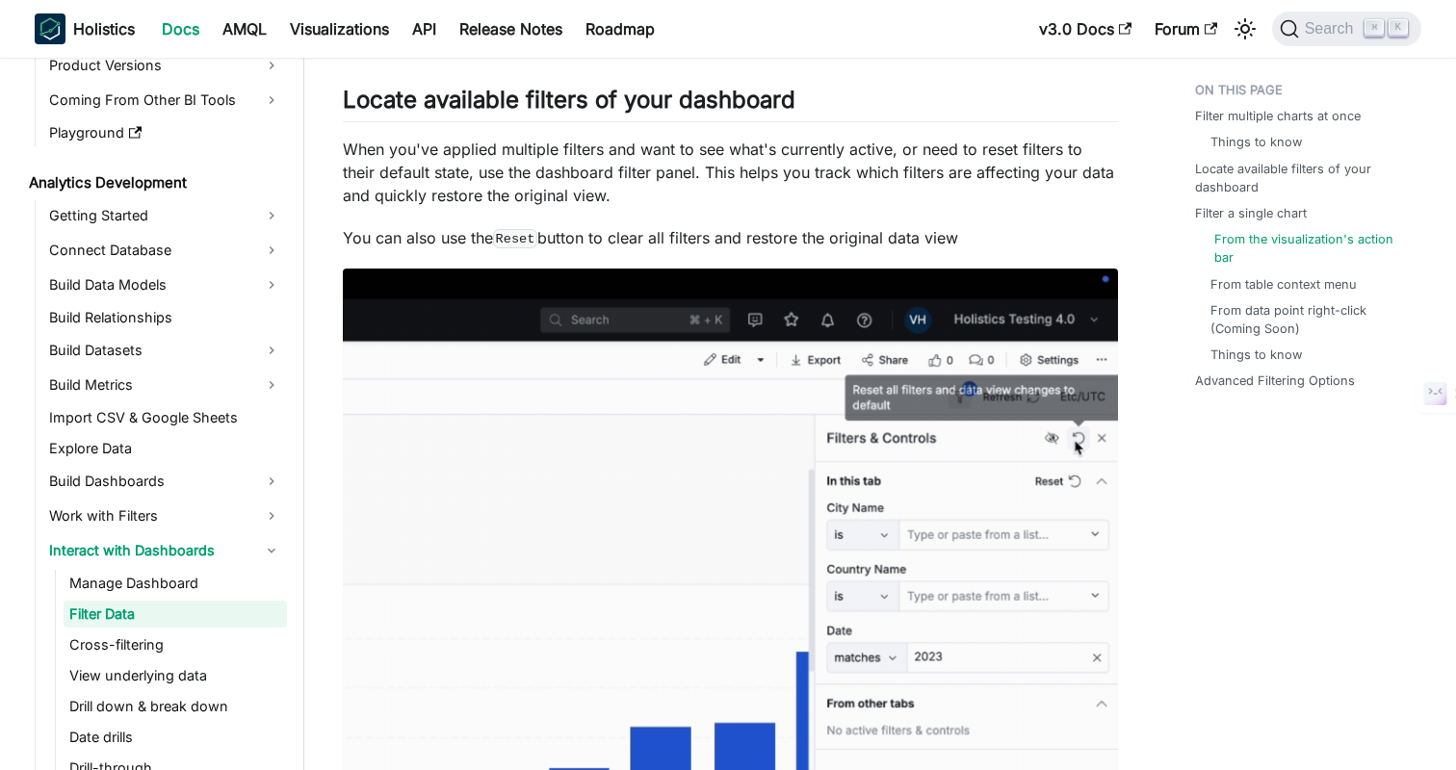
scroll to position [2490, 0]
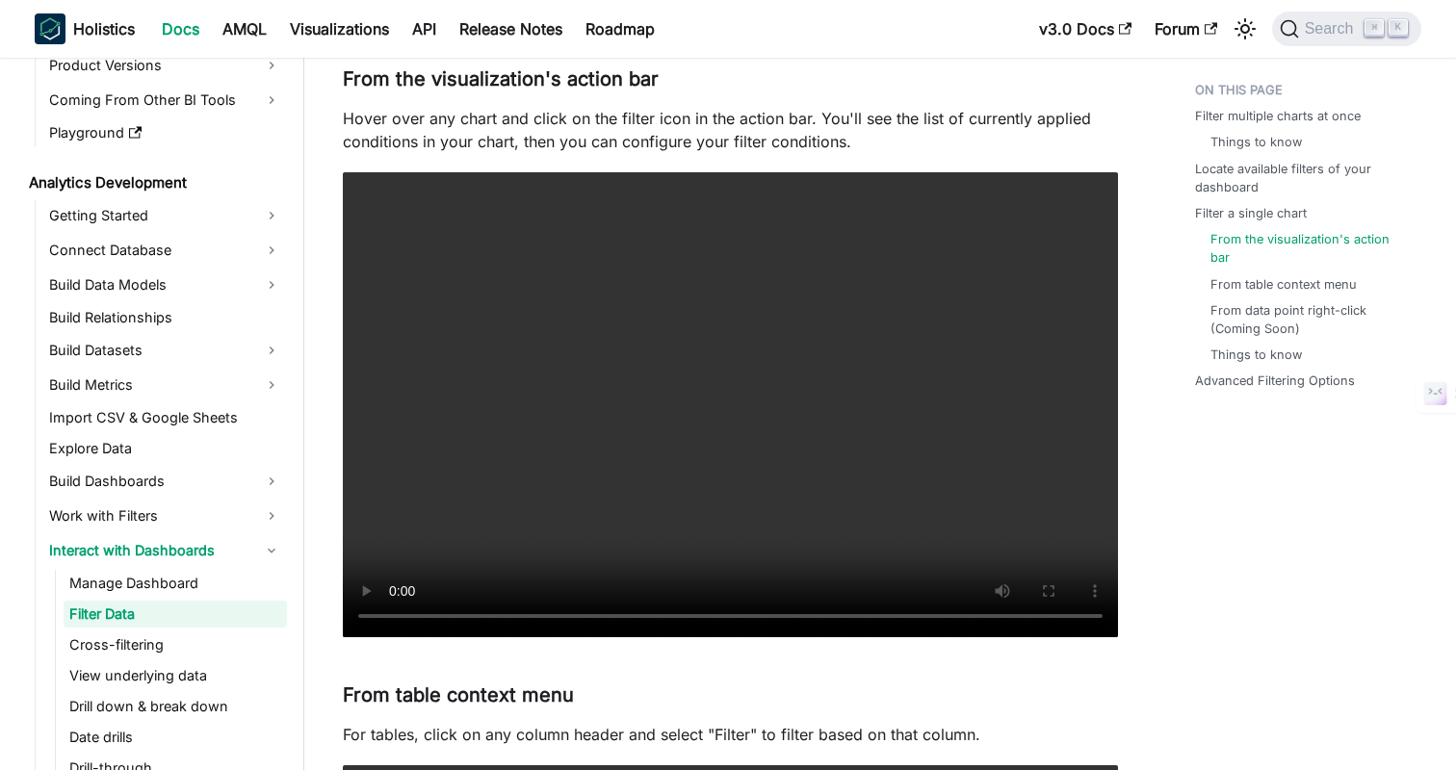
click at [1283, 168] on link "Locate available filters of your dashboard" at bounding box center [1306, 178] width 215 height 37
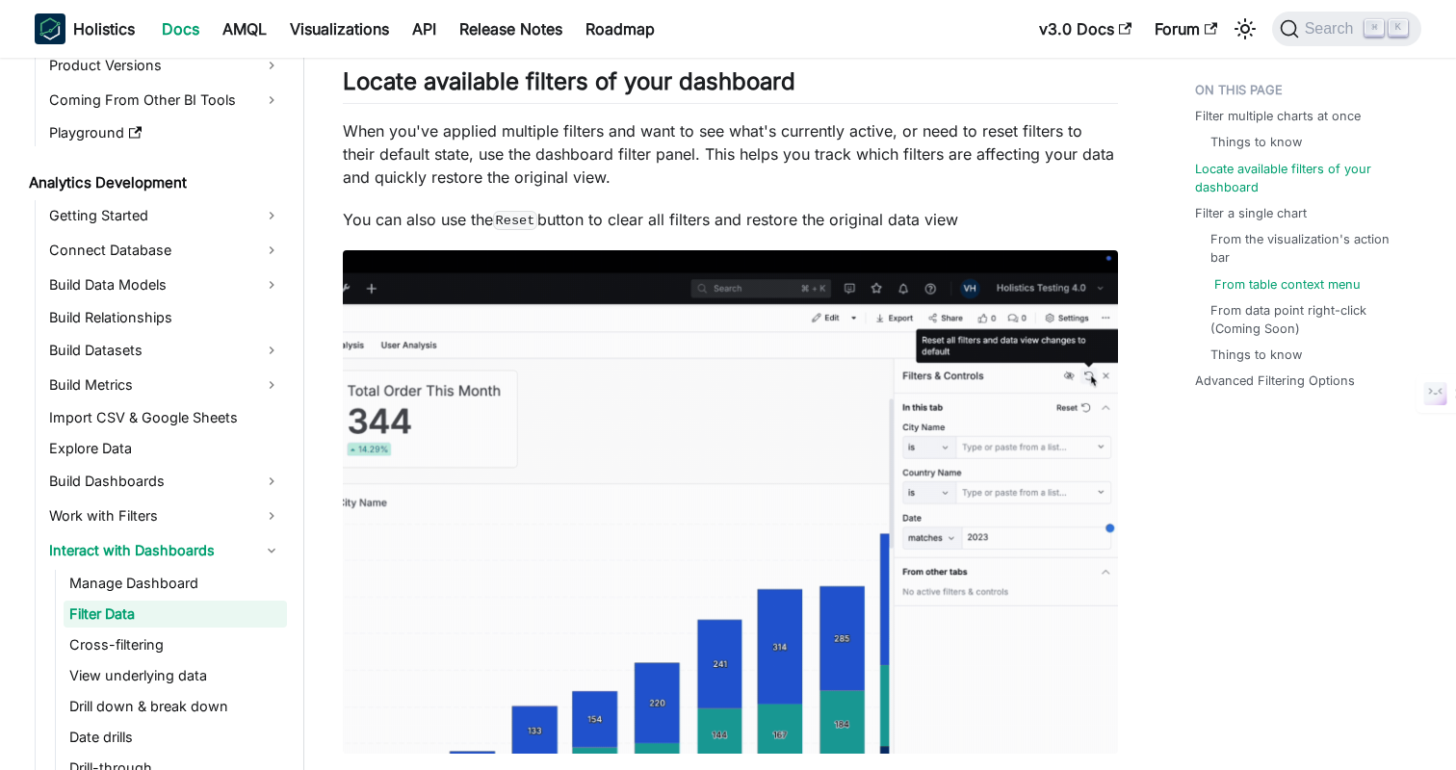
click at [1285, 290] on link "From table context menu" at bounding box center [1287, 284] width 146 height 18
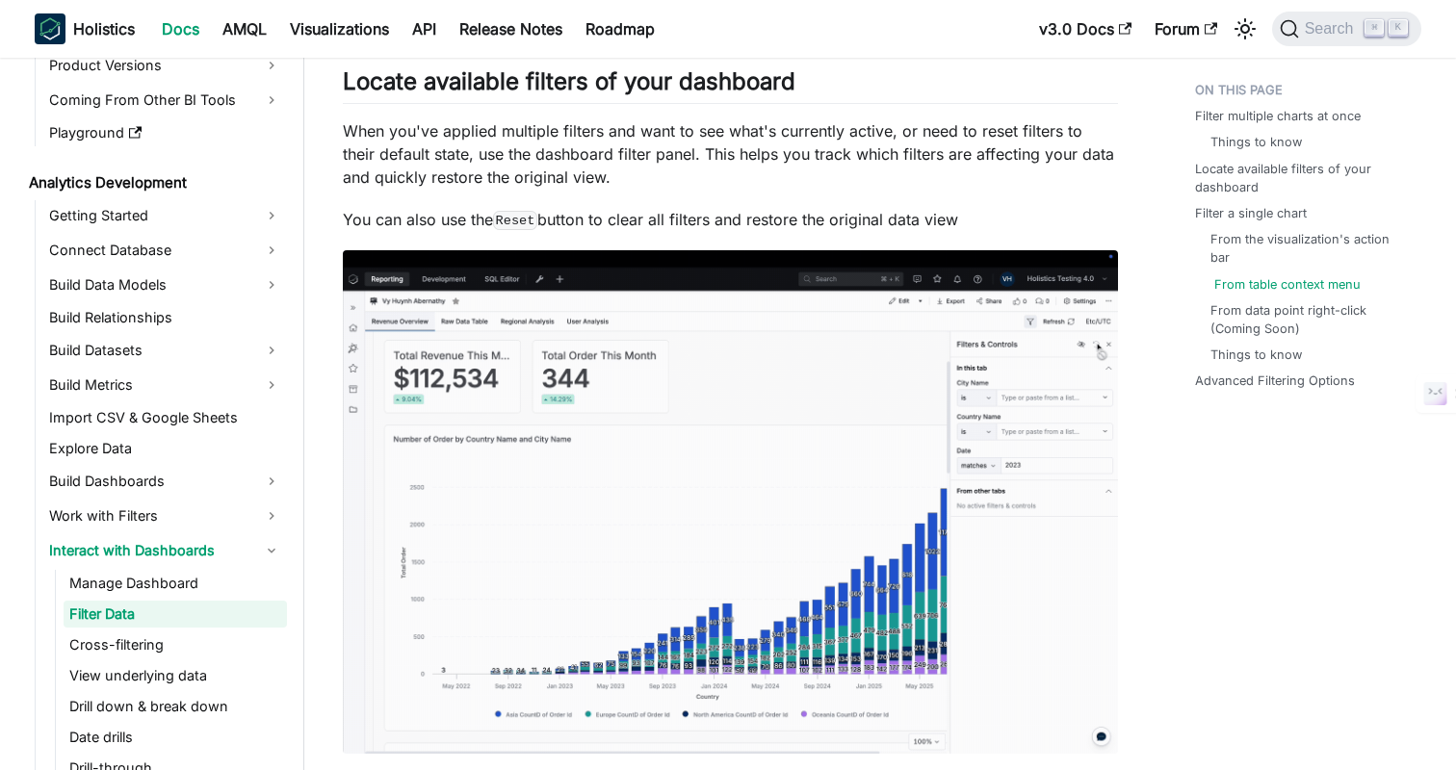
scroll to position [3106, 0]
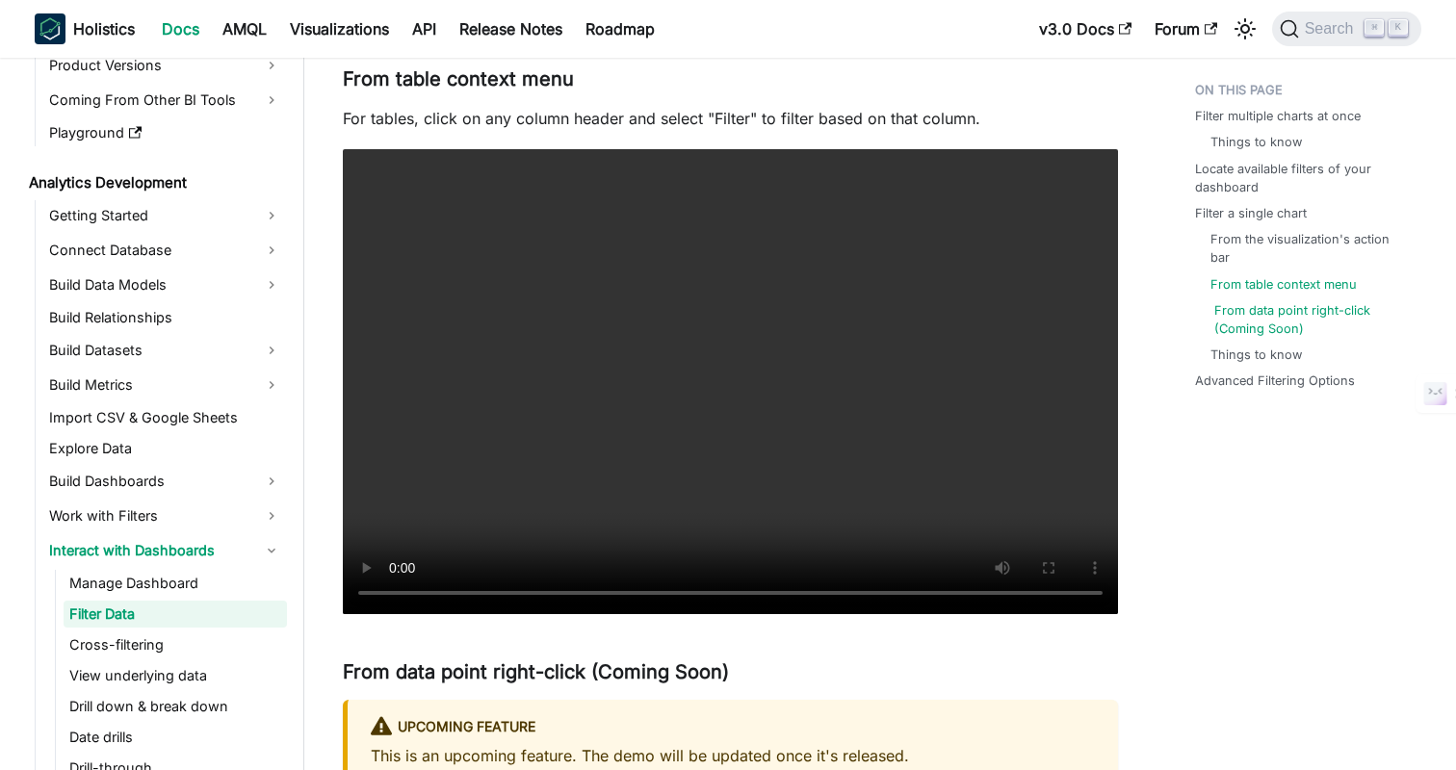
click at [1279, 317] on link "From data point right-click (Coming Soon)" at bounding box center [1310, 319] width 192 height 37
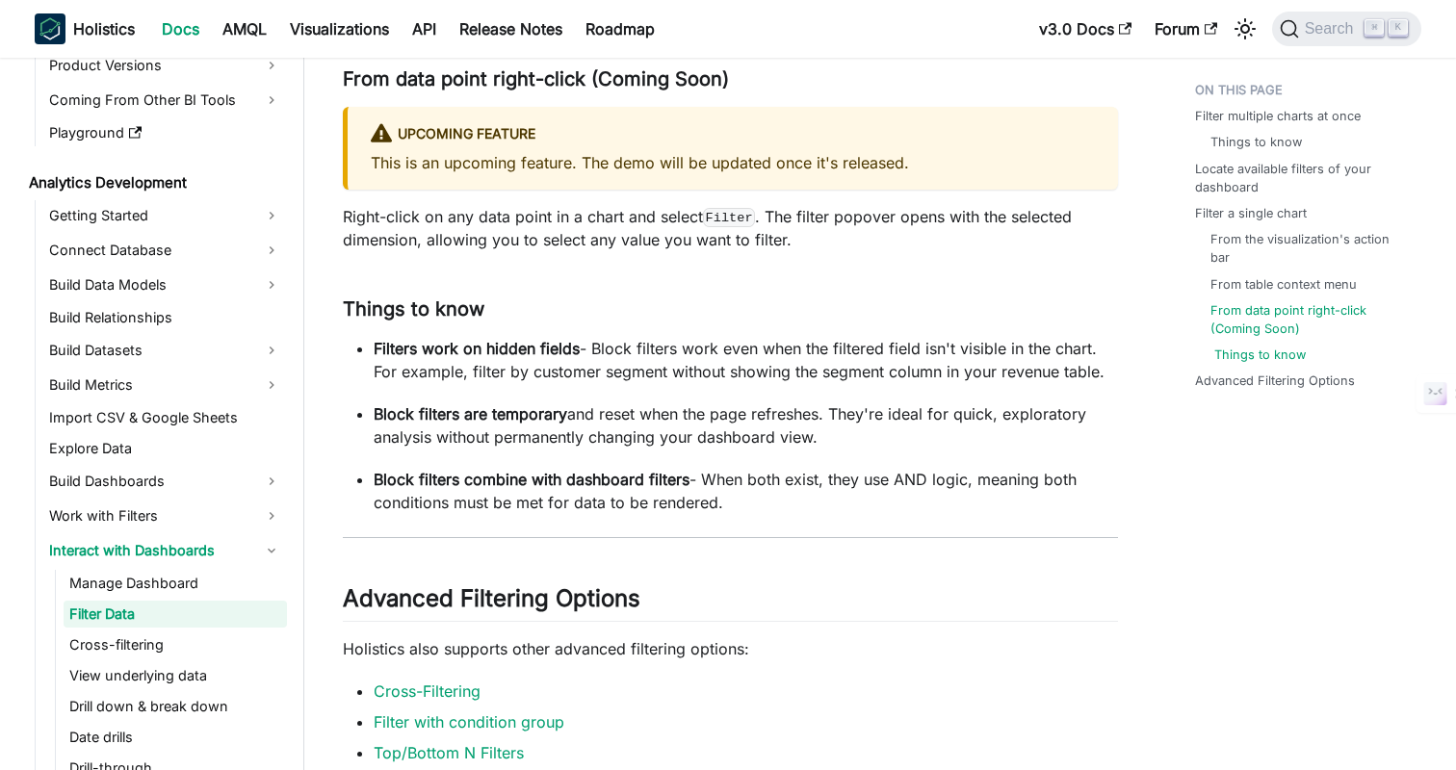
click at [1271, 352] on link "Things to know" at bounding box center [1259, 355] width 91 height 18
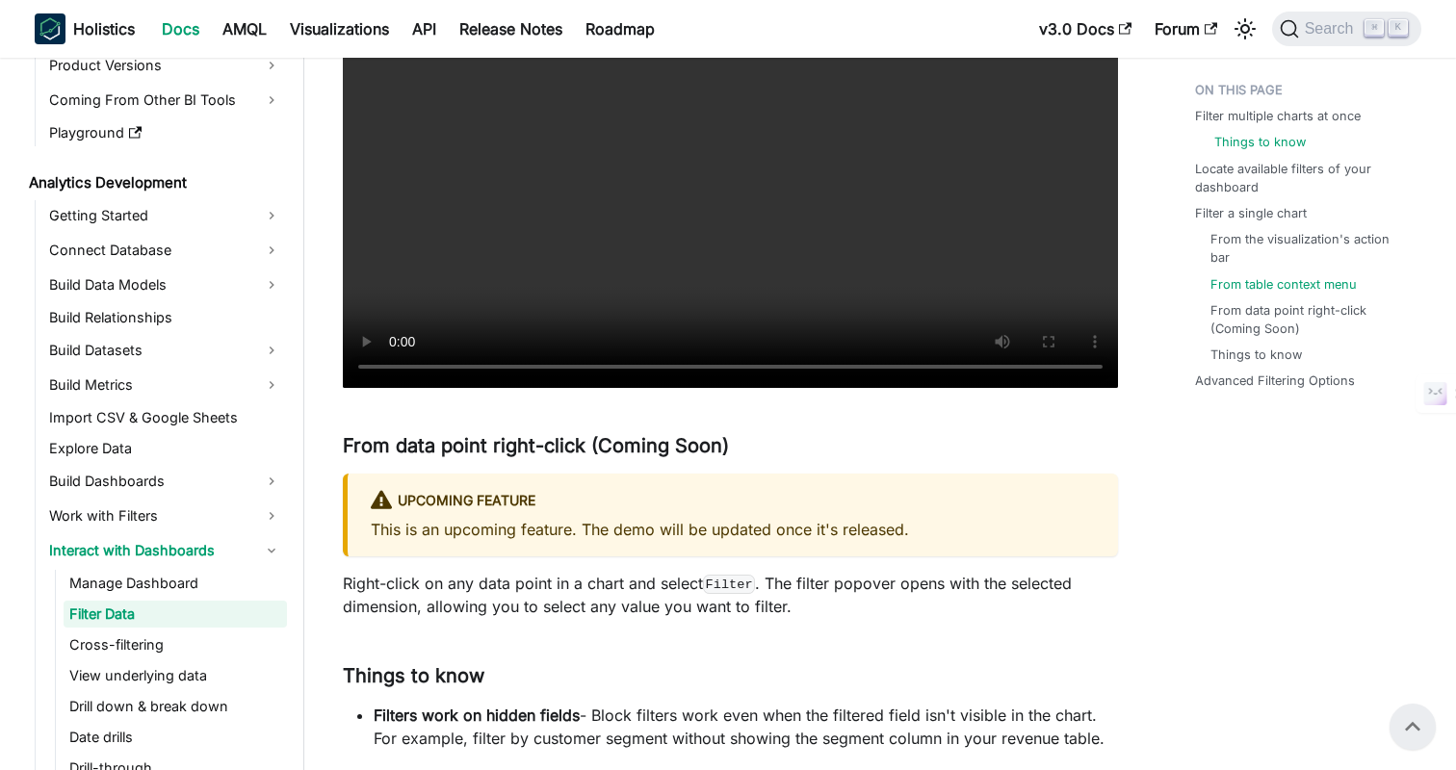
click at [1256, 142] on link "Things to know" at bounding box center [1259, 142] width 91 height 18
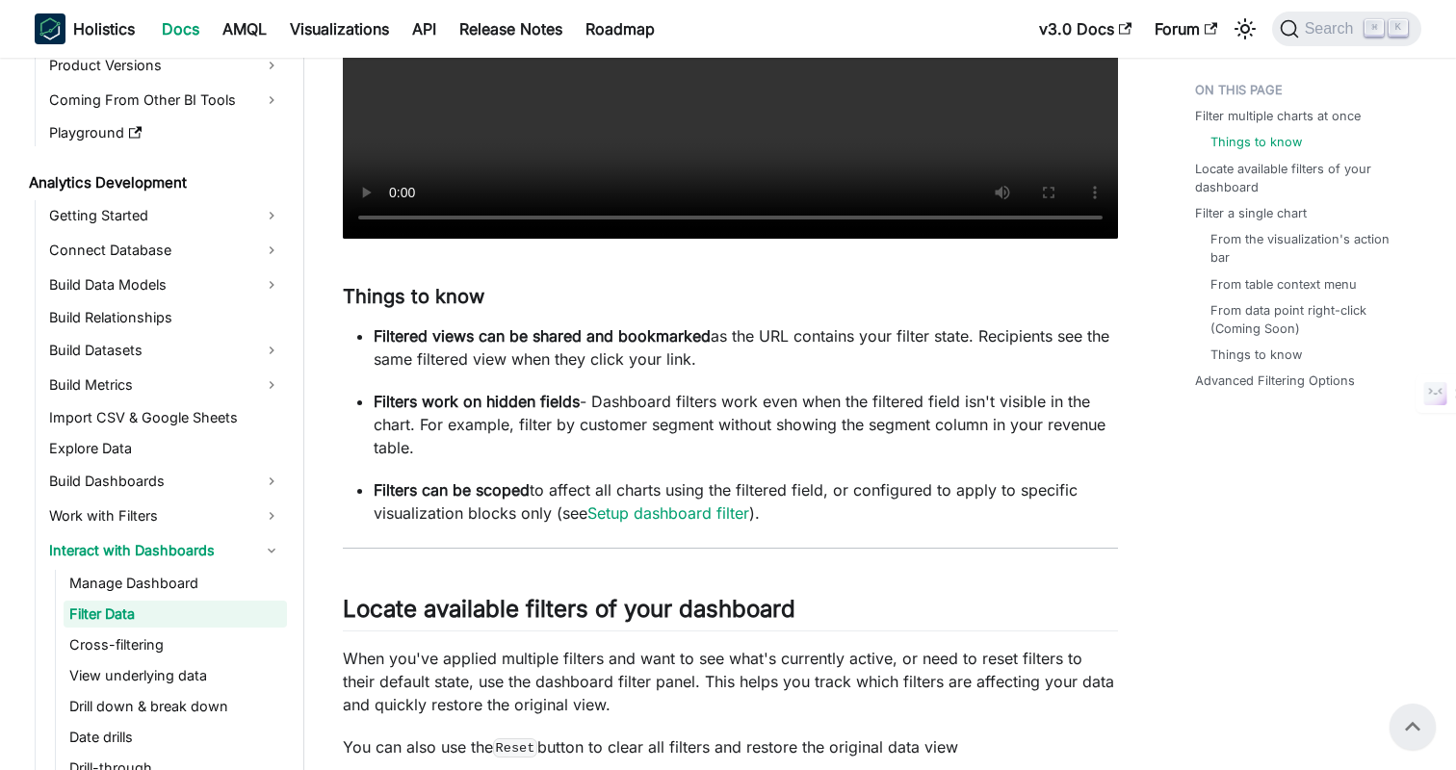
scroll to position [873, 0]
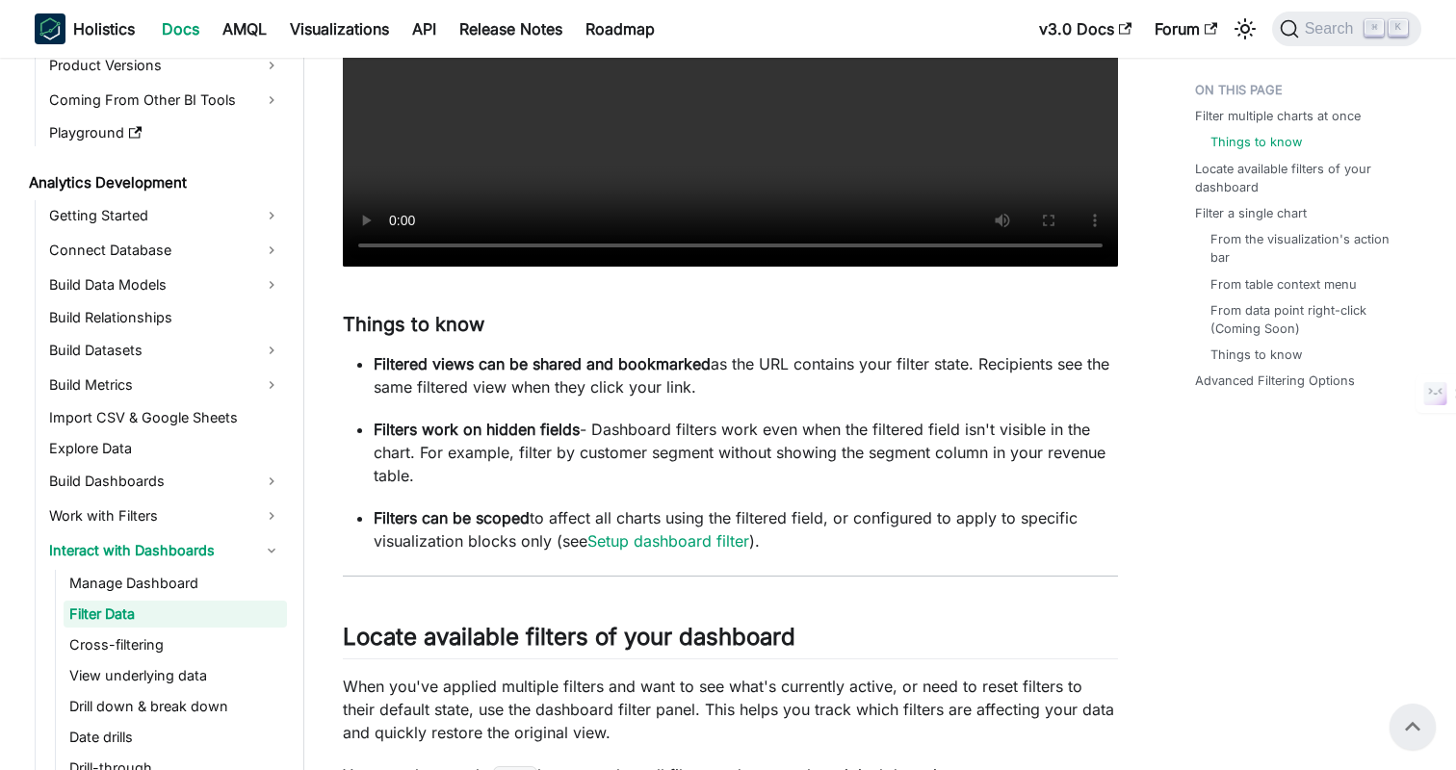
click at [628, 359] on strong "Filtered views can be shared and bookmarked" at bounding box center [542, 363] width 337 height 19
click at [103, 576] on link "Manage Dashboard" at bounding box center [175, 583] width 223 height 27
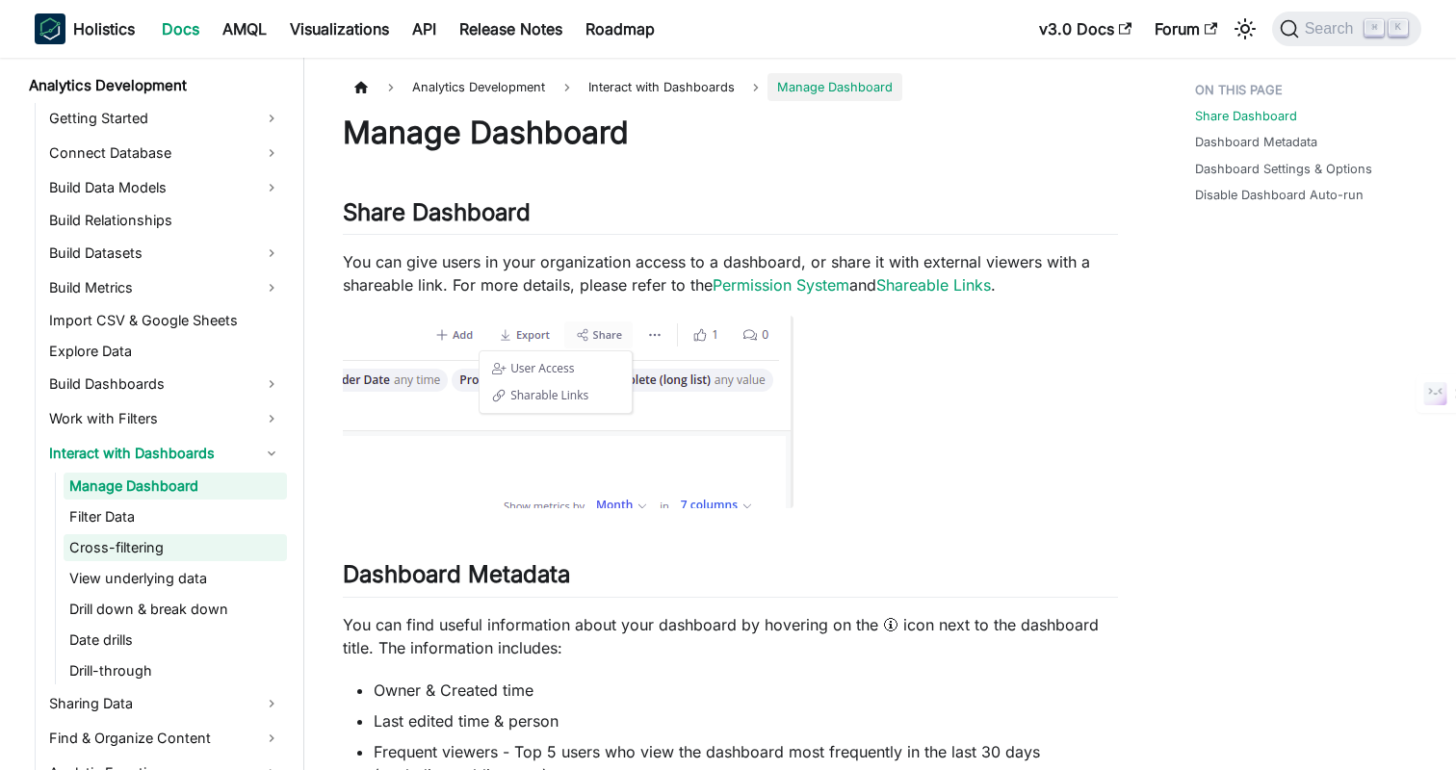
scroll to position [280, 0]
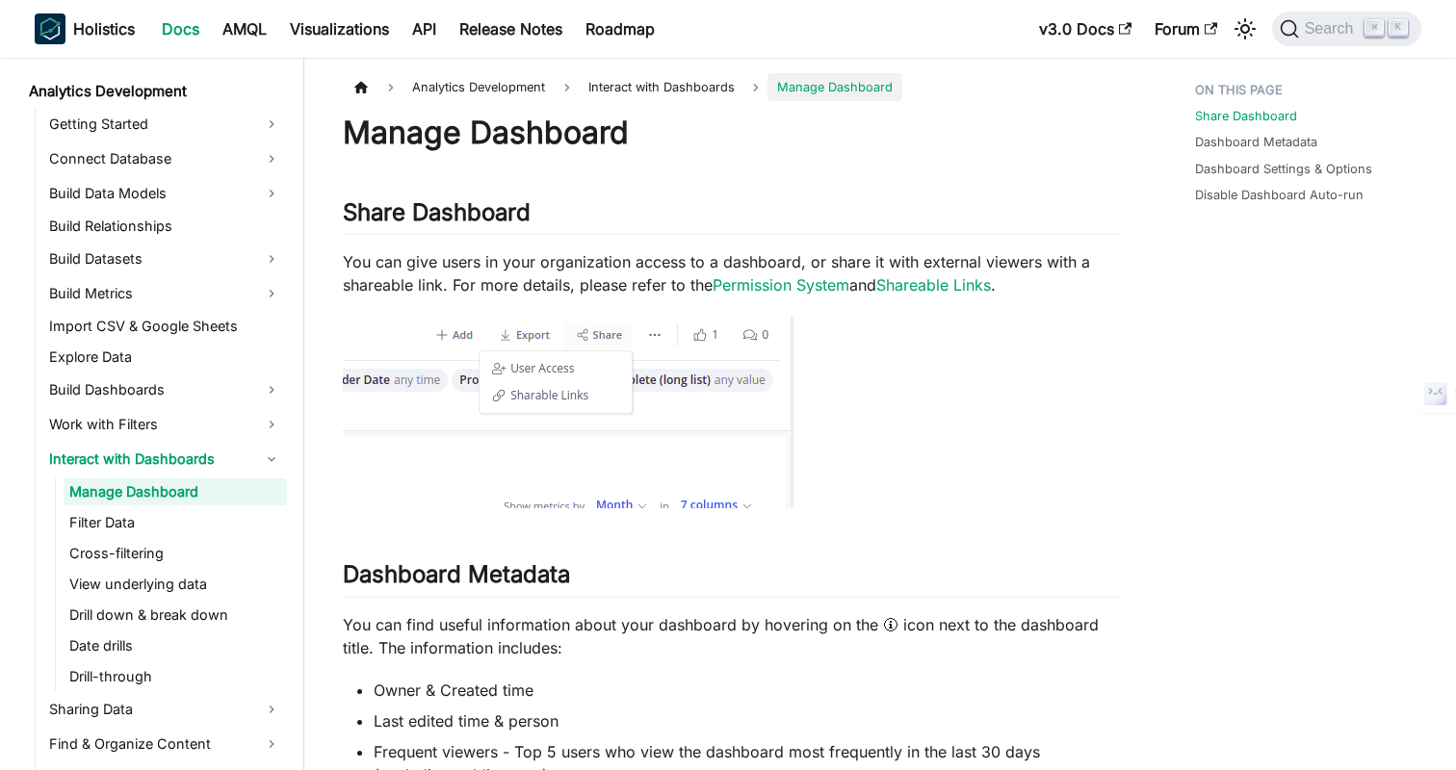
click at [93, 520] on link "Filter Data" at bounding box center [175, 522] width 223 height 27
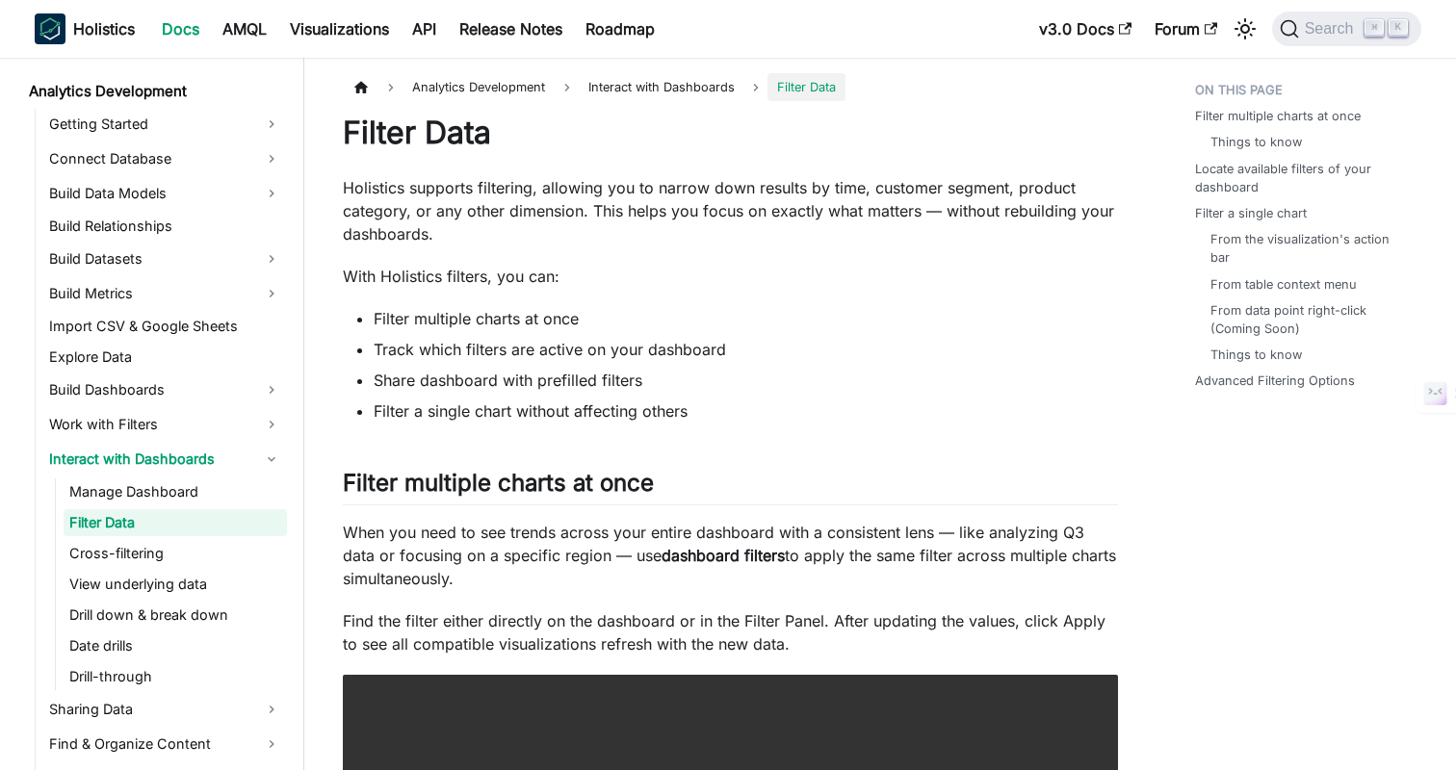
click at [833, 398] on ul "Filter multiple charts at once Track which filters are active on your dashboard…" at bounding box center [730, 365] width 775 height 116
click at [860, 350] on li "Track which filters are active on your dashboard" at bounding box center [746, 349] width 744 height 23
click at [758, 341] on li "Track which filters are active on your dashboard" at bounding box center [746, 349] width 744 height 23
click at [597, 212] on p "Holistics supports filtering, allowing you to narrow down results by time, cust…" at bounding box center [730, 210] width 775 height 69
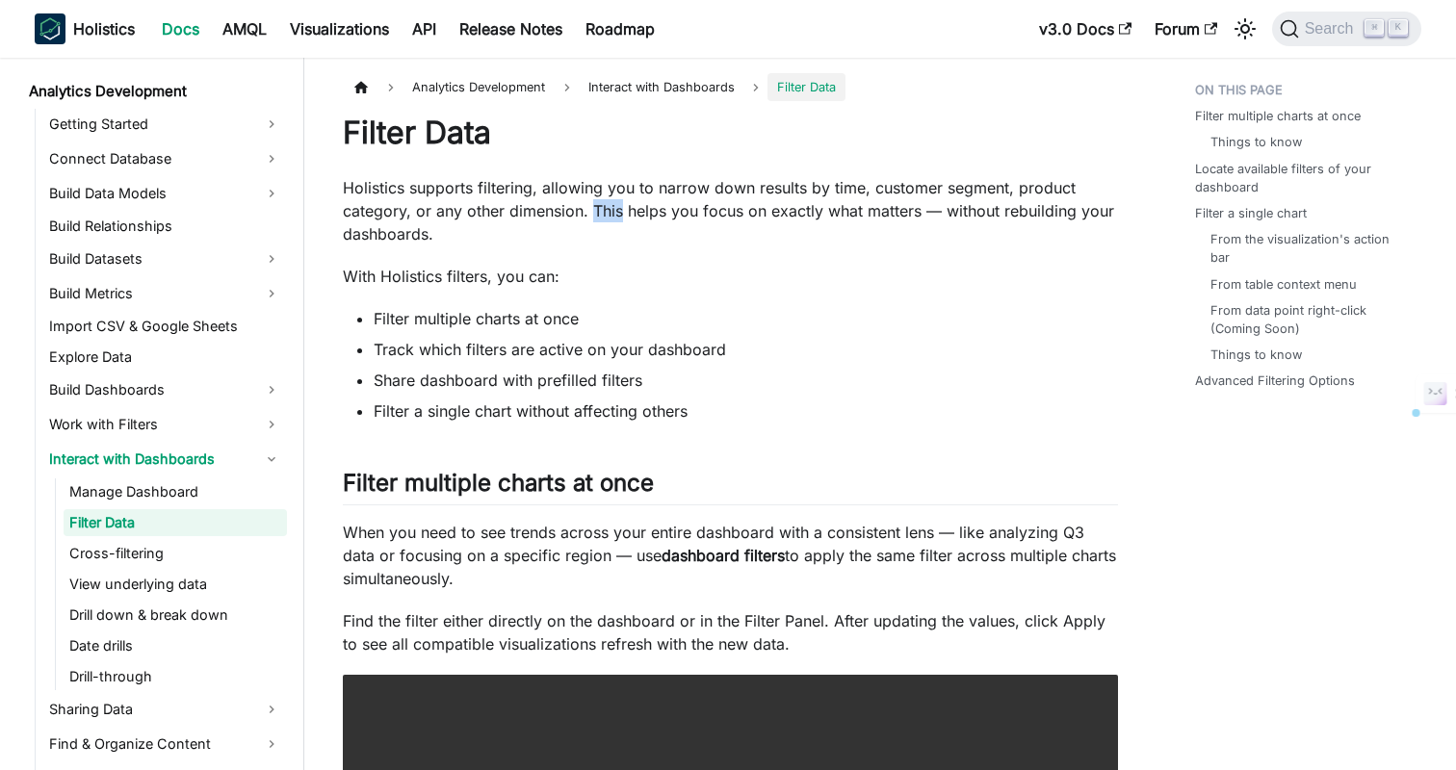
click at [850, 321] on li "Filter multiple charts at once" at bounding box center [746, 318] width 744 height 23
click at [1244, 377] on link "Advanced Filtering Options" at bounding box center [1279, 381] width 160 height 18
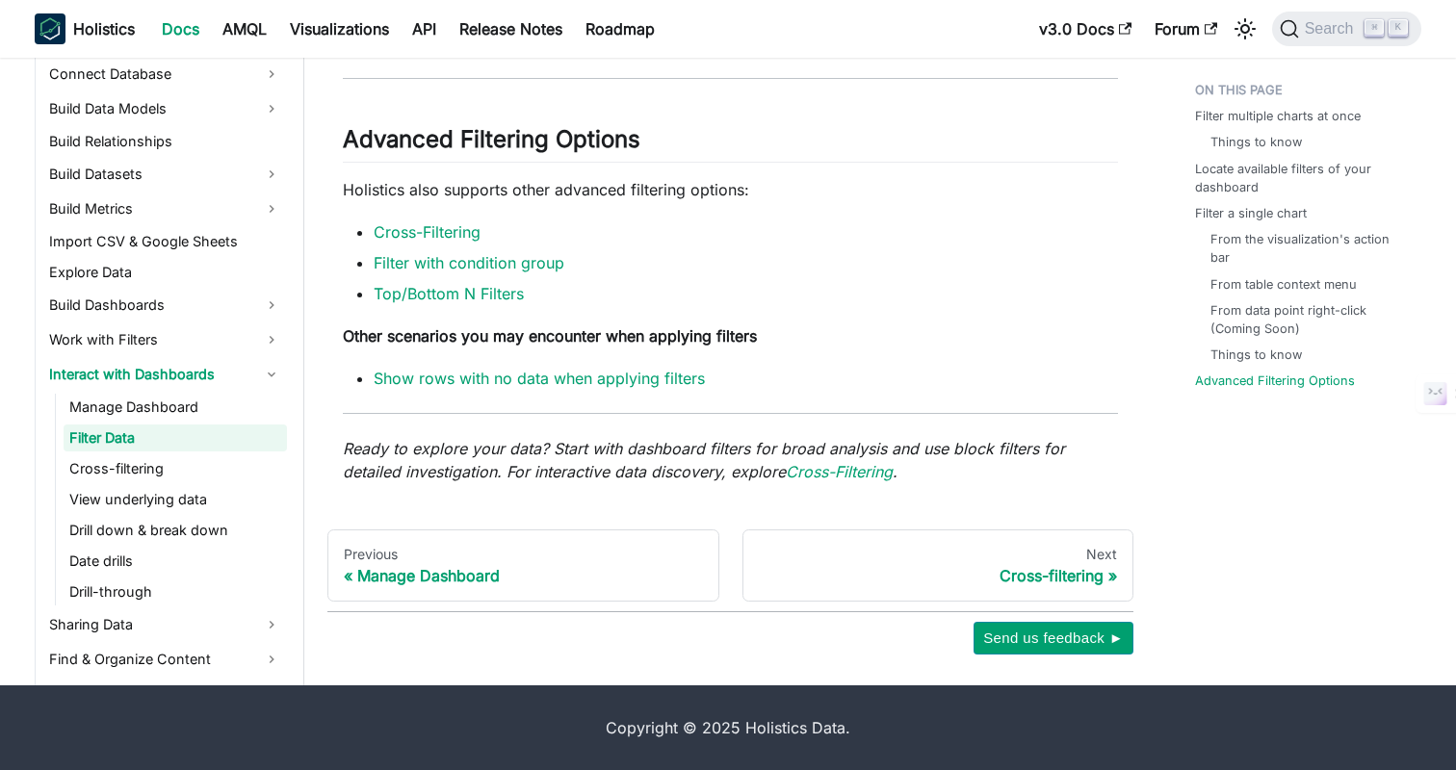
click at [881, 267] on li "Filter with condition group" at bounding box center [746, 262] width 744 height 23
click at [932, 268] on li "Filter with condition group" at bounding box center [746, 262] width 744 height 23
click at [722, 291] on li "Top/Bottom N Filters" at bounding box center [746, 293] width 744 height 23
click at [779, 291] on li "Top/Bottom N Filters" at bounding box center [746, 293] width 744 height 23
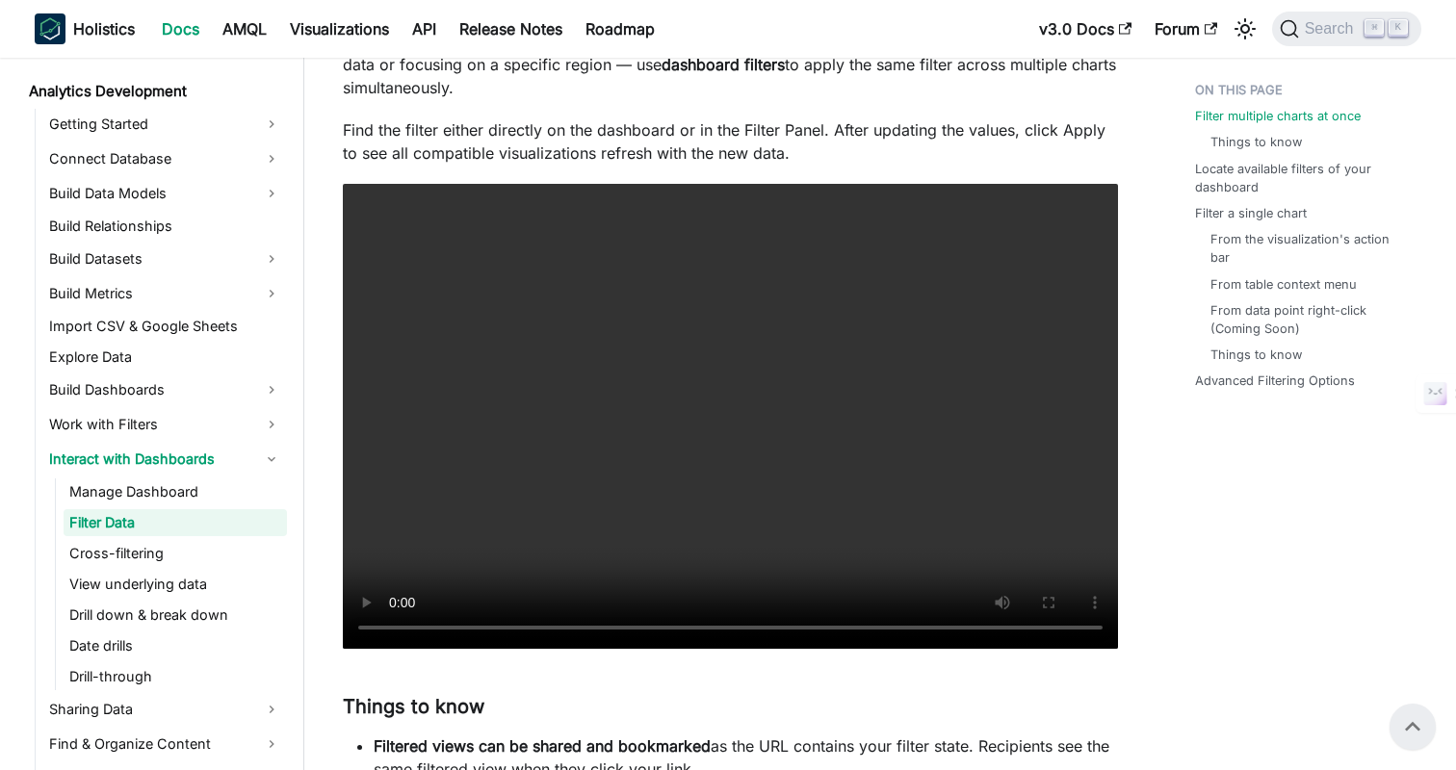
scroll to position [0, 0]
